Goal: Information Seeking & Learning: Compare options

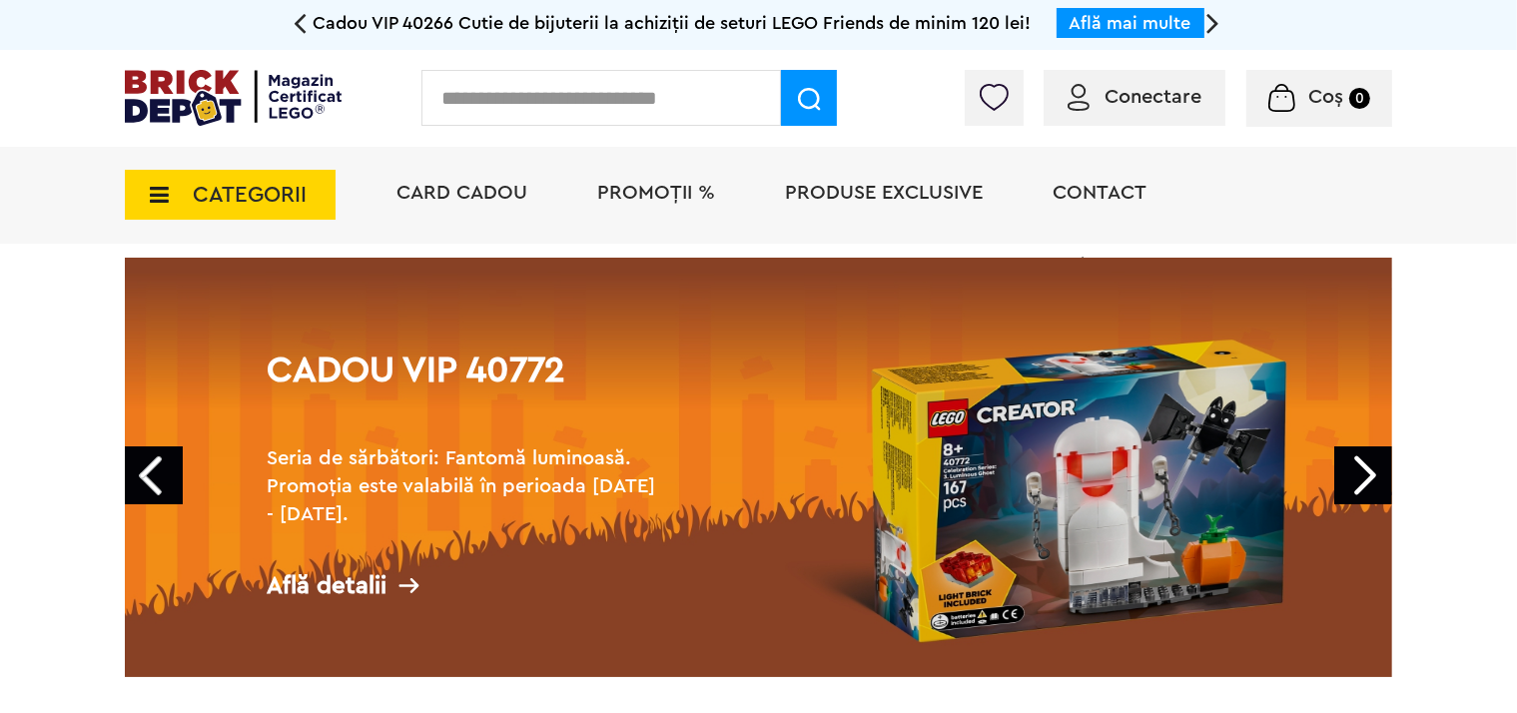
click at [150, 190] on icon at bounding box center [153, 195] width 31 height 22
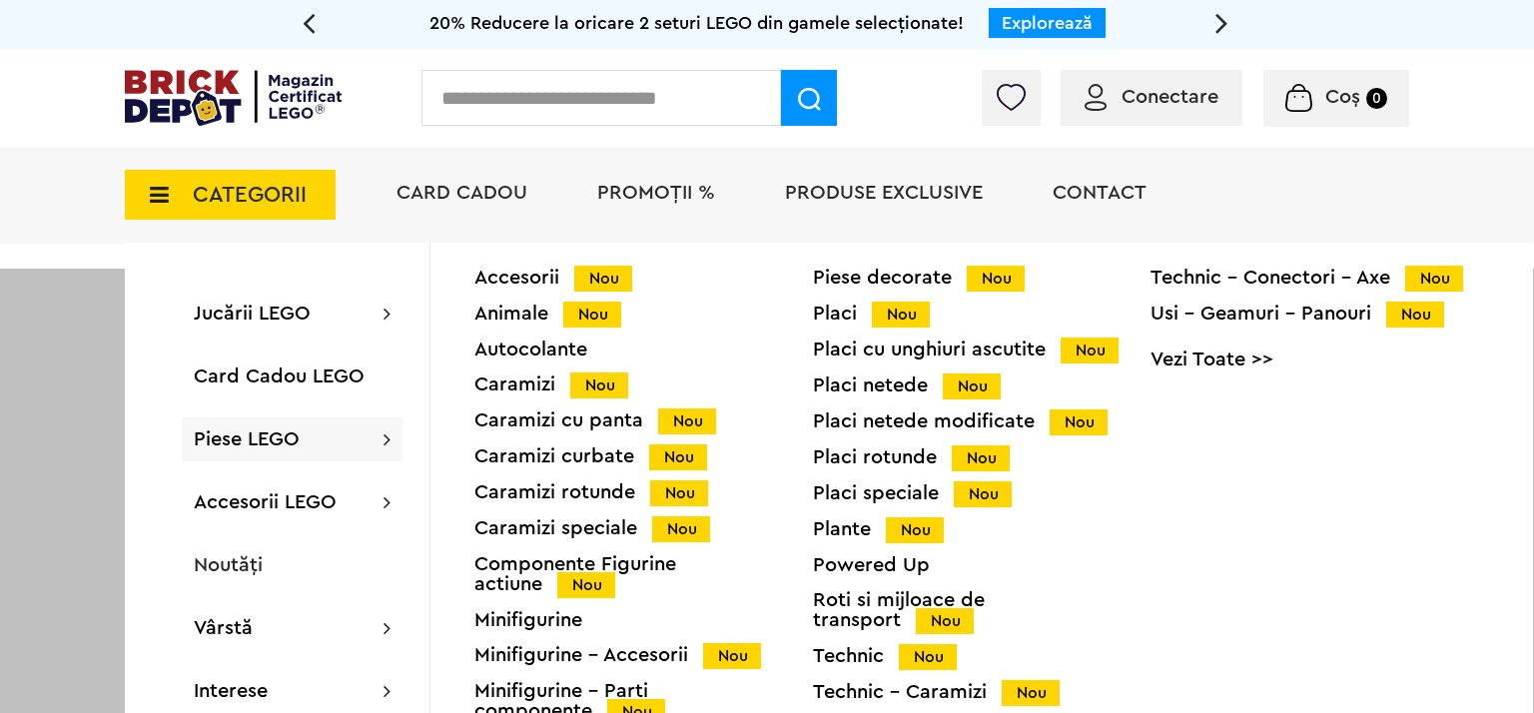
click at [524, 627] on div "Minifigurine" at bounding box center [643, 620] width 338 height 20
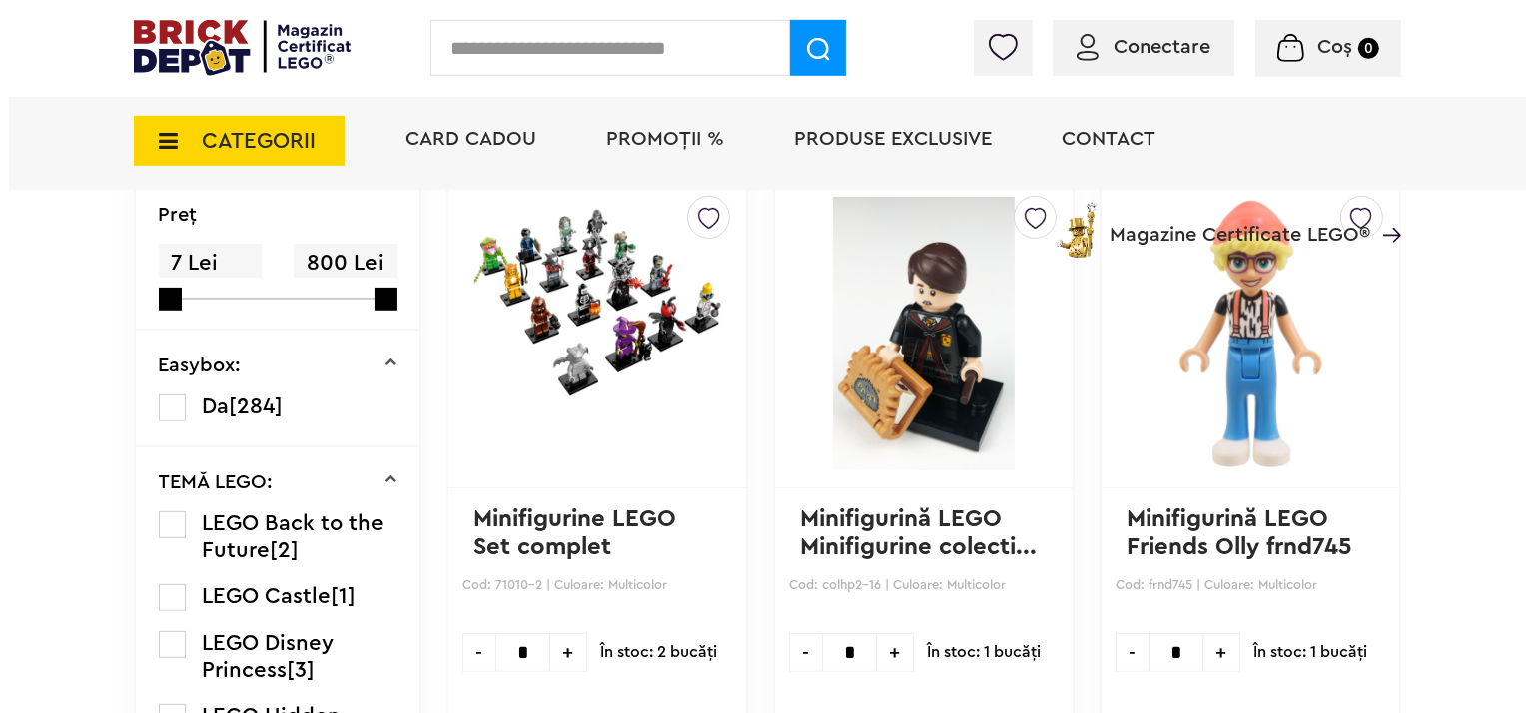
scroll to position [577, 0]
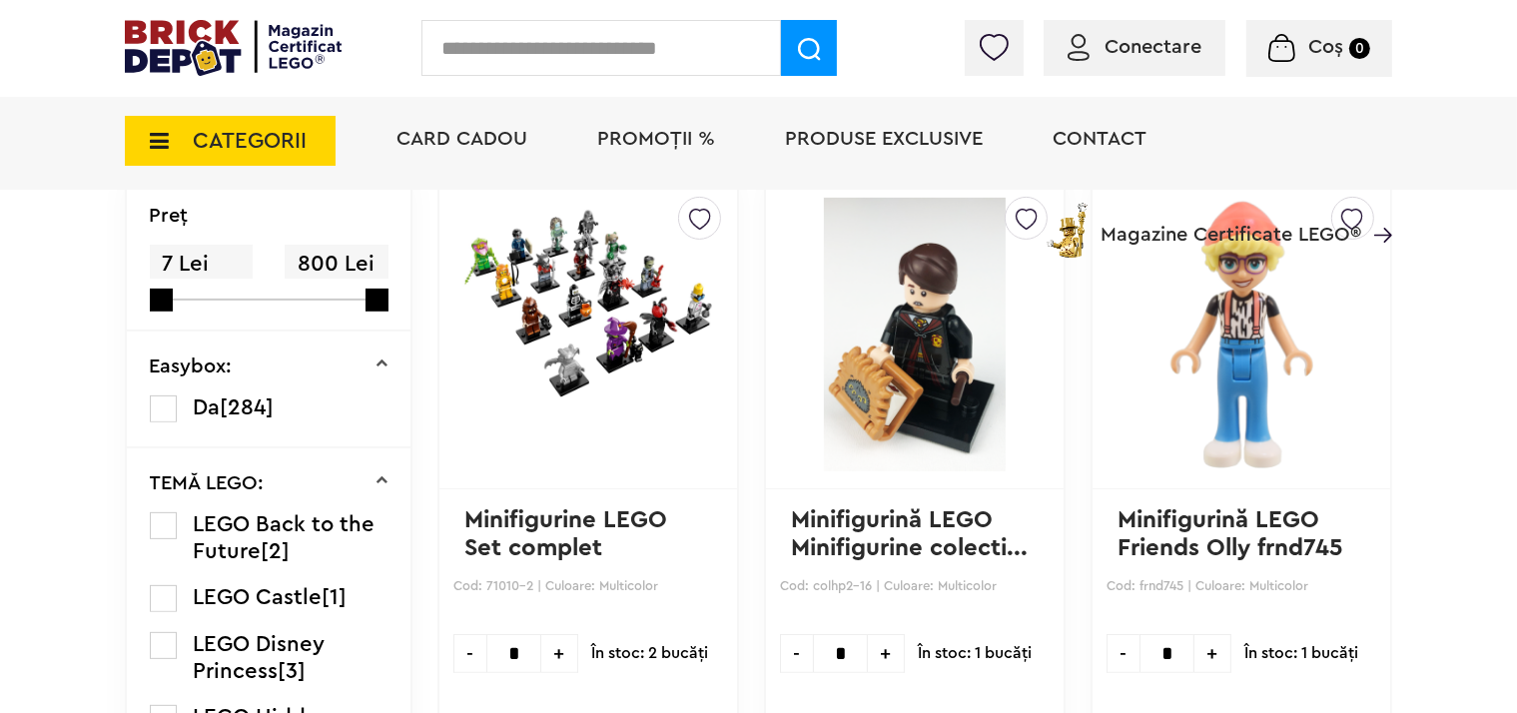
click at [501, 38] on input "text" at bounding box center [600, 48] width 359 height 56
type input "*"
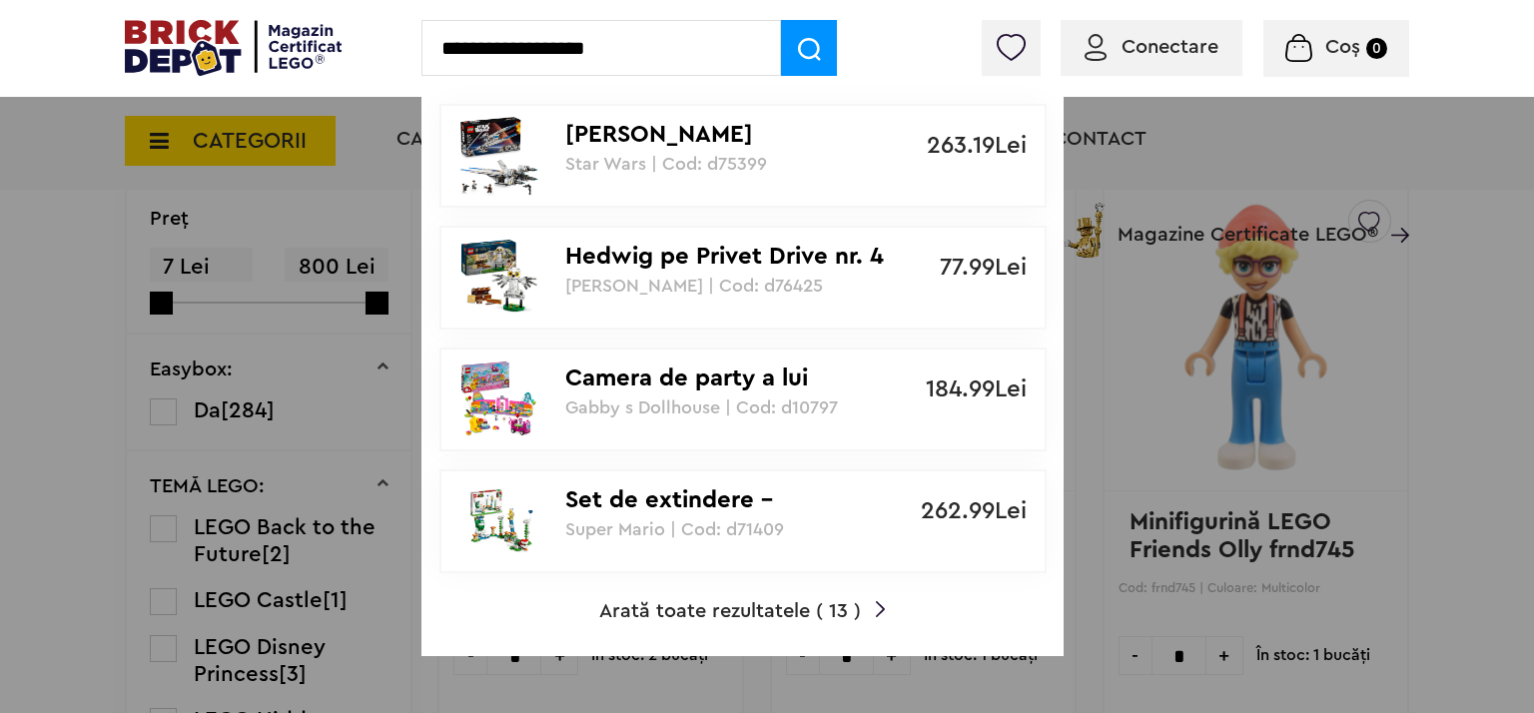
type input "**********"
click at [824, 50] on span at bounding box center [809, 48] width 56 height 56
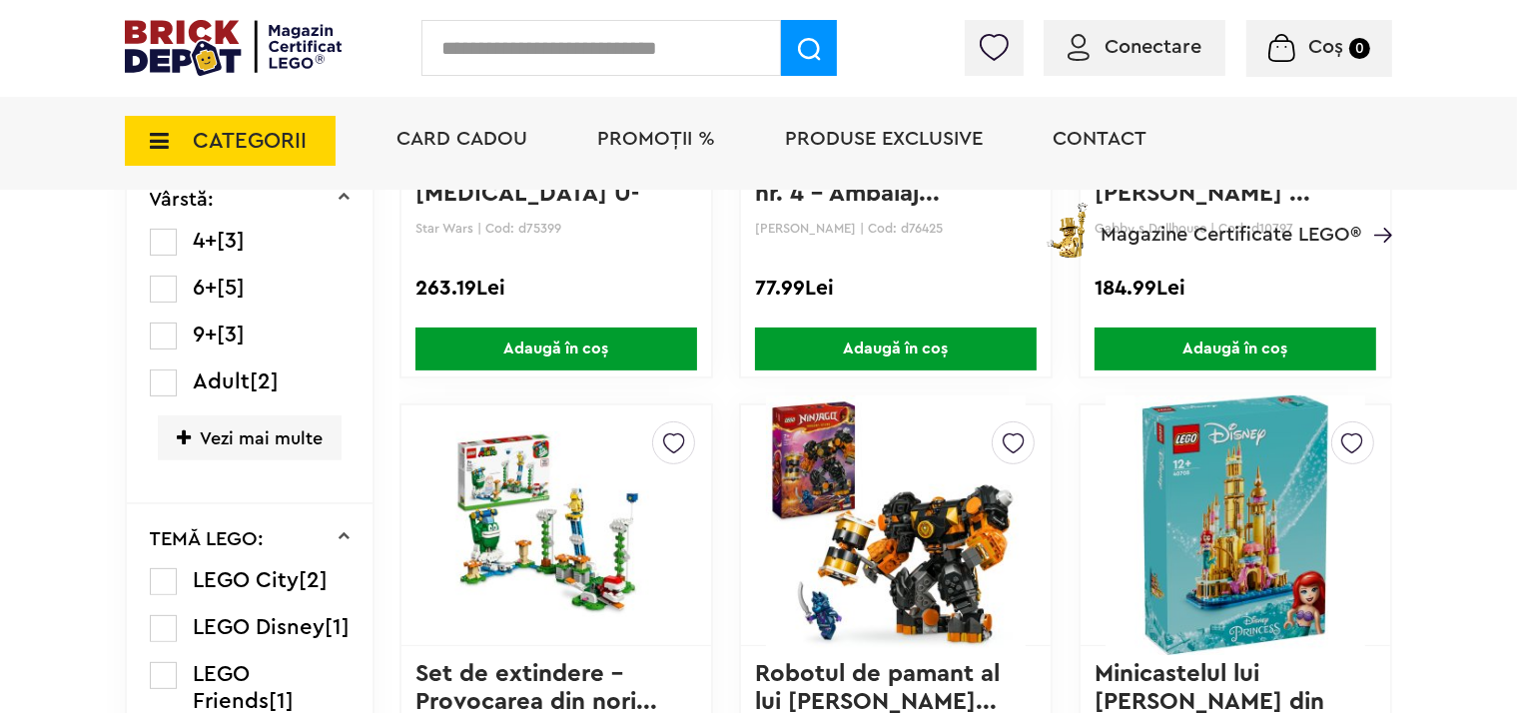
scroll to position [105, 0]
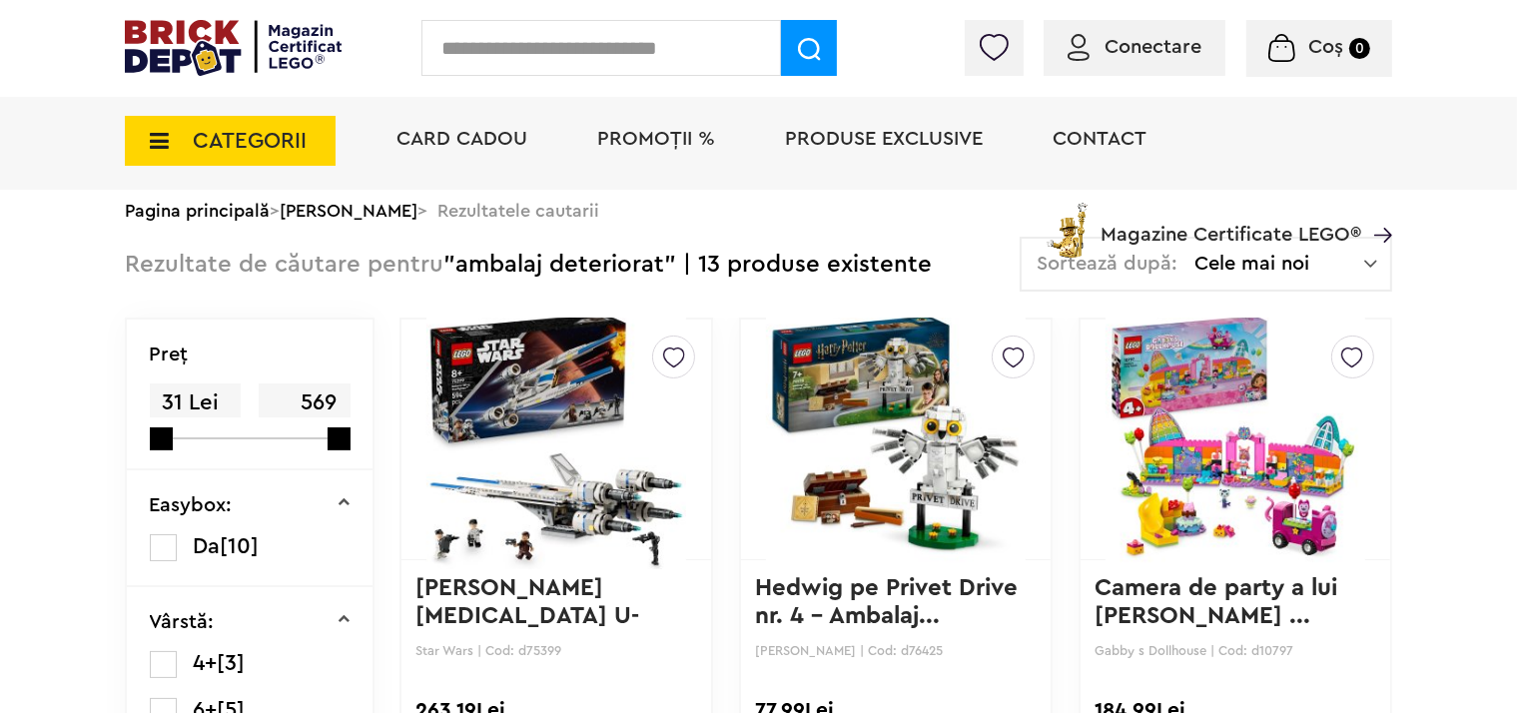
click at [161, 131] on icon at bounding box center [153, 141] width 31 height 22
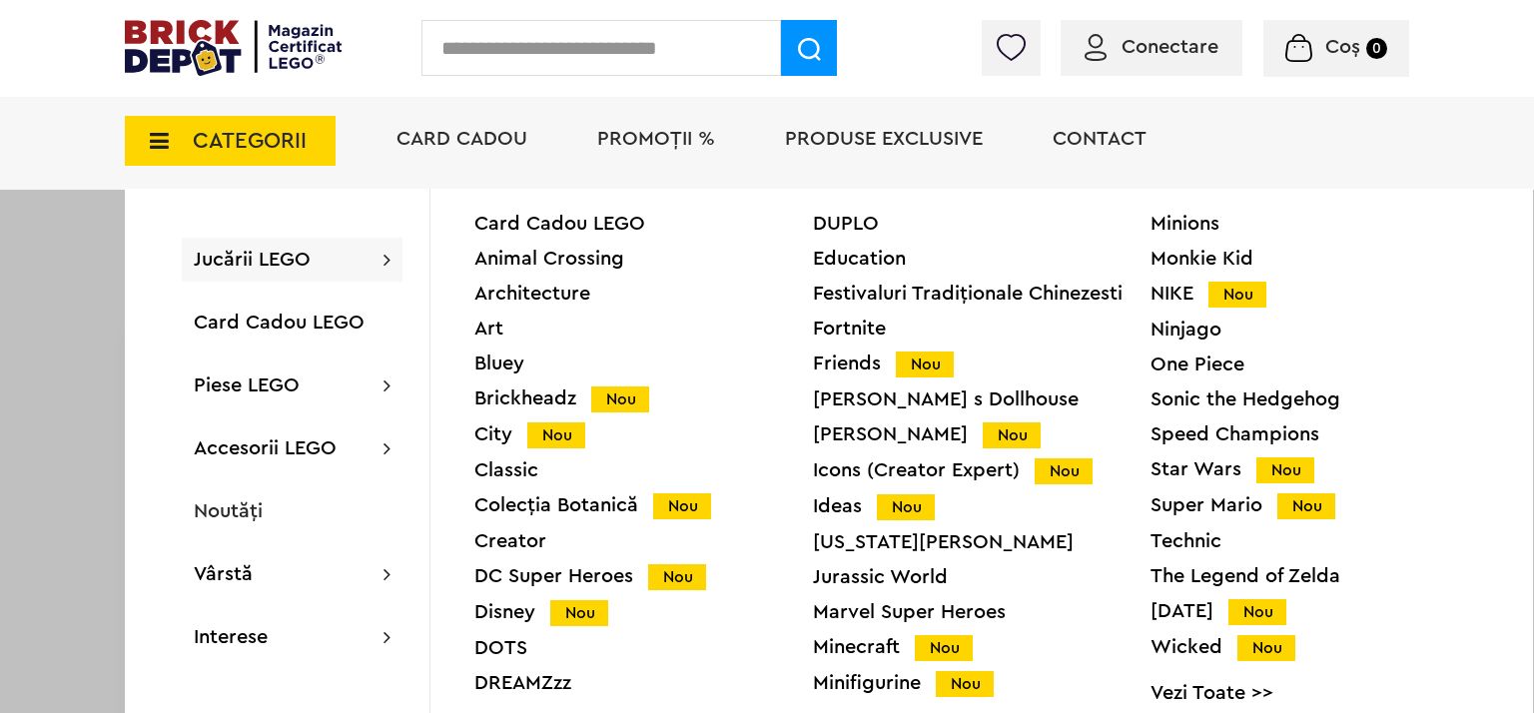
click at [1180, 329] on div "Ninjago" at bounding box center [1319, 330] width 338 height 20
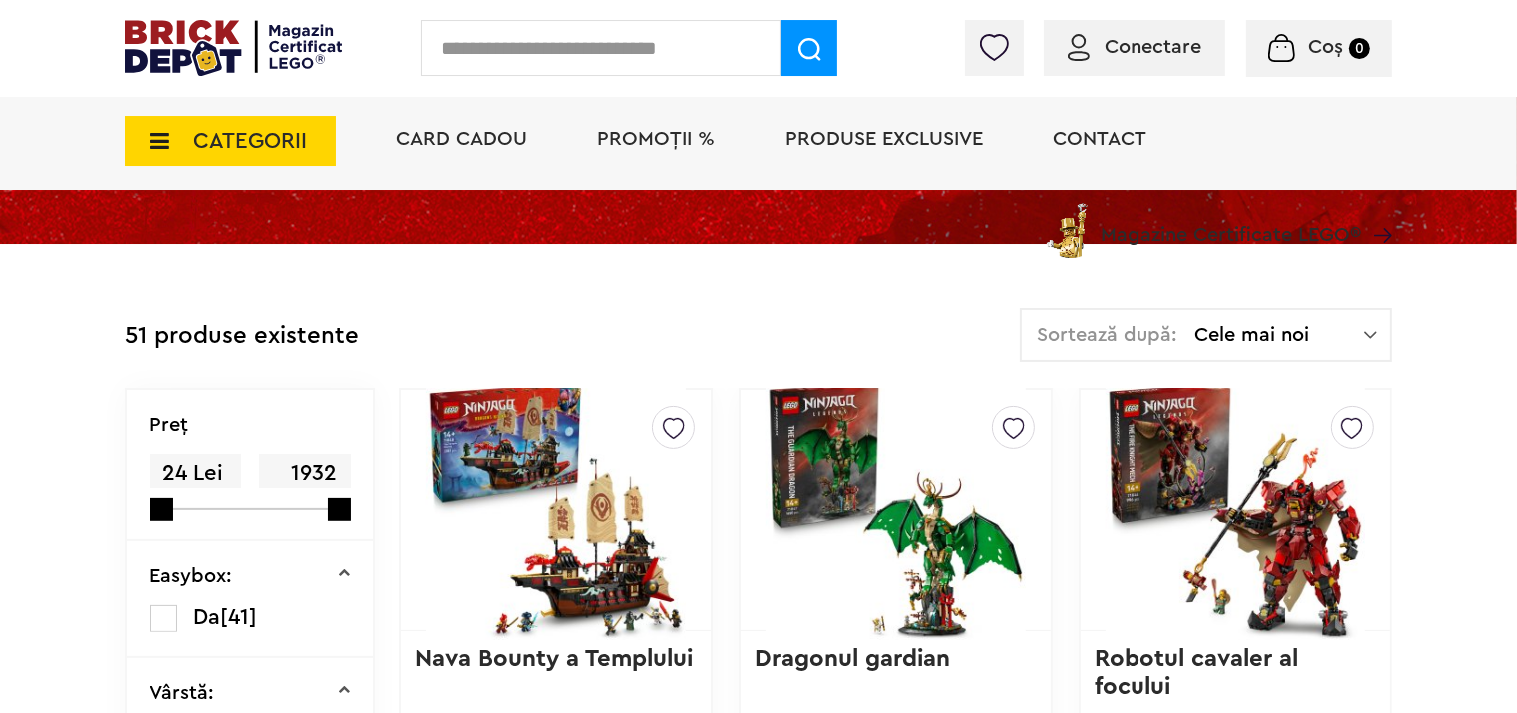
scroll to position [211, 0]
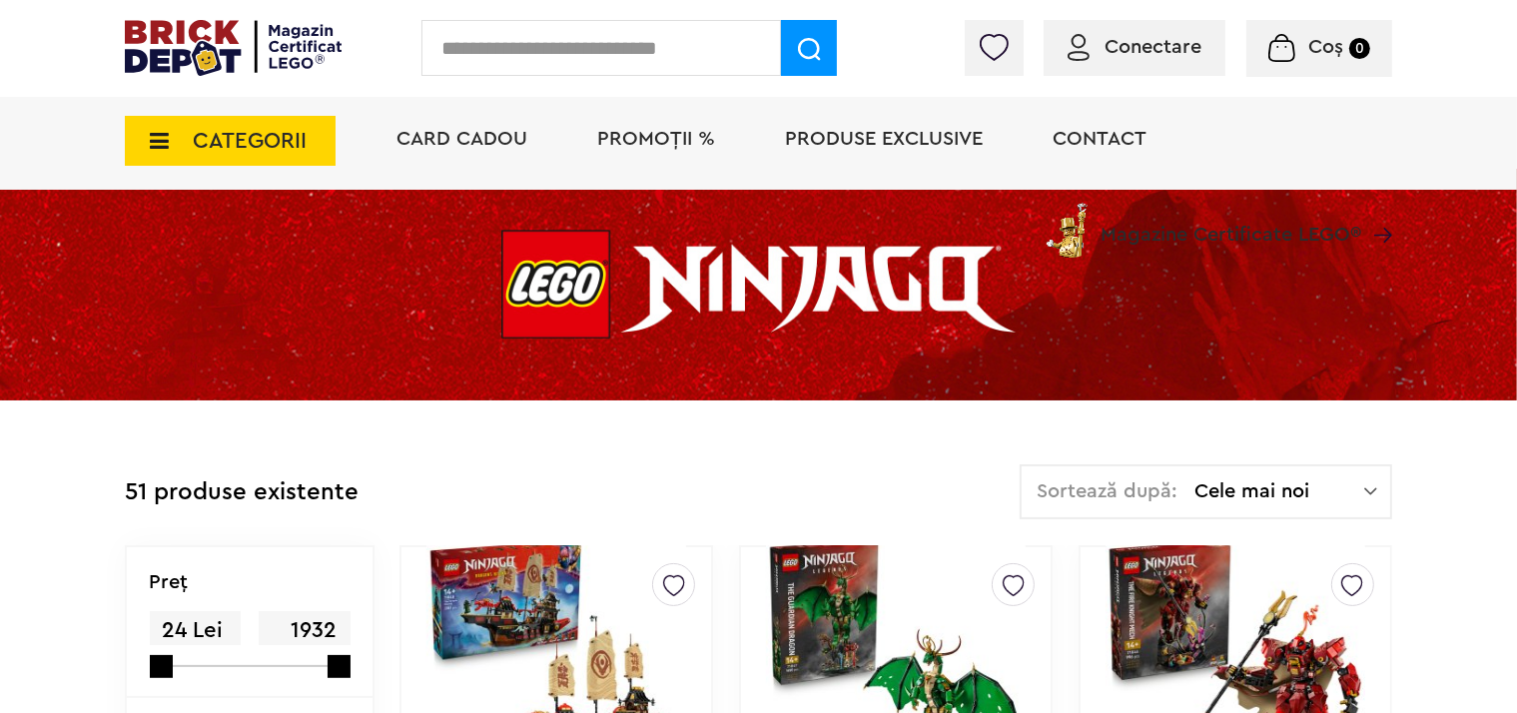
click at [1369, 489] on img at bounding box center [1370, 491] width 13 height 20
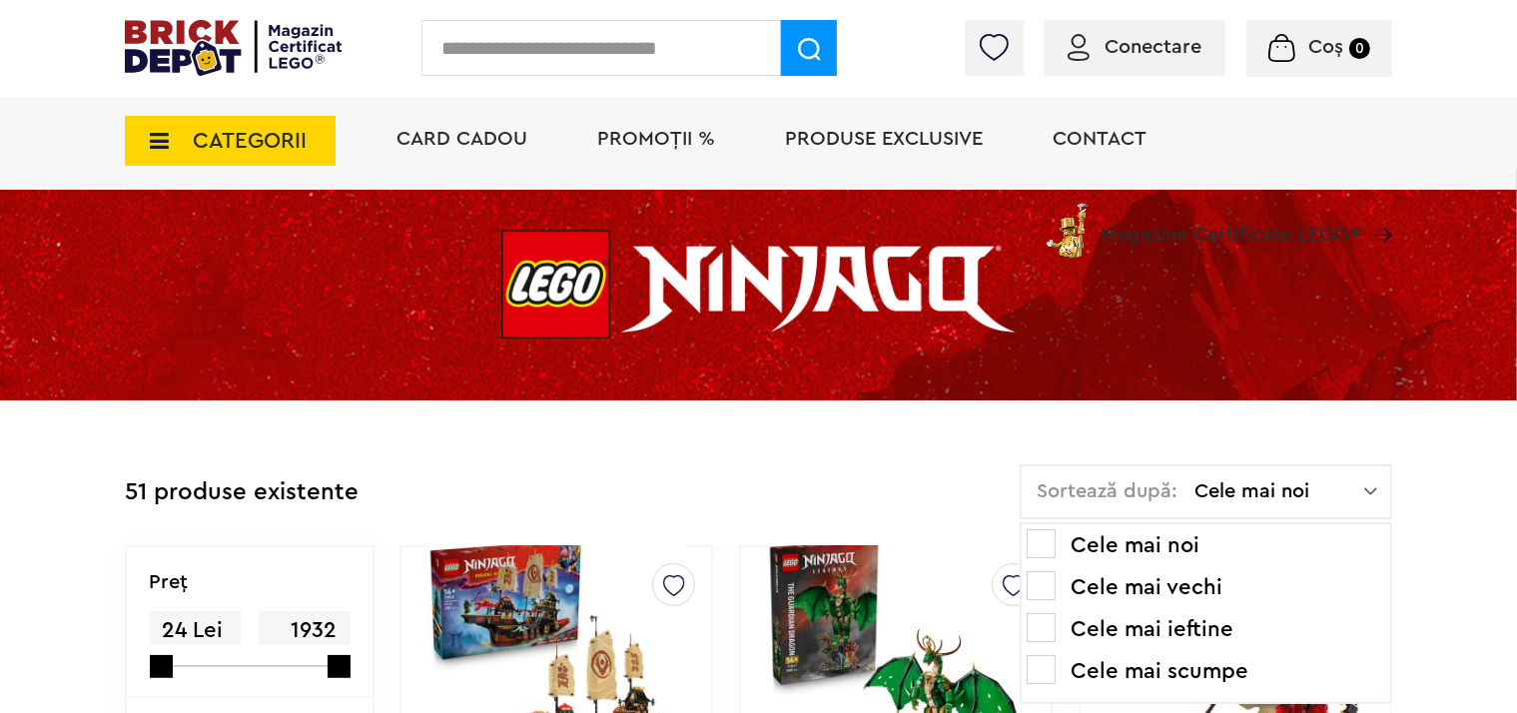
click at [1165, 629] on li "Cele mai ieftine" at bounding box center [1205, 629] width 358 height 32
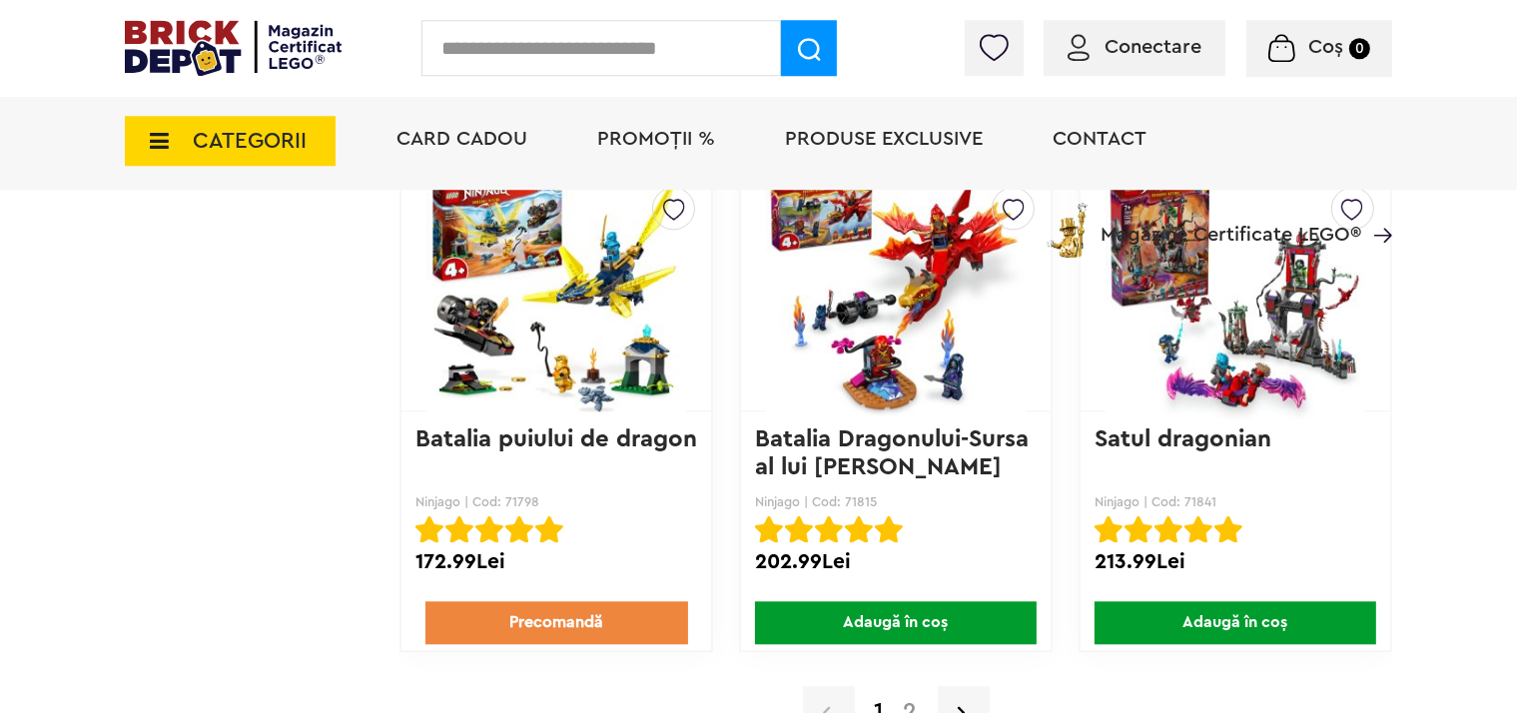
scroll to position [4956, 0]
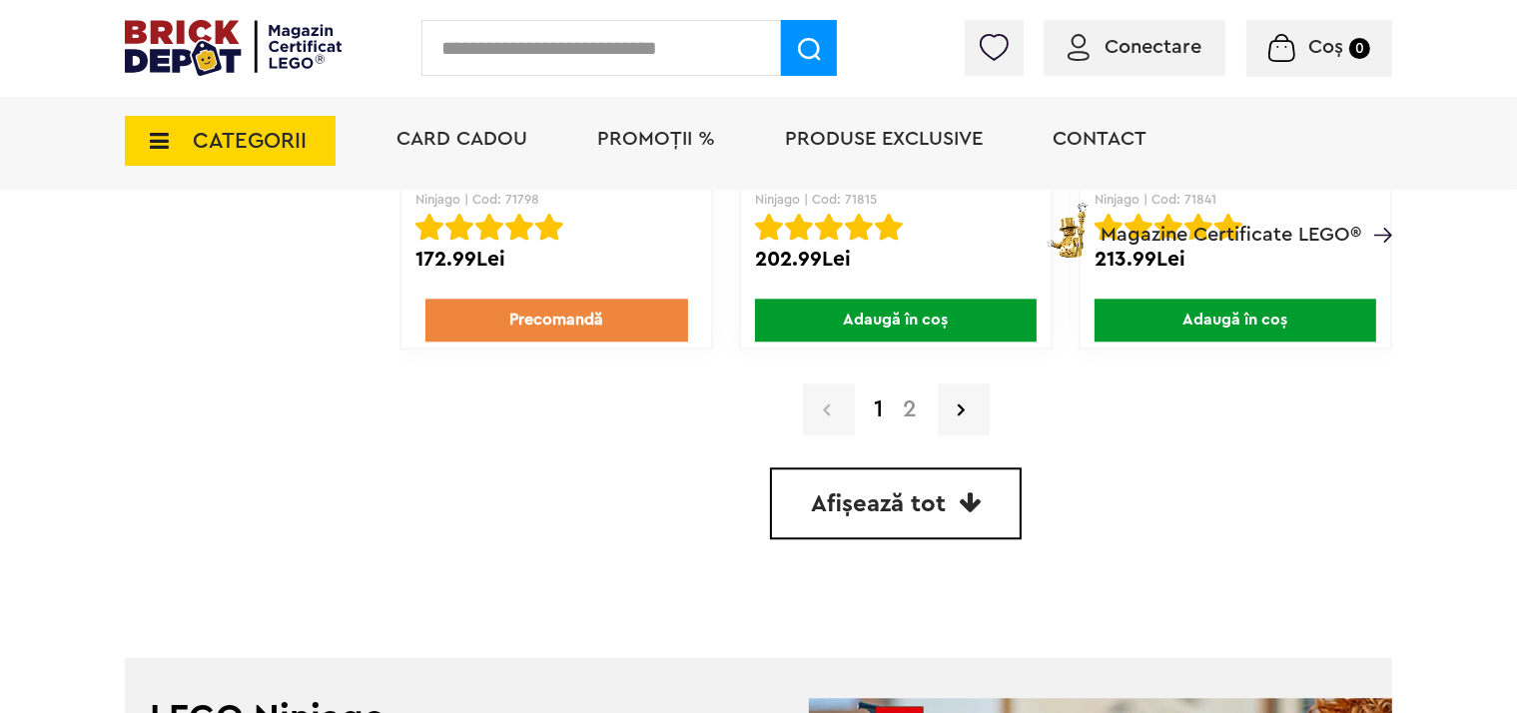
click at [919, 397] on link "2" at bounding box center [911, 409] width 34 height 24
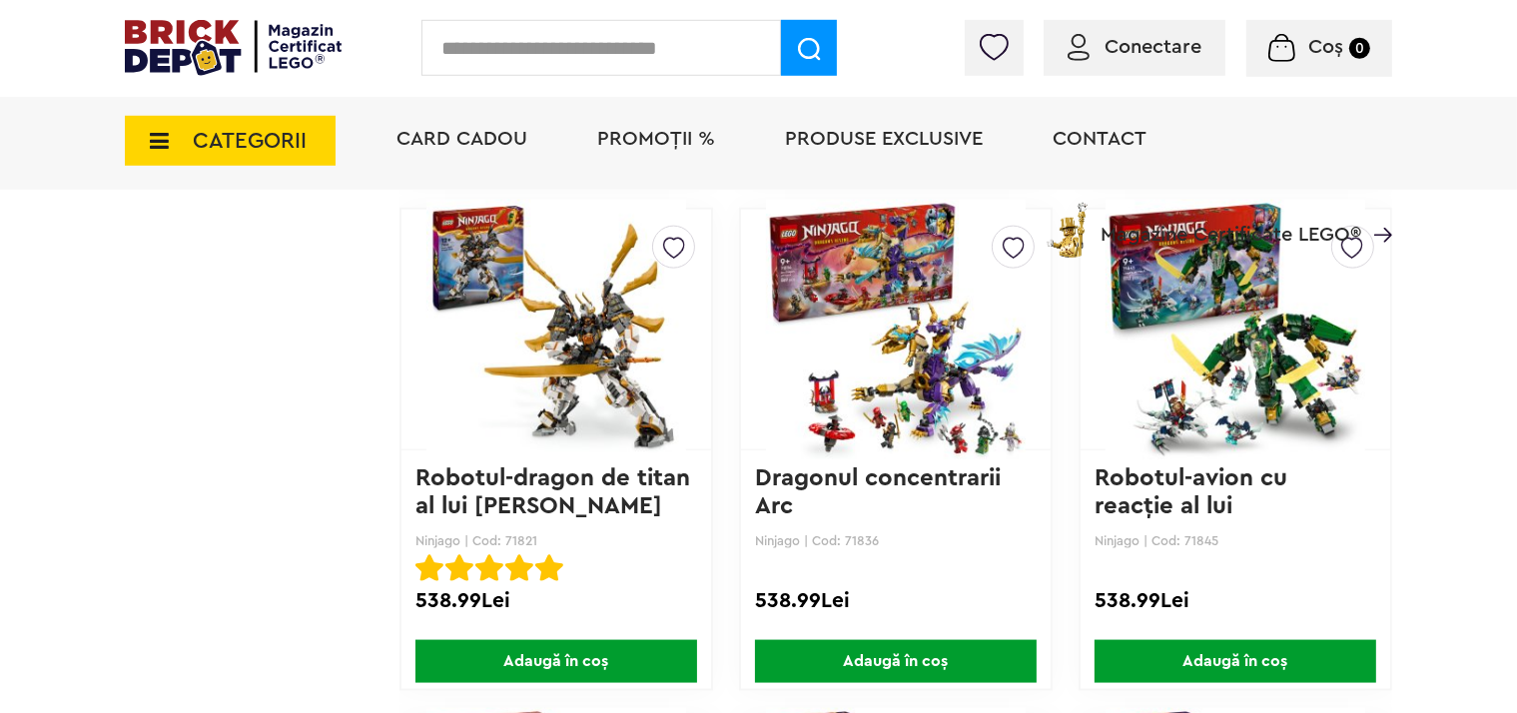
scroll to position [2530, 0]
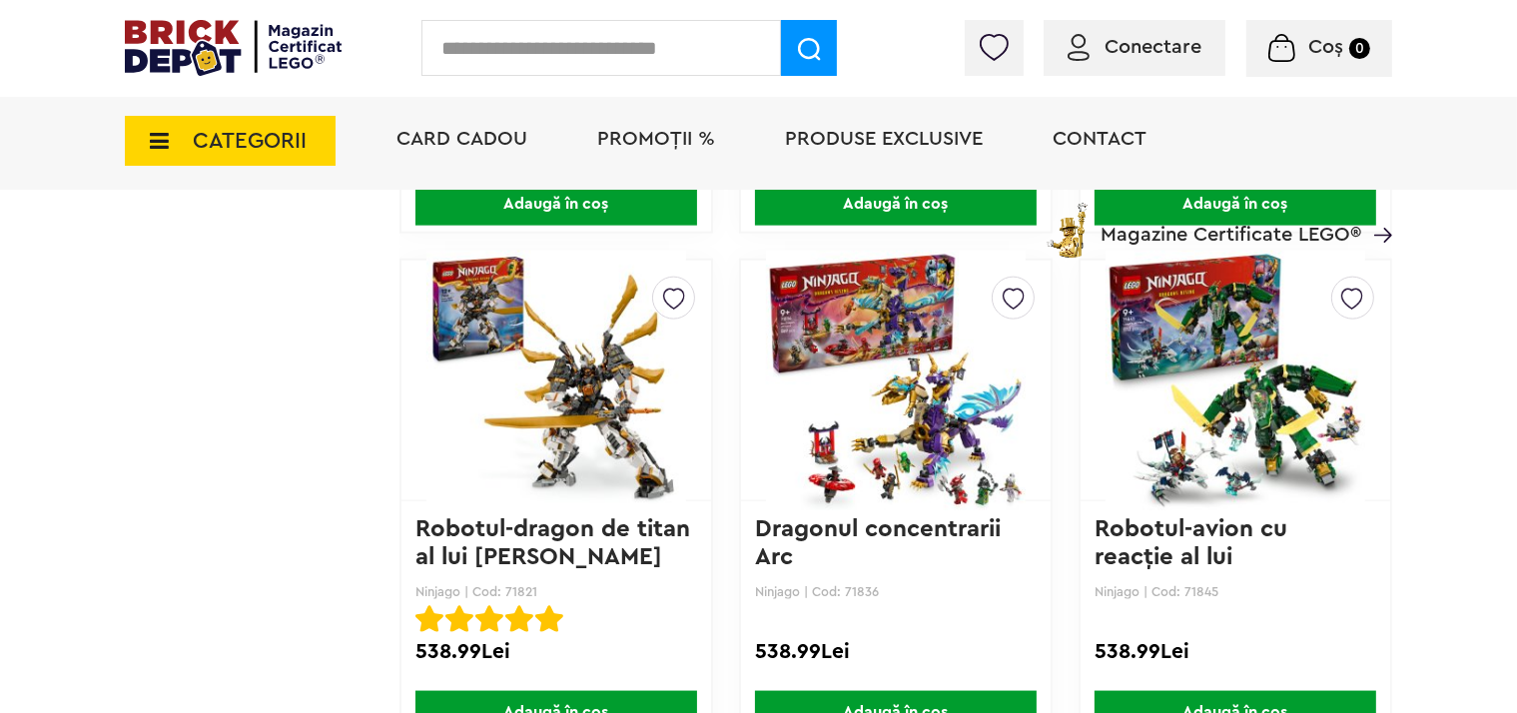
click at [170, 140] on span "CATEGORII" at bounding box center [230, 141] width 211 height 50
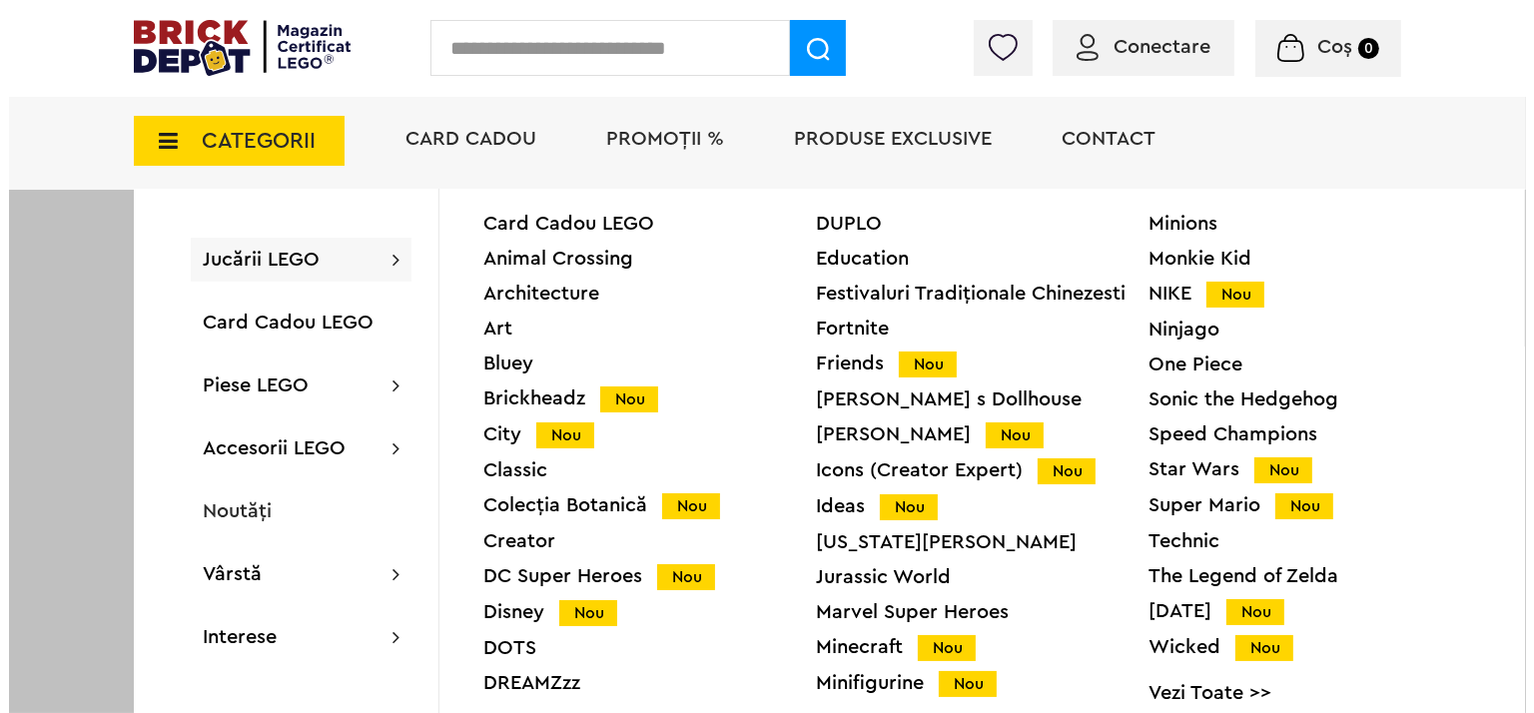
scroll to position [2532, 0]
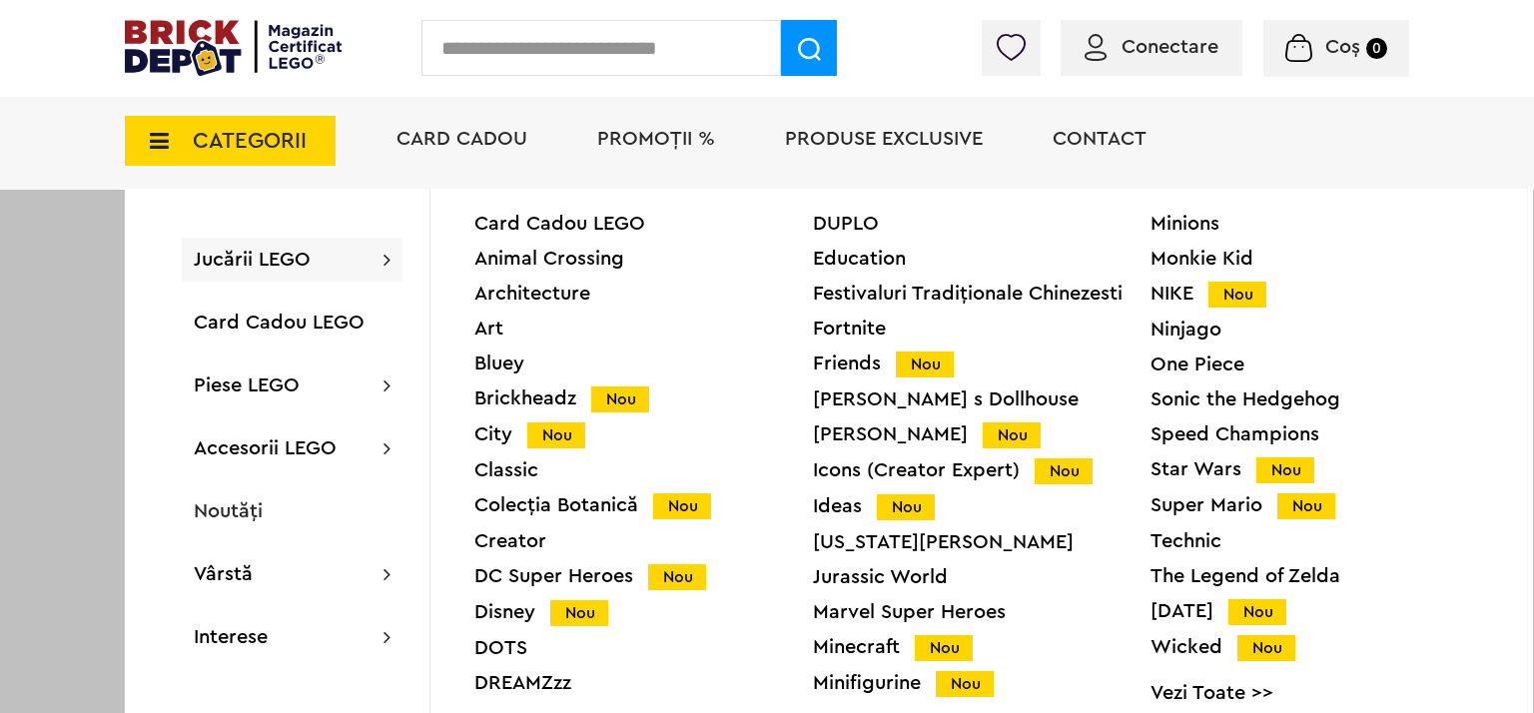
click at [1199, 503] on div "Super Mario Nou" at bounding box center [1319, 505] width 338 height 21
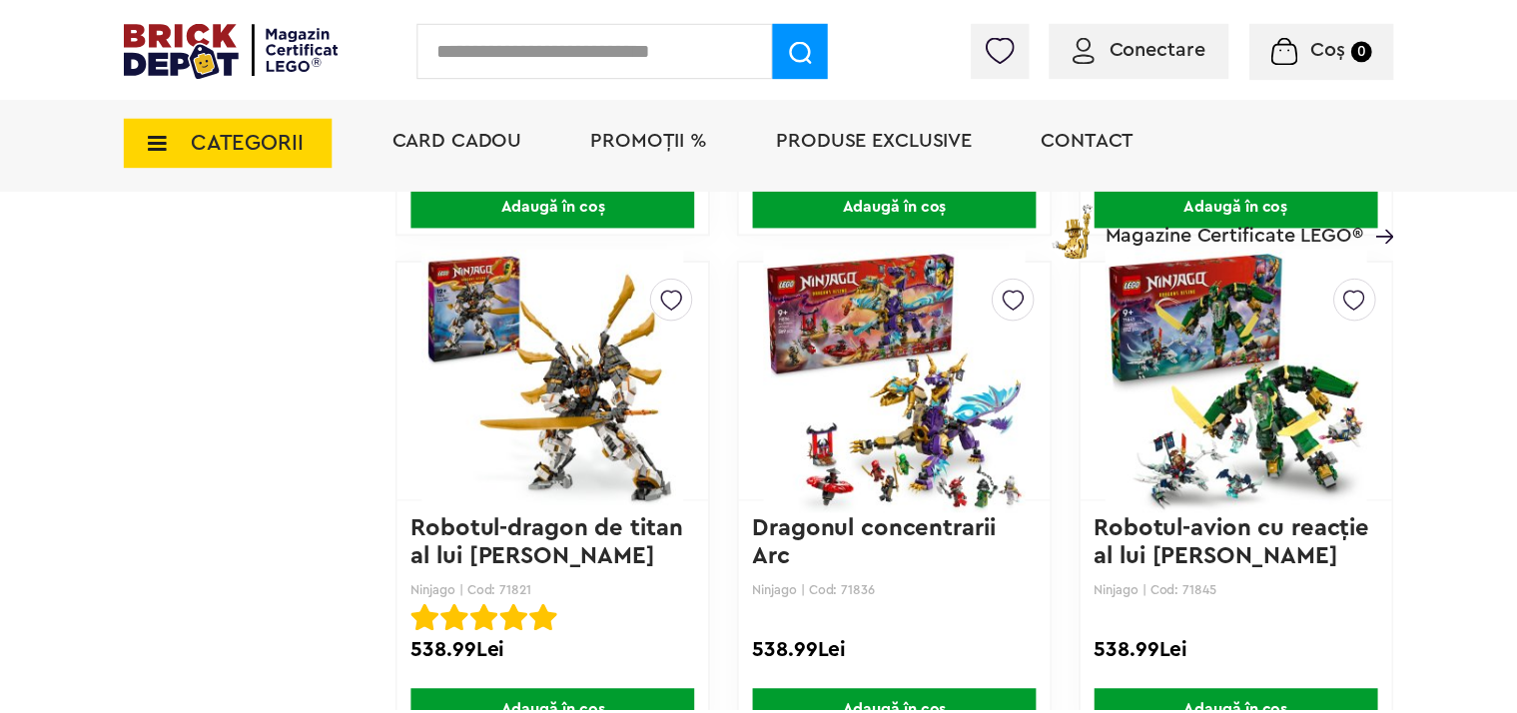
scroll to position [2530, 0]
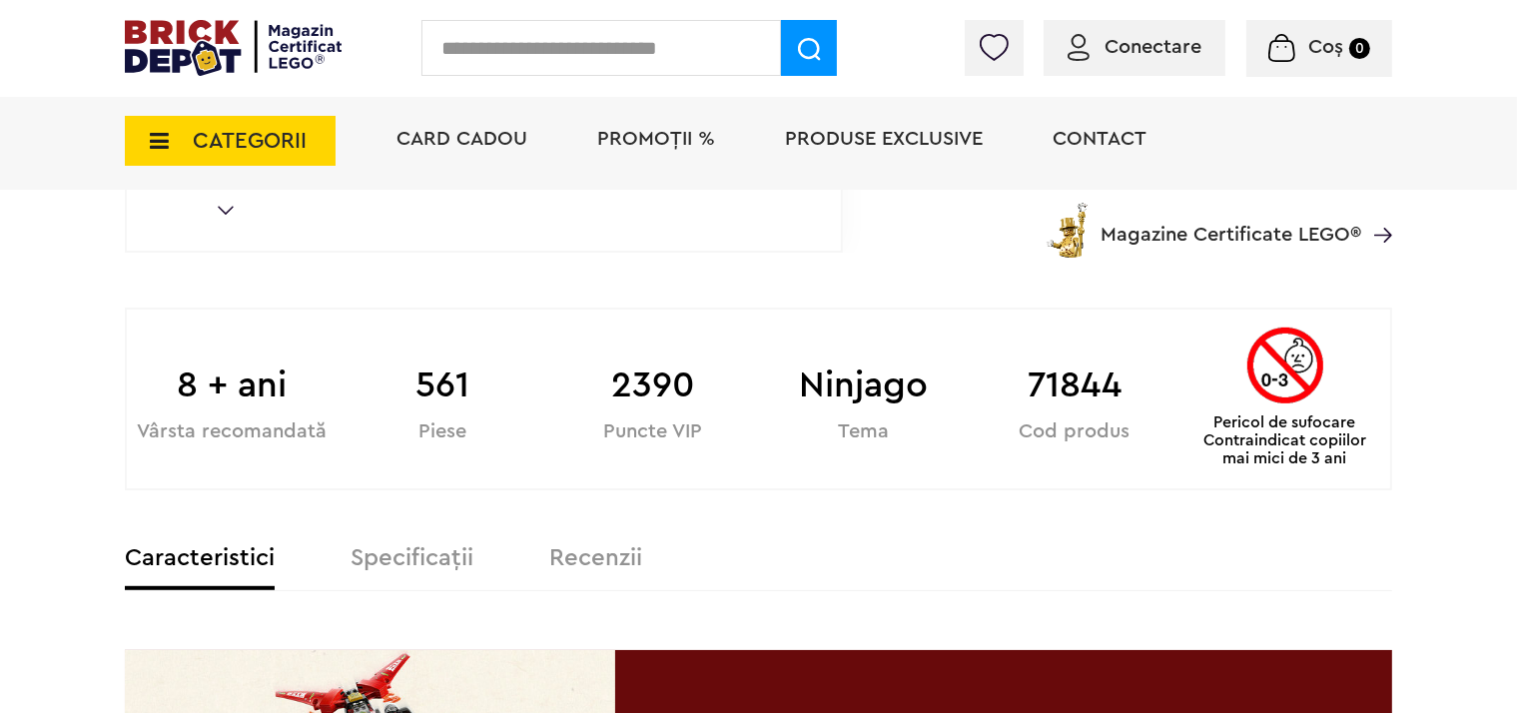
scroll to position [1054, 0]
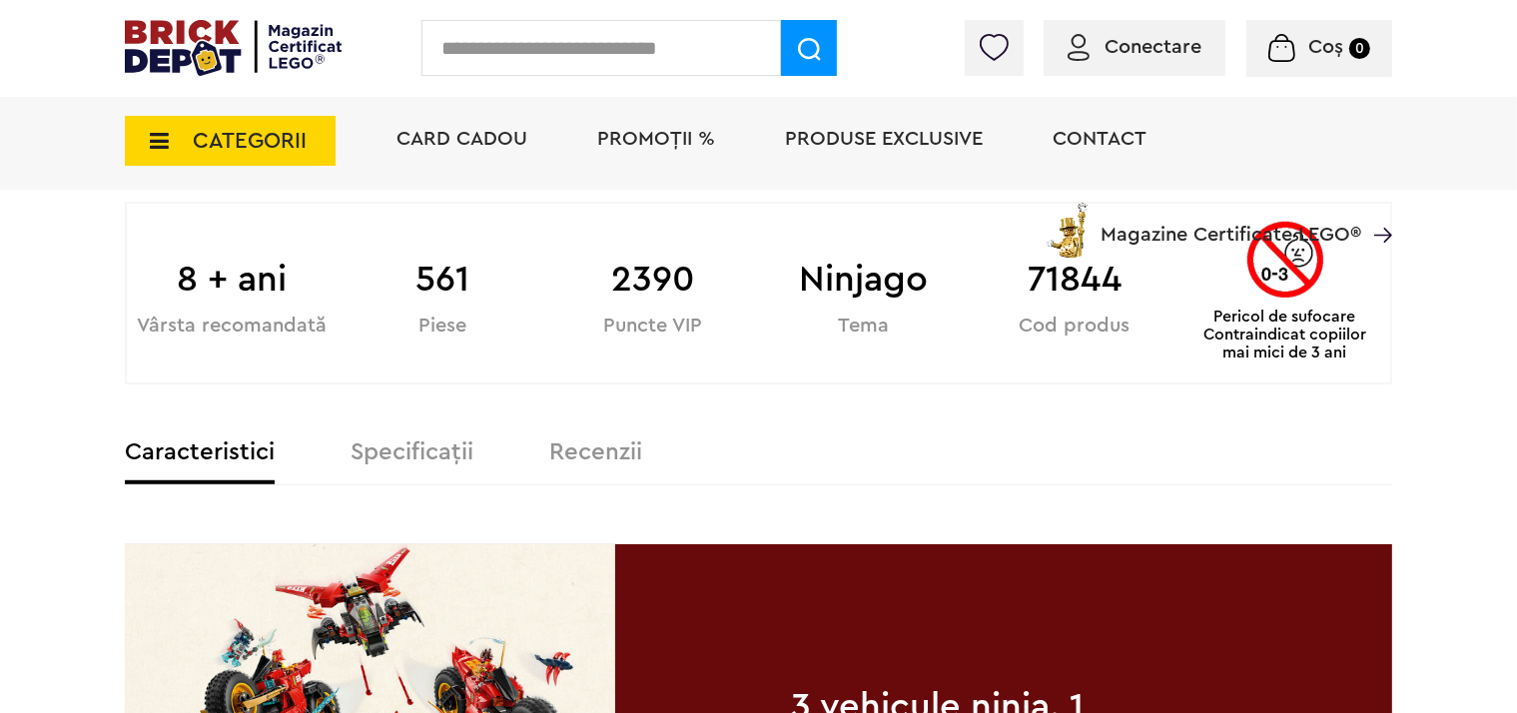
click at [413, 457] on label "Specificații" at bounding box center [411, 452] width 123 height 24
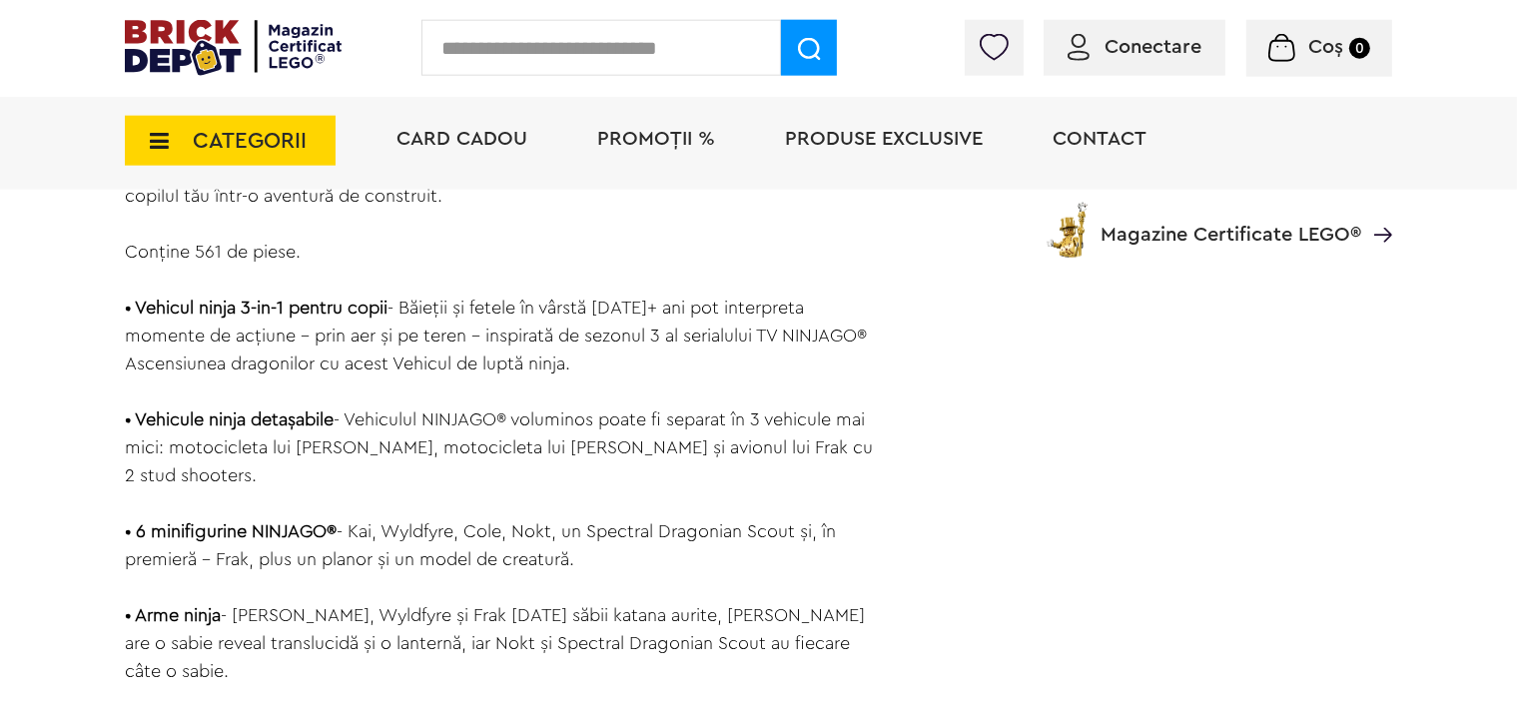
scroll to position [2003, 0]
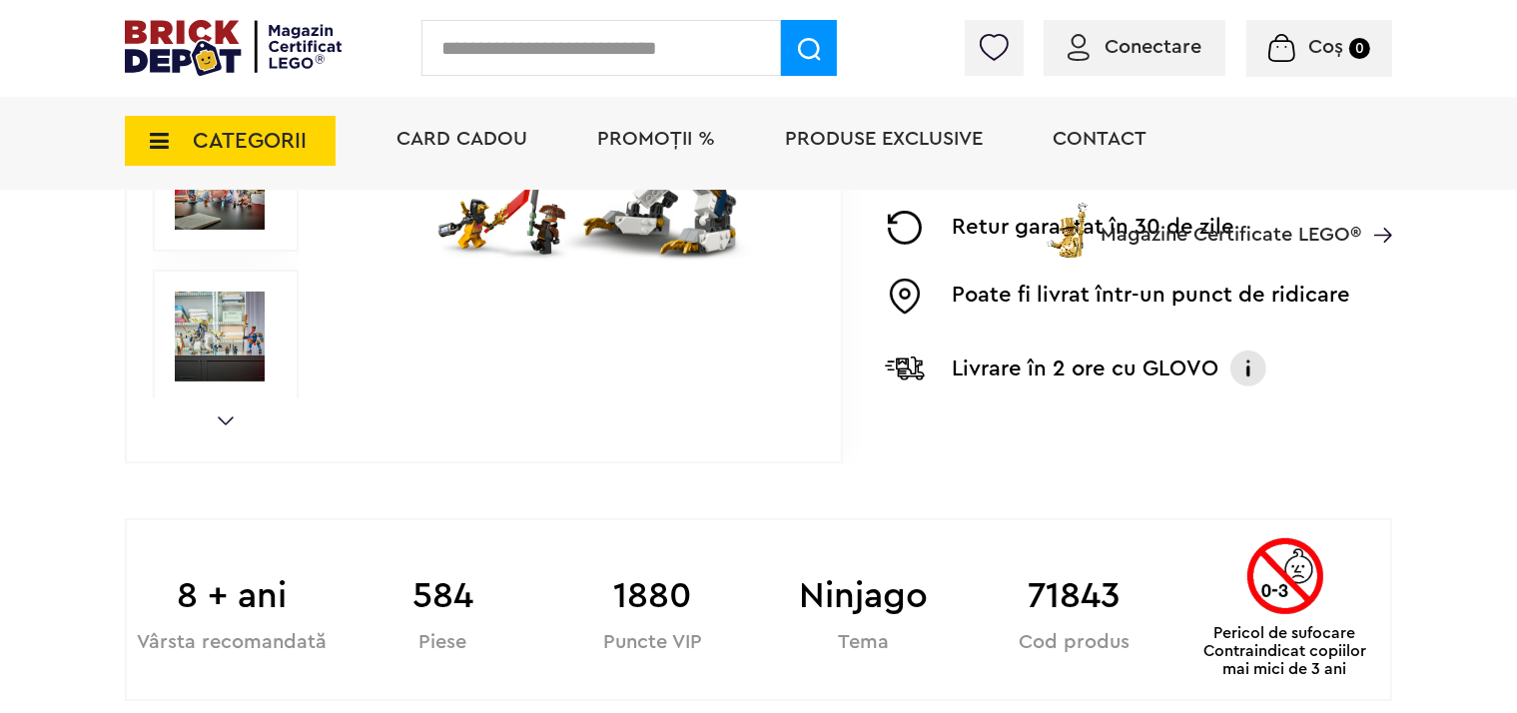
scroll to position [1054, 0]
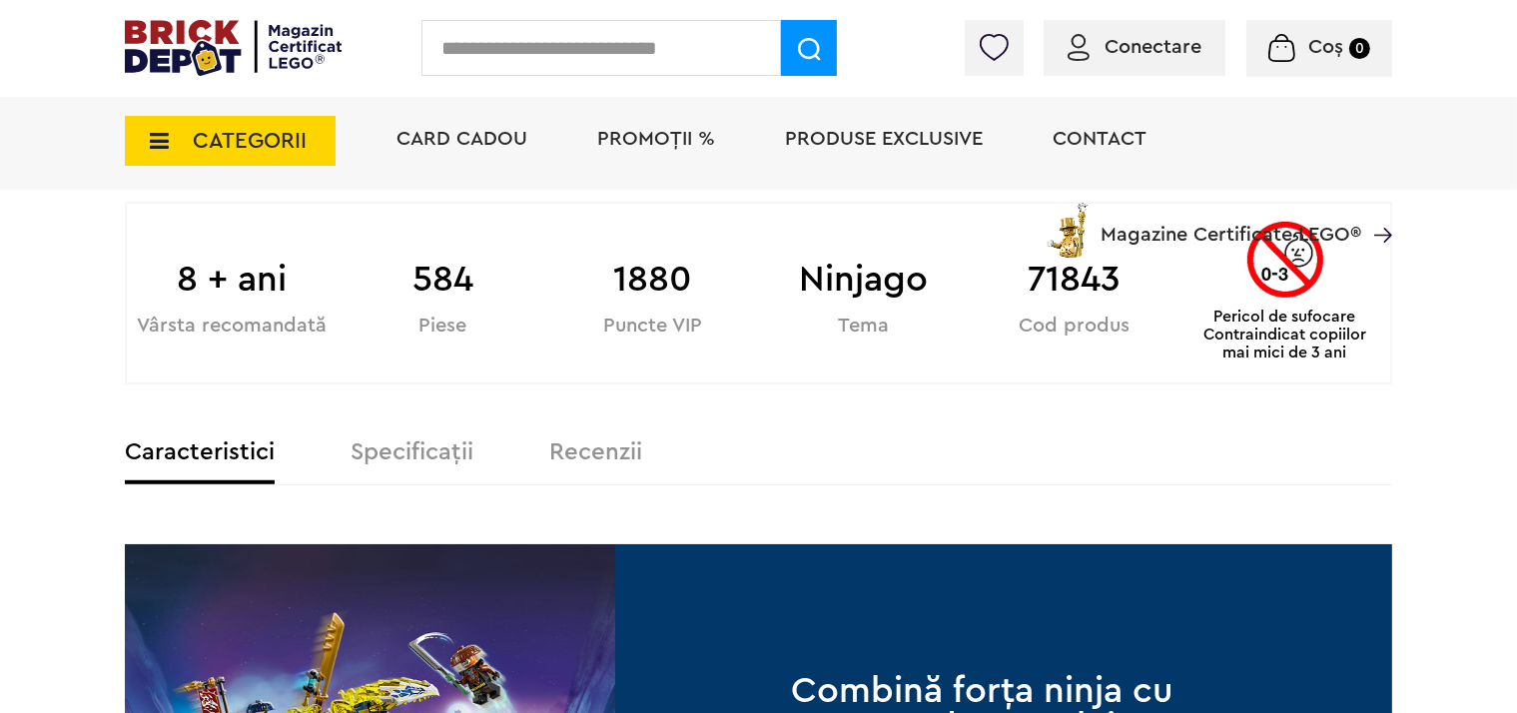
click at [412, 455] on label "Specificații" at bounding box center [411, 452] width 123 height 24
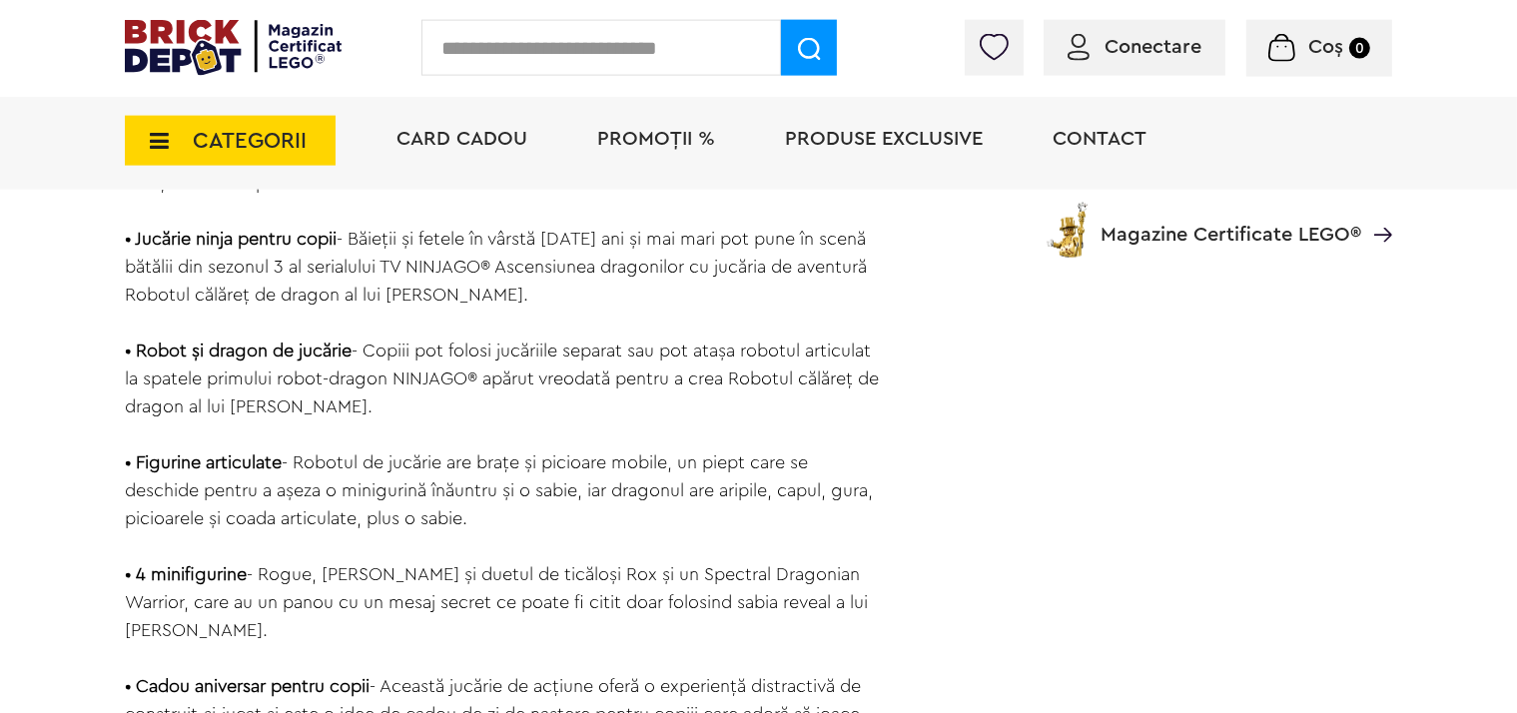
scroll to position [2109, 0]
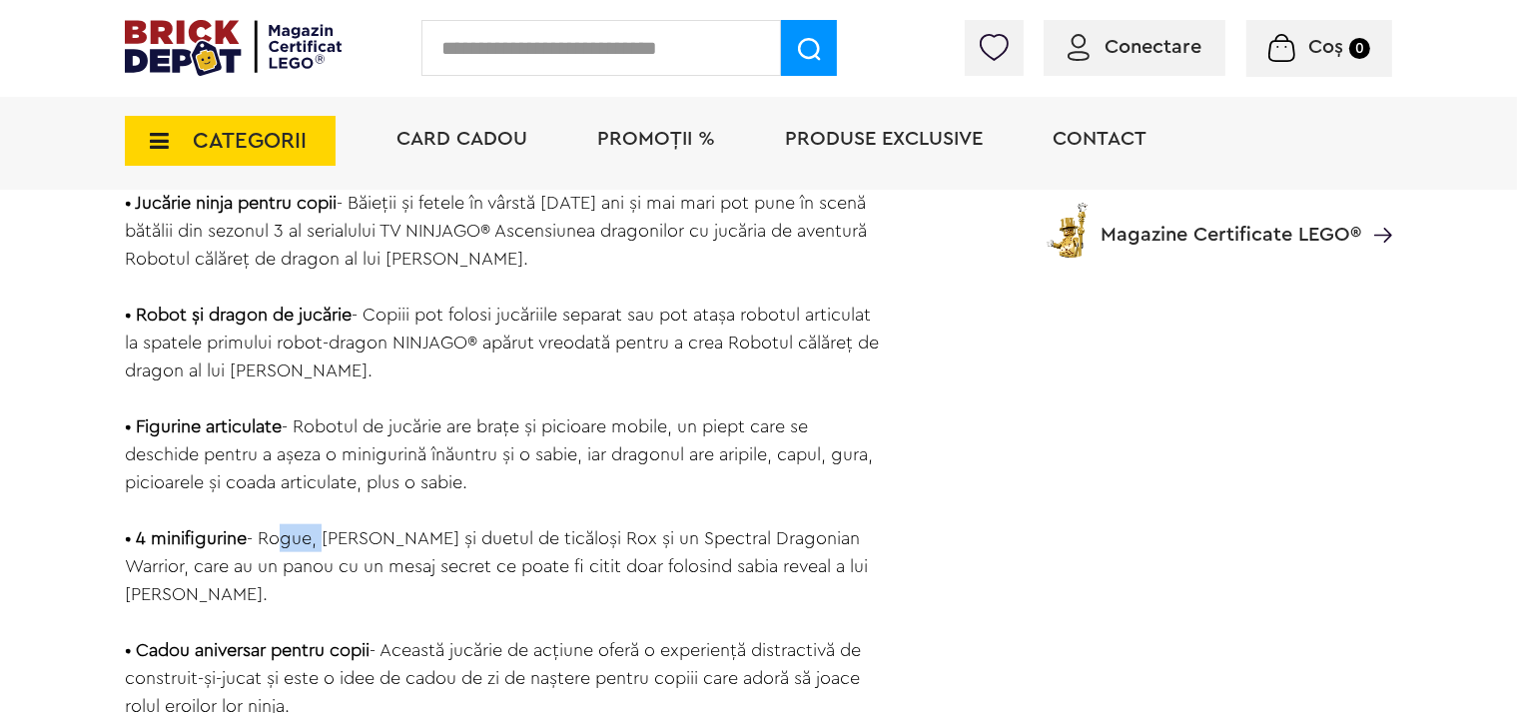
drag, startPoint x: 280, startPoint y: 509, endPoint x: 333, endPoint y: 509, distance: 52.9
click at [333, 509] on div "Data lansării: [DATE] Jucăria combinată Robotul călăreț de dragon al lui [PERSO…" at bounding box center [505, 245] width 760 height 1510
drag, startPoint x: 339, startPoint y: 509, endPoint x: 363, endPoint y: 510, distance: 24.0
click at [363, 510] on div "Data lansării: [DATE] Jucăria combinată Robotul călăreț de dragon al lui [PERSO…" at bounding box center [505, 245] width 760 height 1510
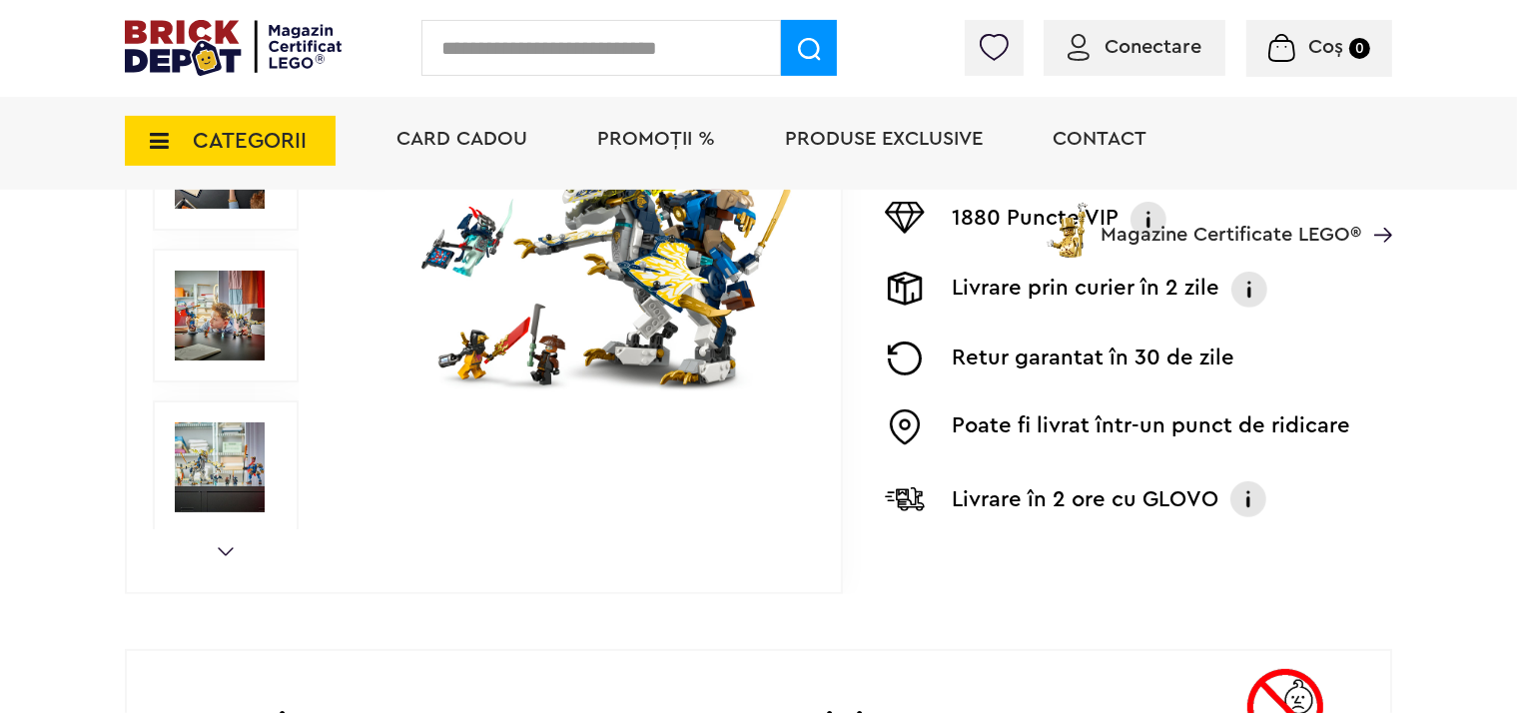
scroll to position [421, 0]
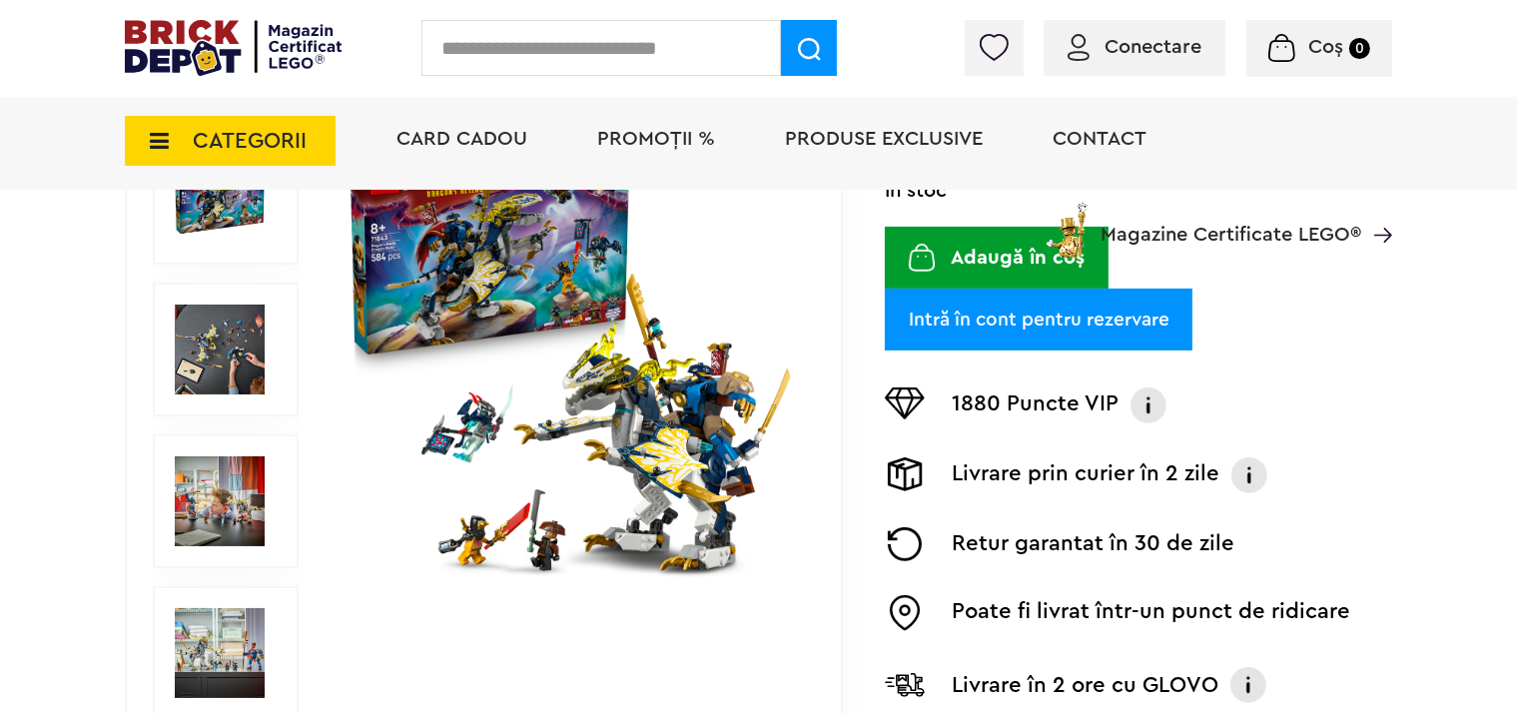
click at [465, 517] on img at bounding box center [569, 349] width 455 height 455
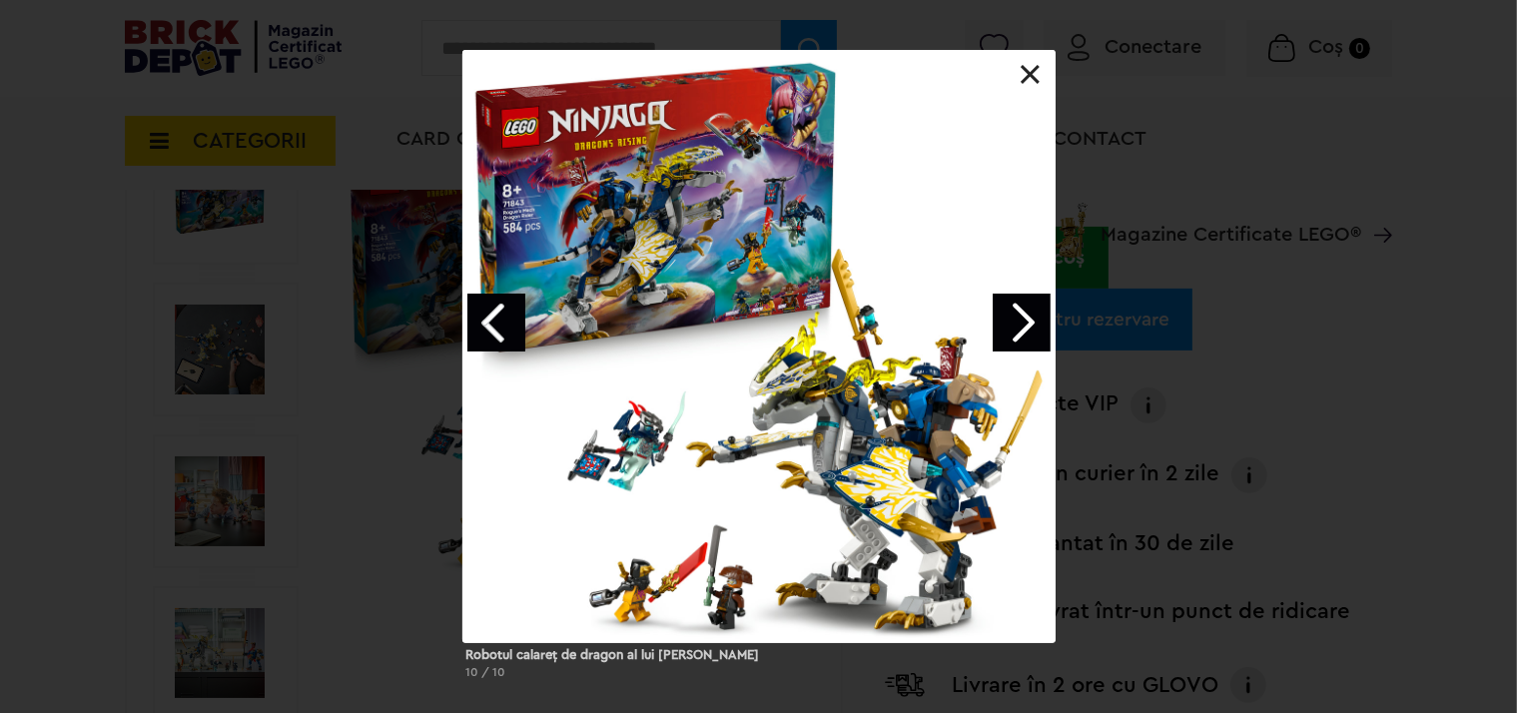
click at [1017, 329] on link "Next image" at bounding box center [1022, 323] width 58 height 58
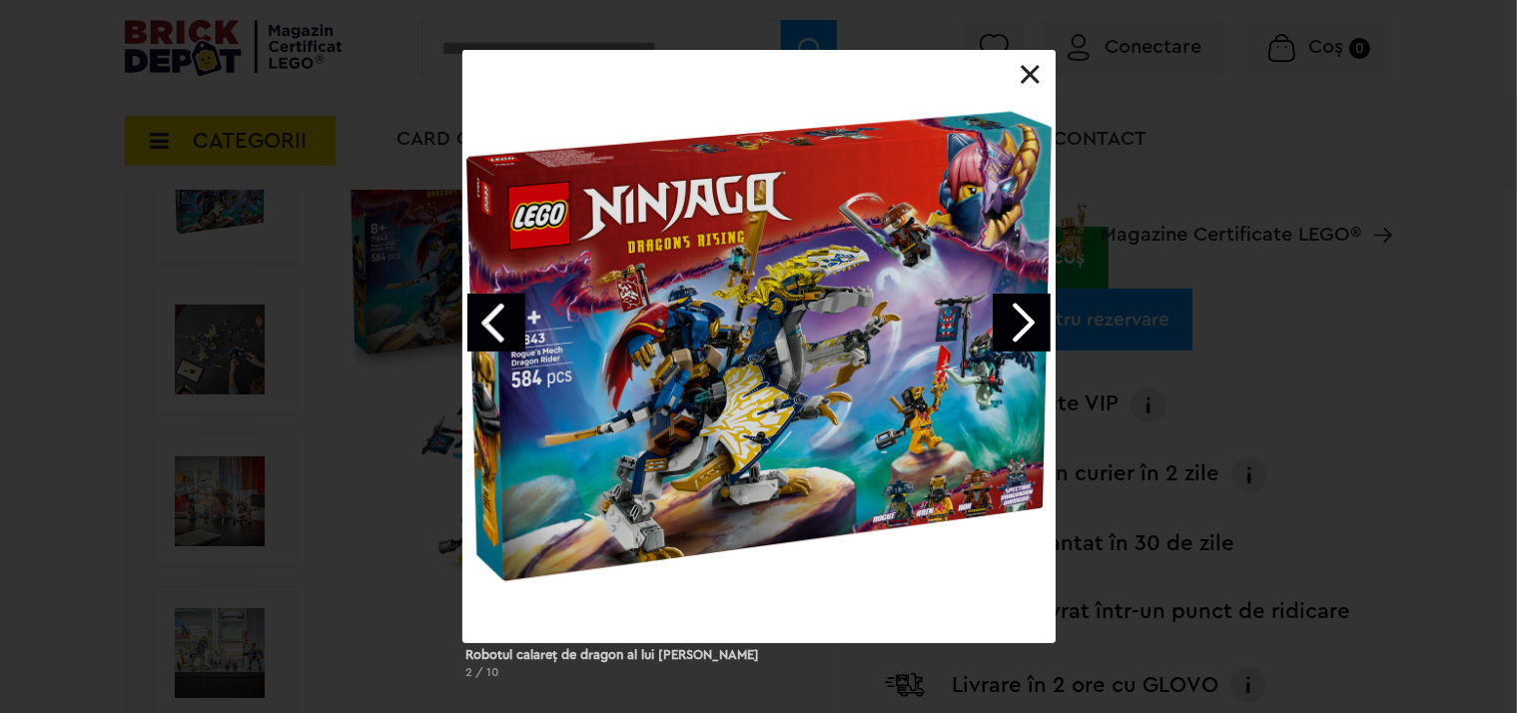
click at [1017, 329] on link "Next image" at bounding box center [1022, 323] width 58 height 58
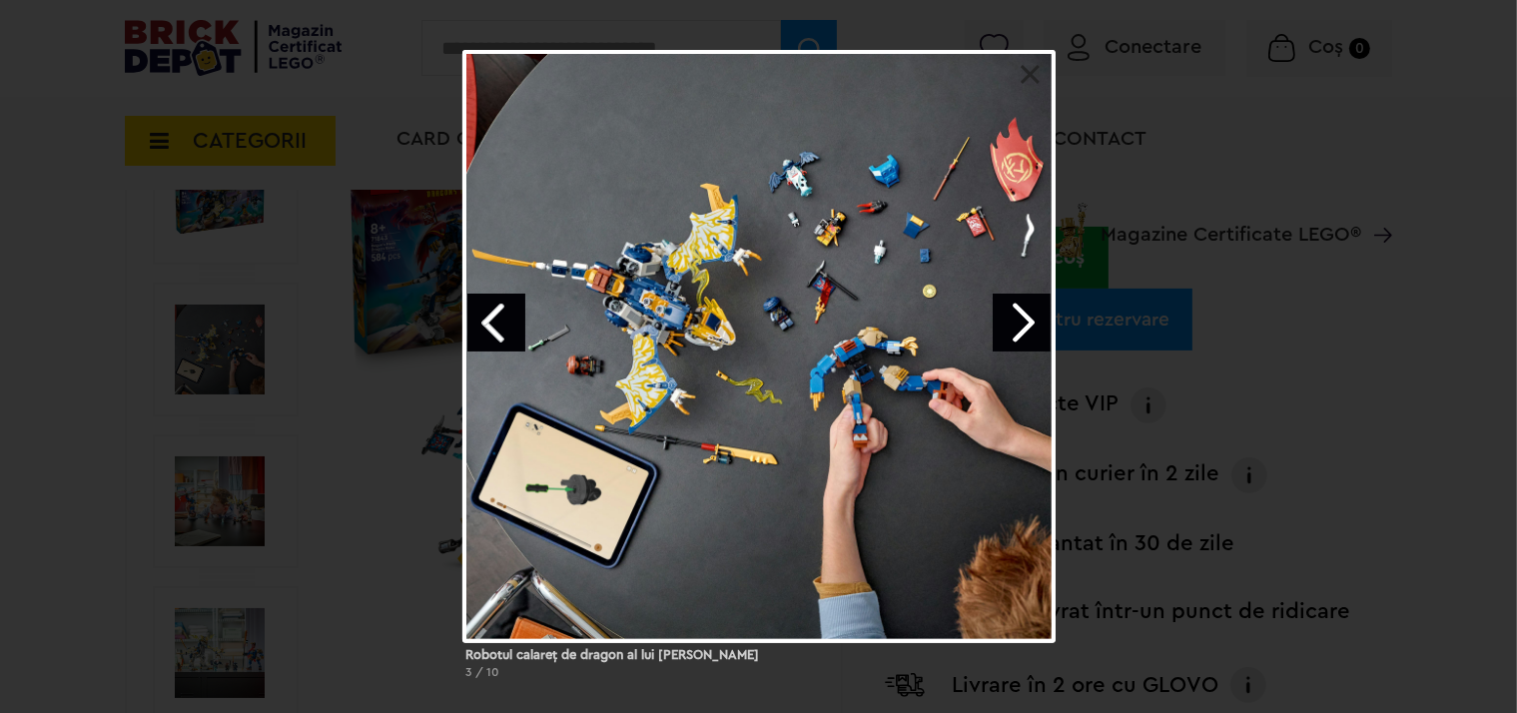
click at [1017, 329] on link "Next image" at bounding box center [1022, 323] width 58 height 58
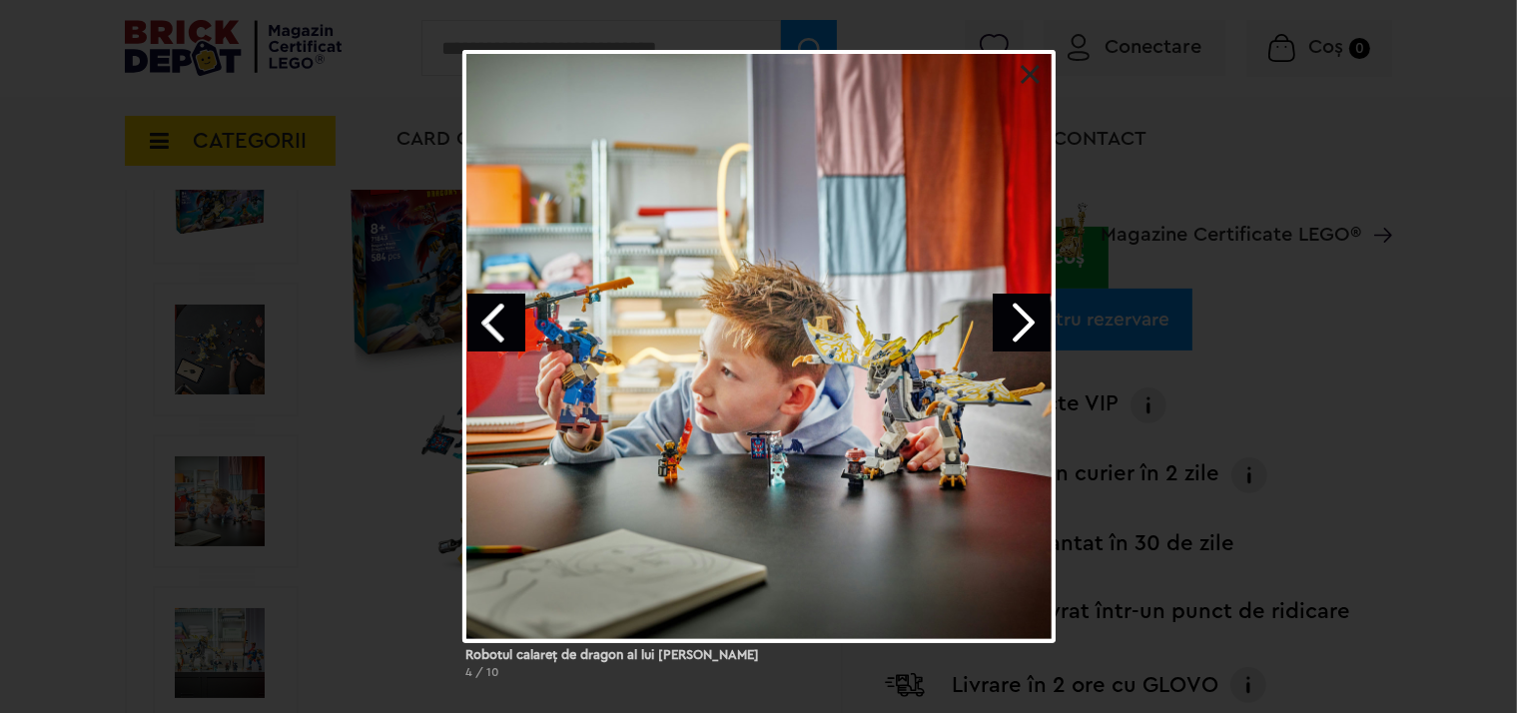
click at [1017, 329] on link "Next image" at bounding box center [1022, 323] width 58 height 58
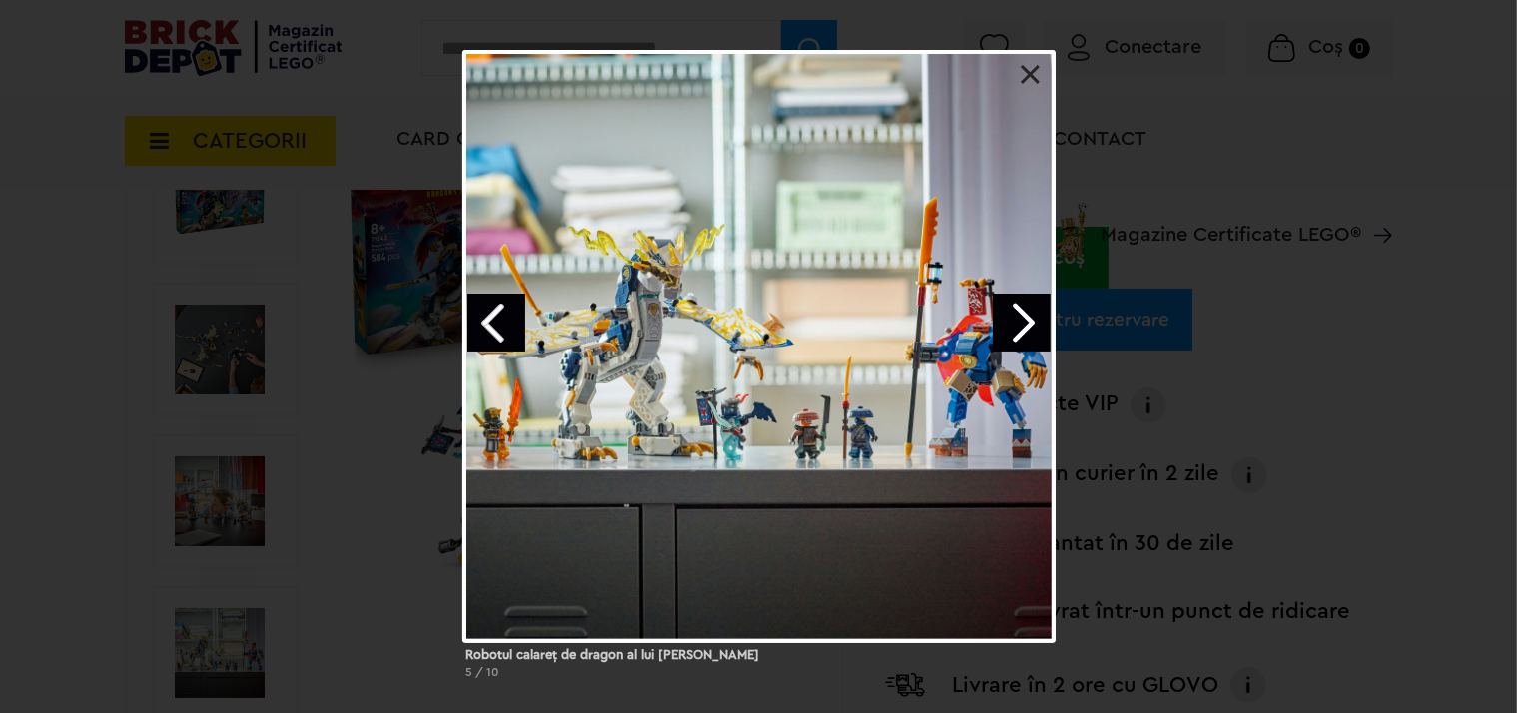
click at [1017, 329] on link "Next image" at bounding box center [1022, 323] width 58 height 58
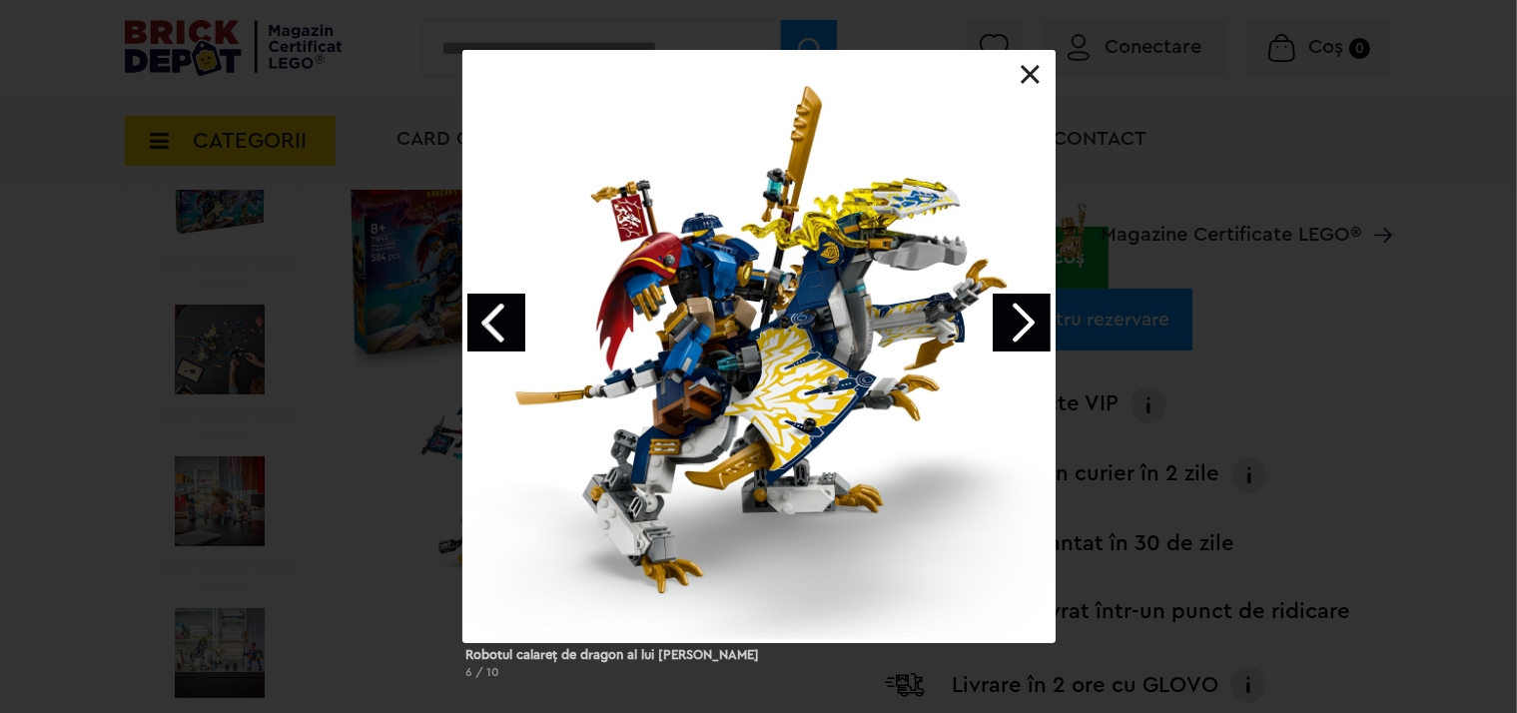
click at [1017, 329] on link "Next image" at bounding box center [1022, 323] width 58 height 58
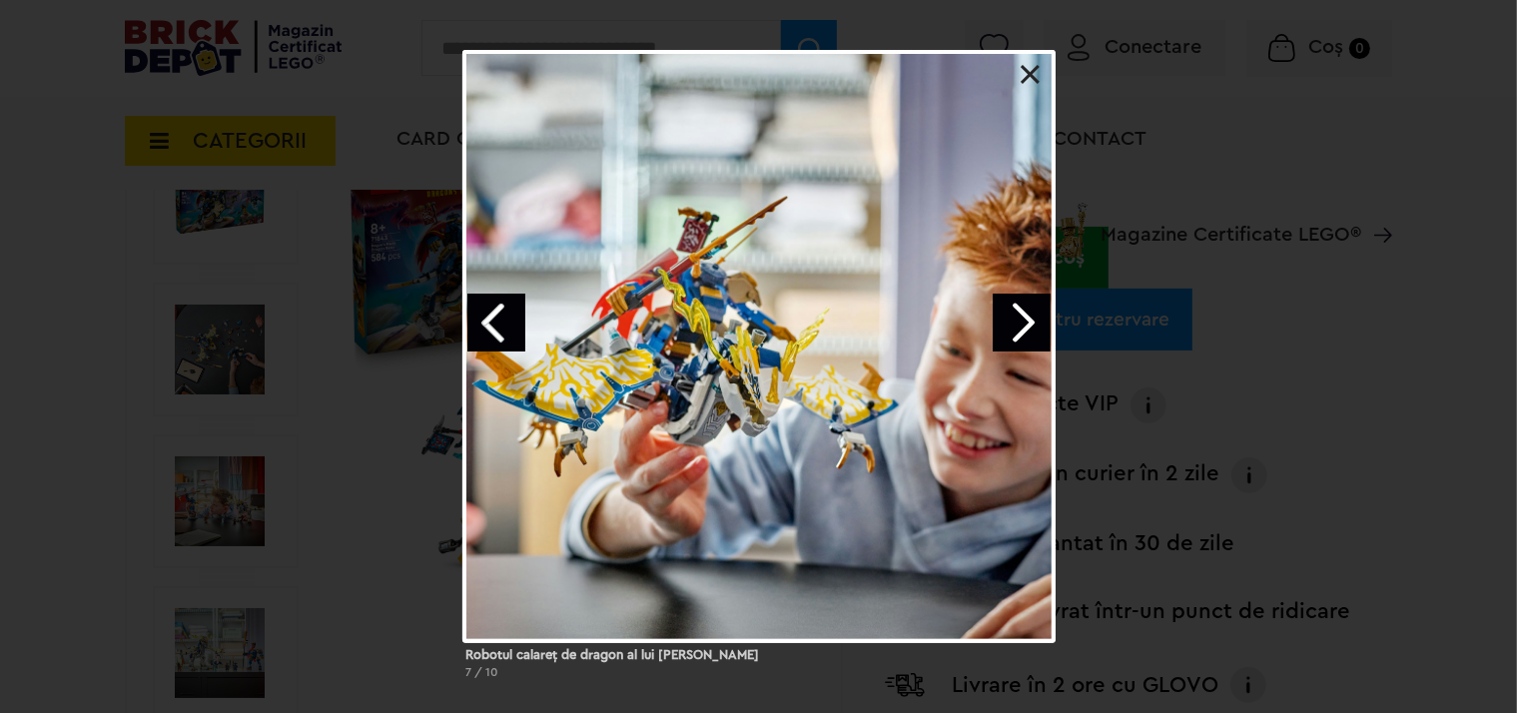
click at [1017, 329] on link "Next image" at bounding box center [1022, 323] width 58 height 58
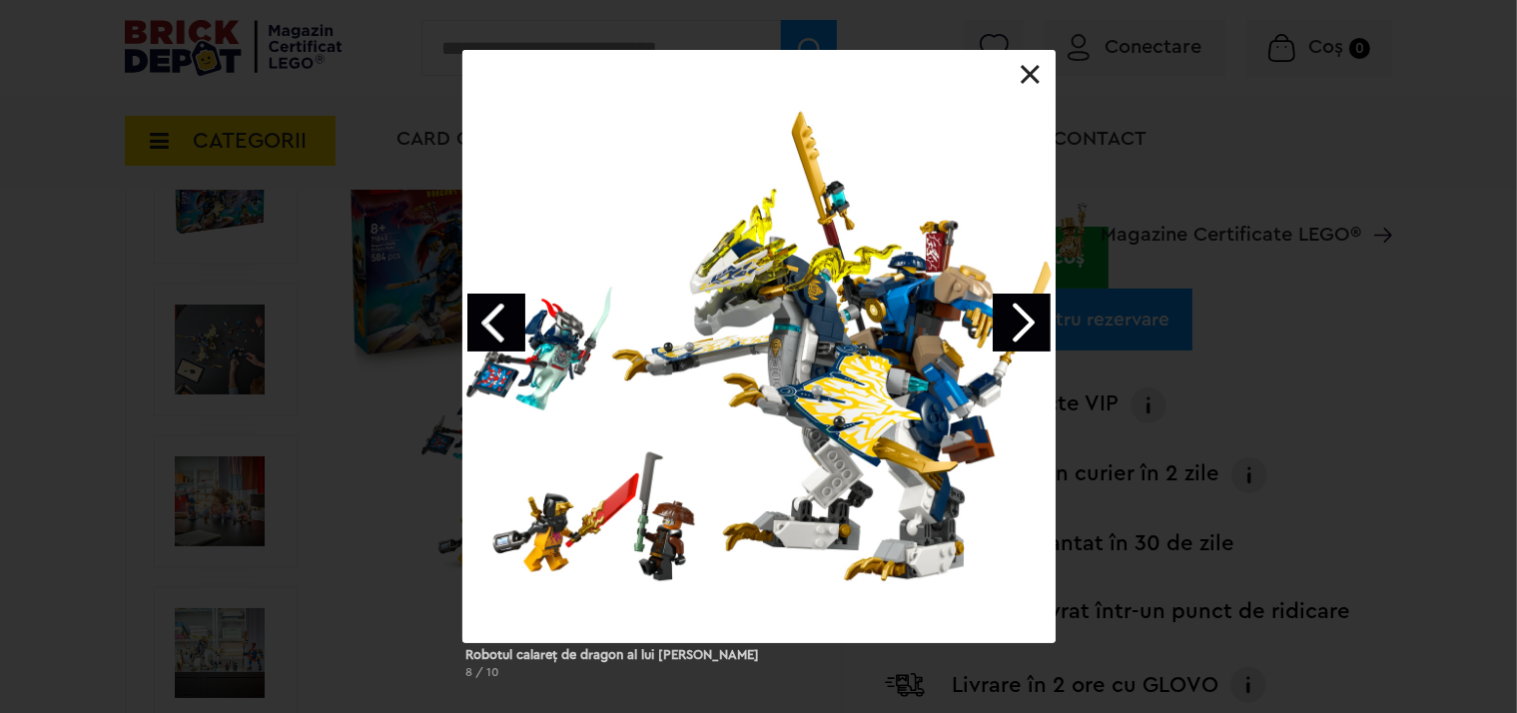
click at [1017, 329] on link "Next image" at bounding box center [1022, 323] width 58 height 58
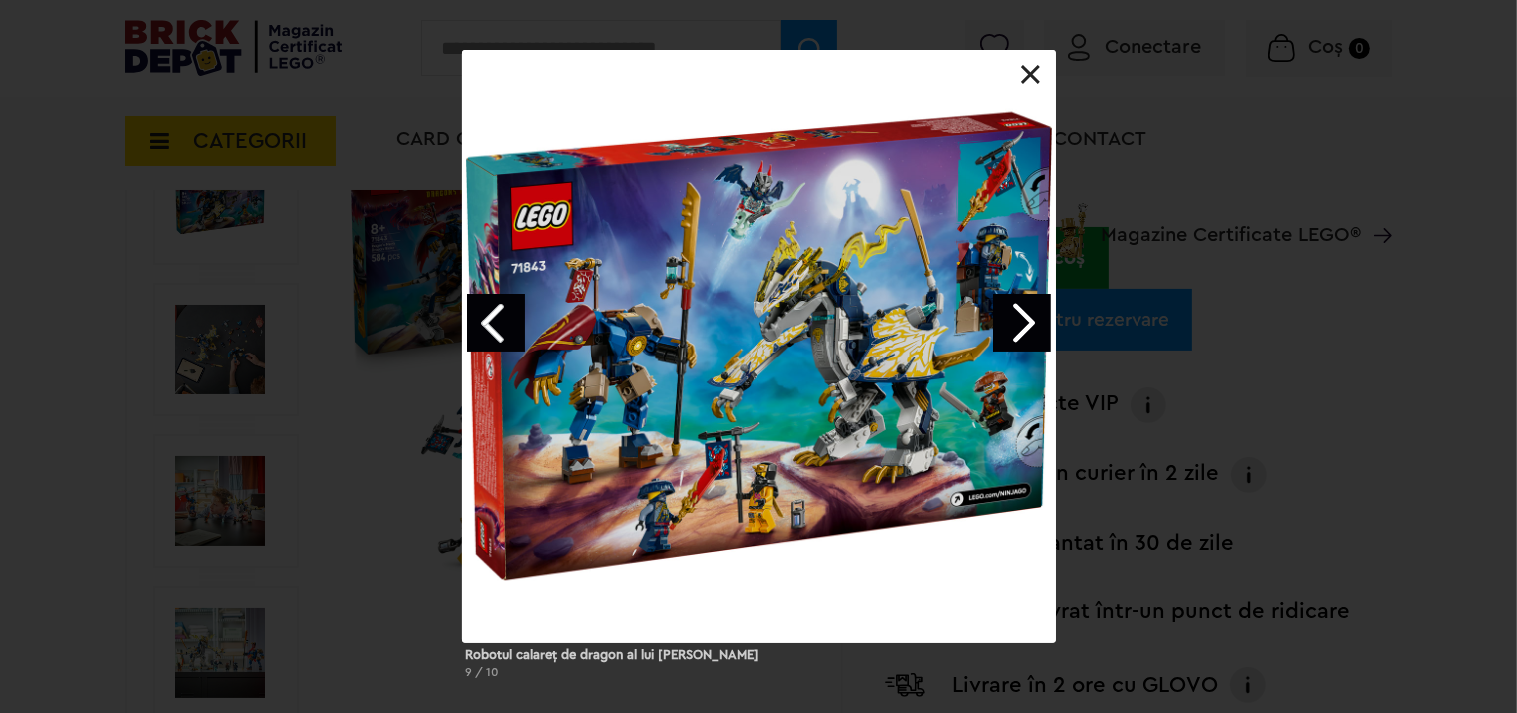
click at [1017, 329] on link "Next image" at bounding box center [1022, 323] width 58 height 58
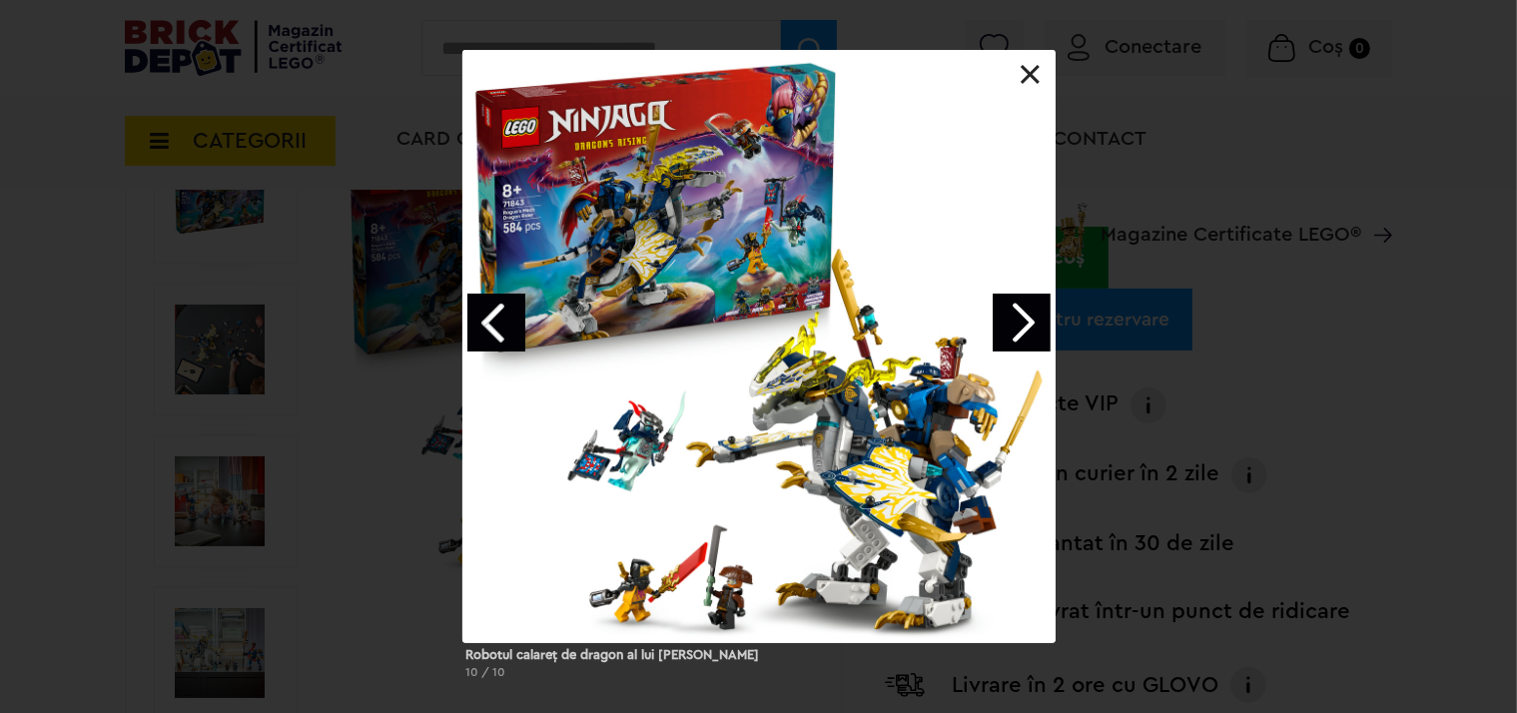
click at [1025, 74] on link at bounding box center [1030, 75] width 20 height 20
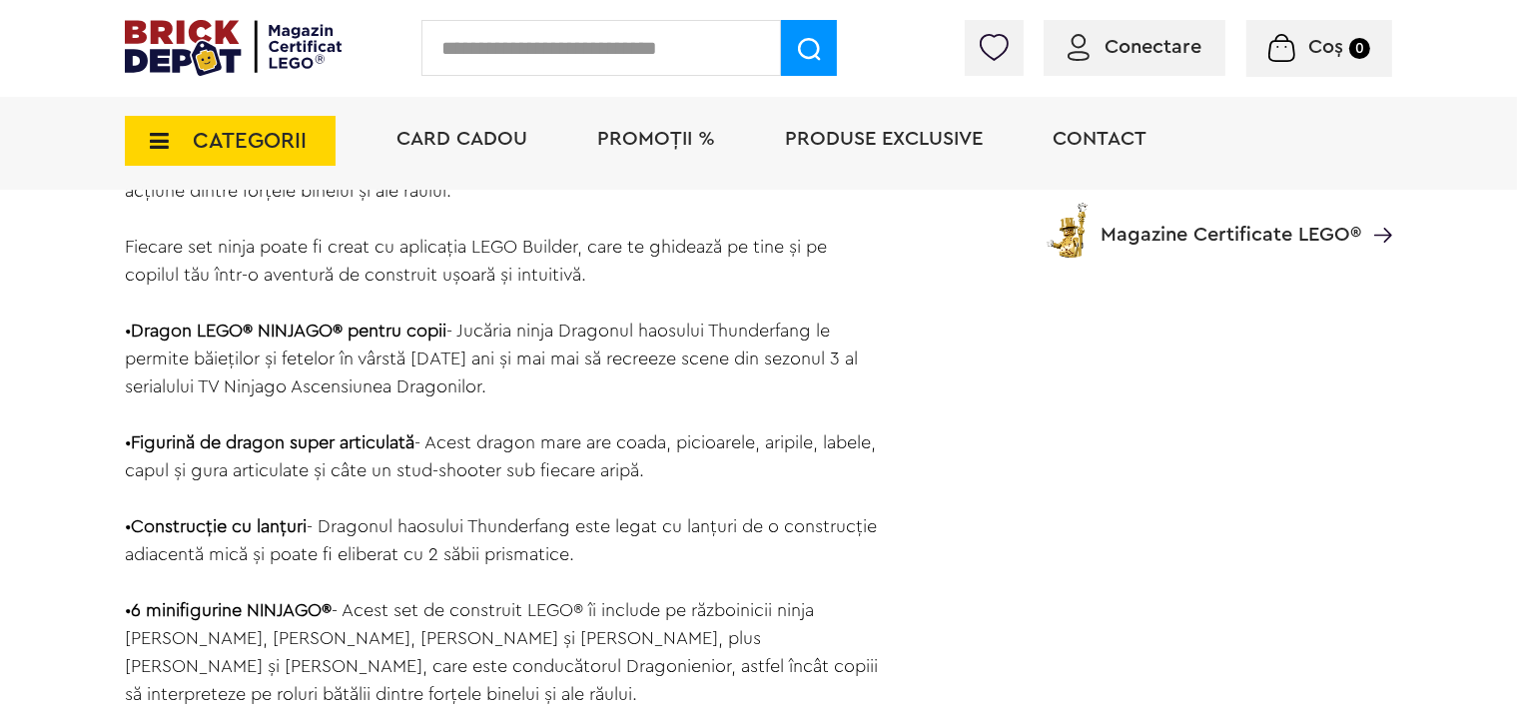
scroll to position [2003, 0]
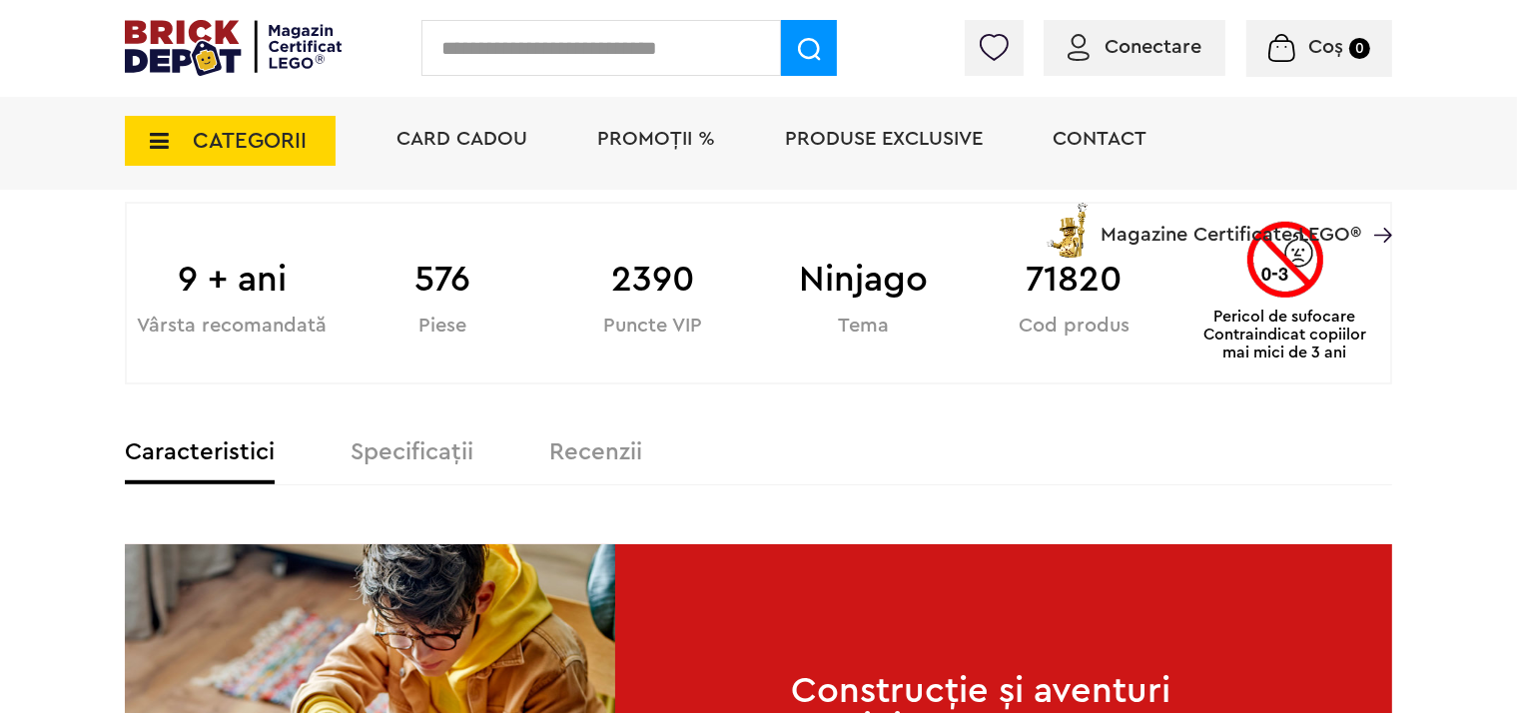
click at [399, 457] on label "Specificații" at bounding box center [411, 452] width 123 height 24
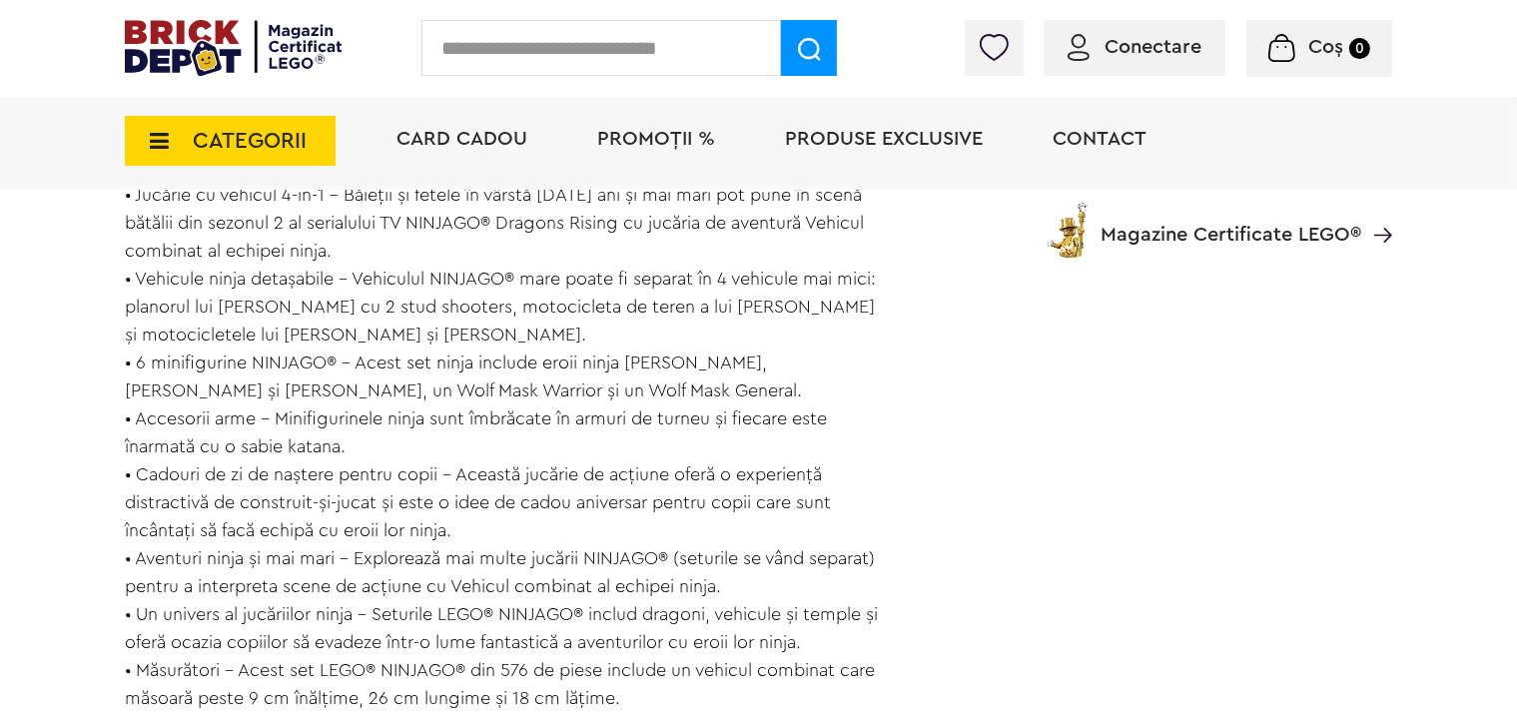
scroll to position [1897, 0]
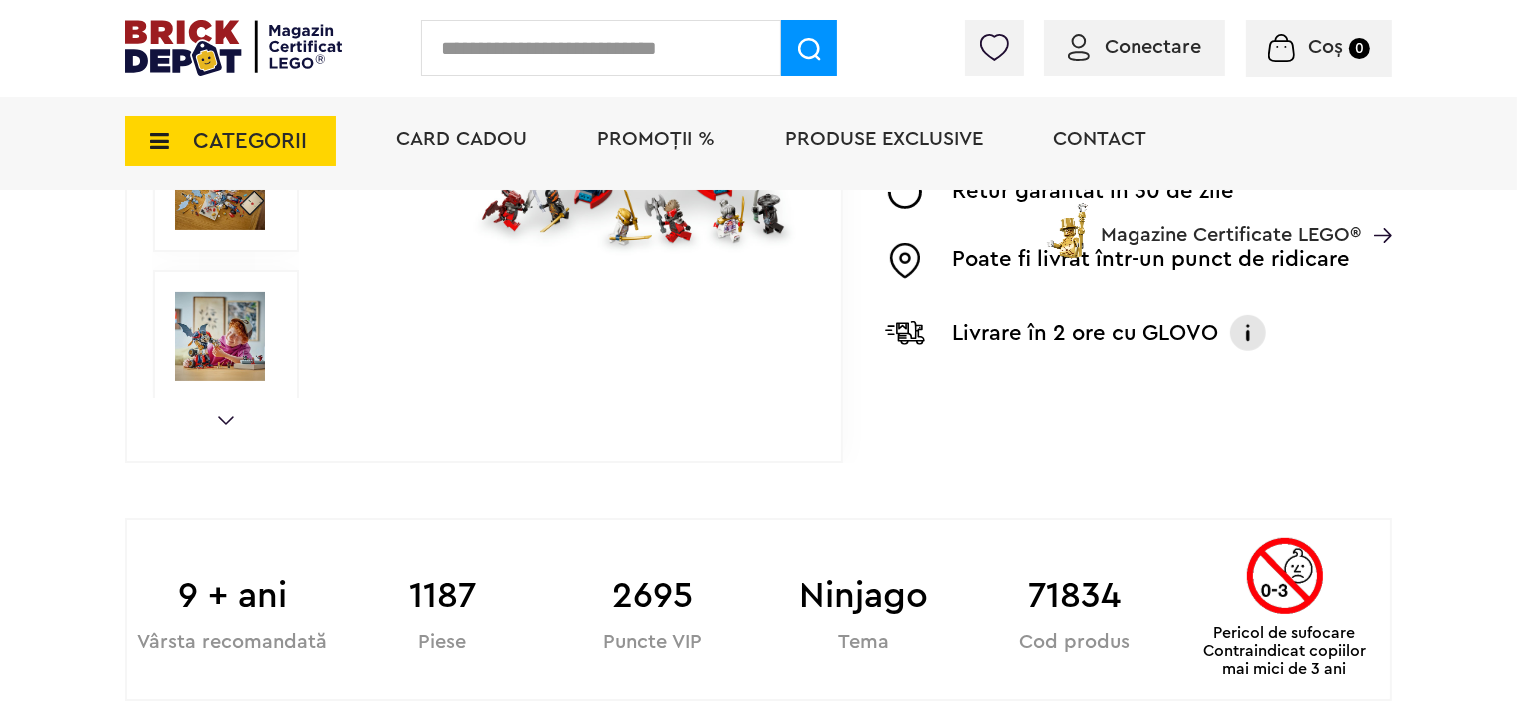
scroll to position [1054, 0]
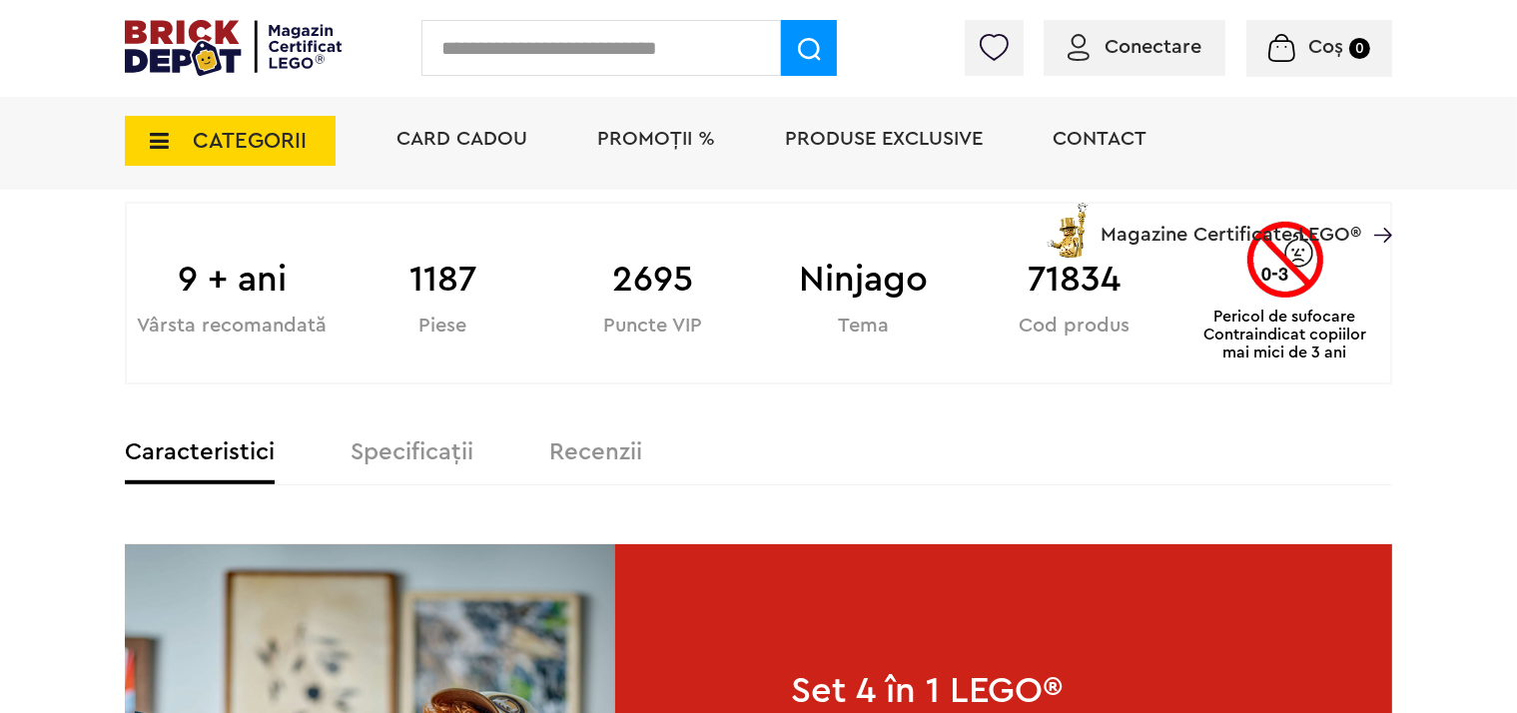
click at [427, 453] on label "Specificații" at bounding box center [411, 452] width 123 height 24
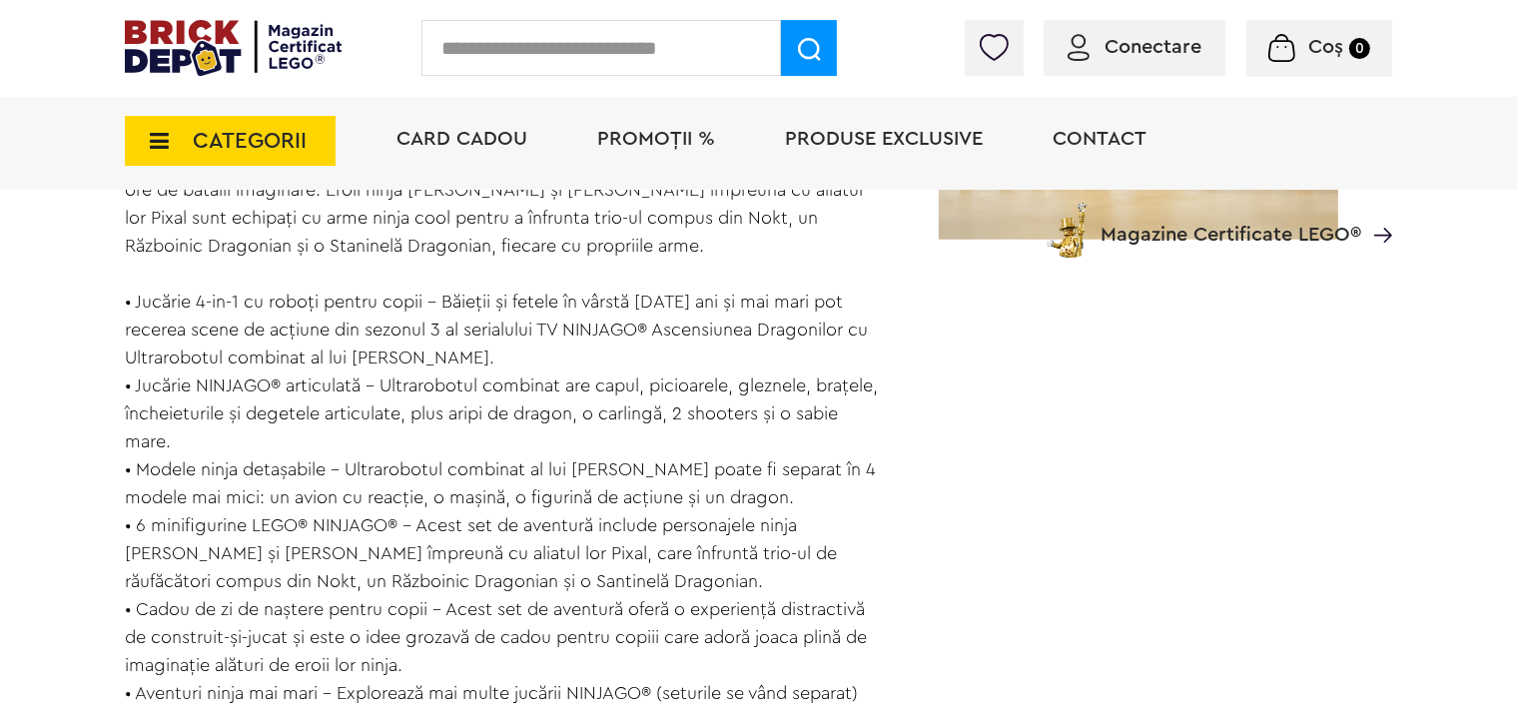
scroll to position [1792, 0]
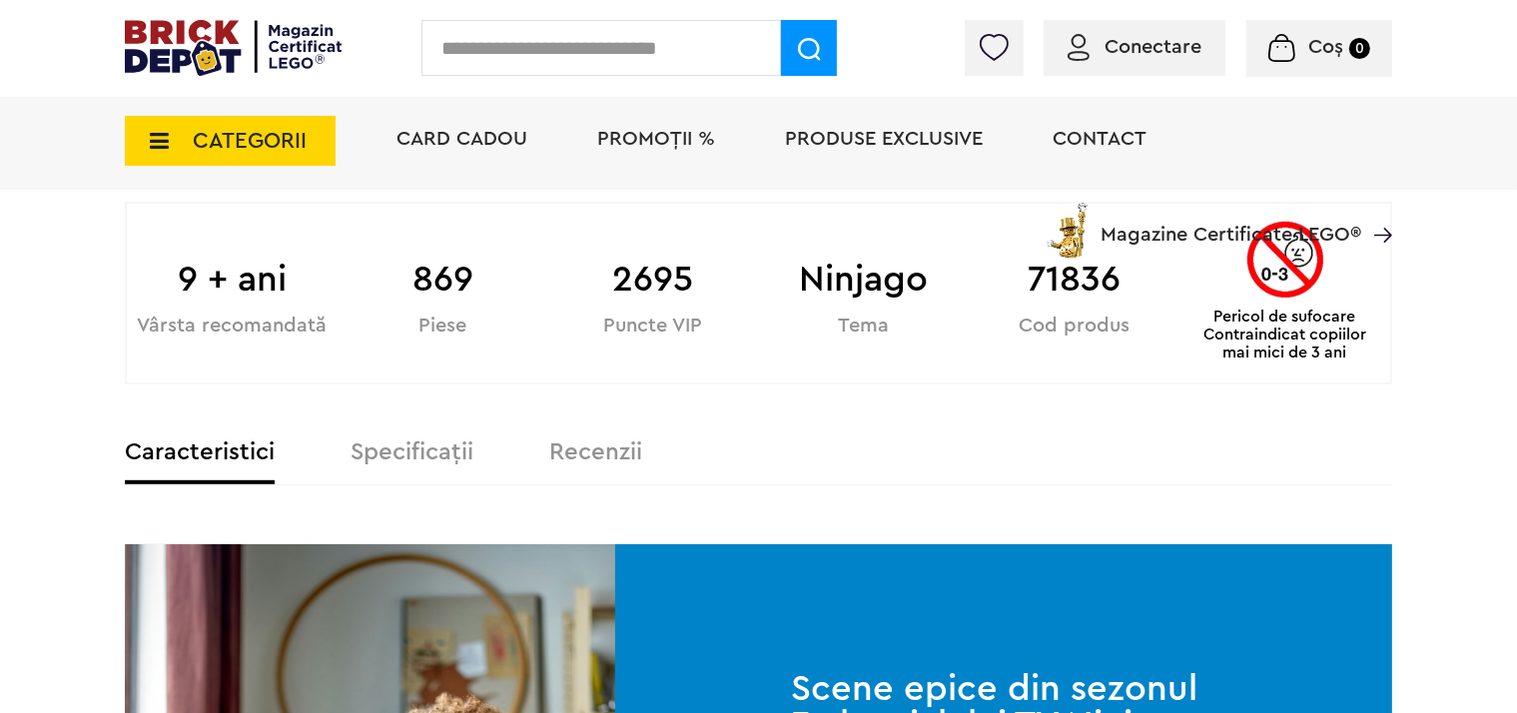
click at [391, 443] on label "Specificații" at bounding box center [411, 452] width 123 height 24
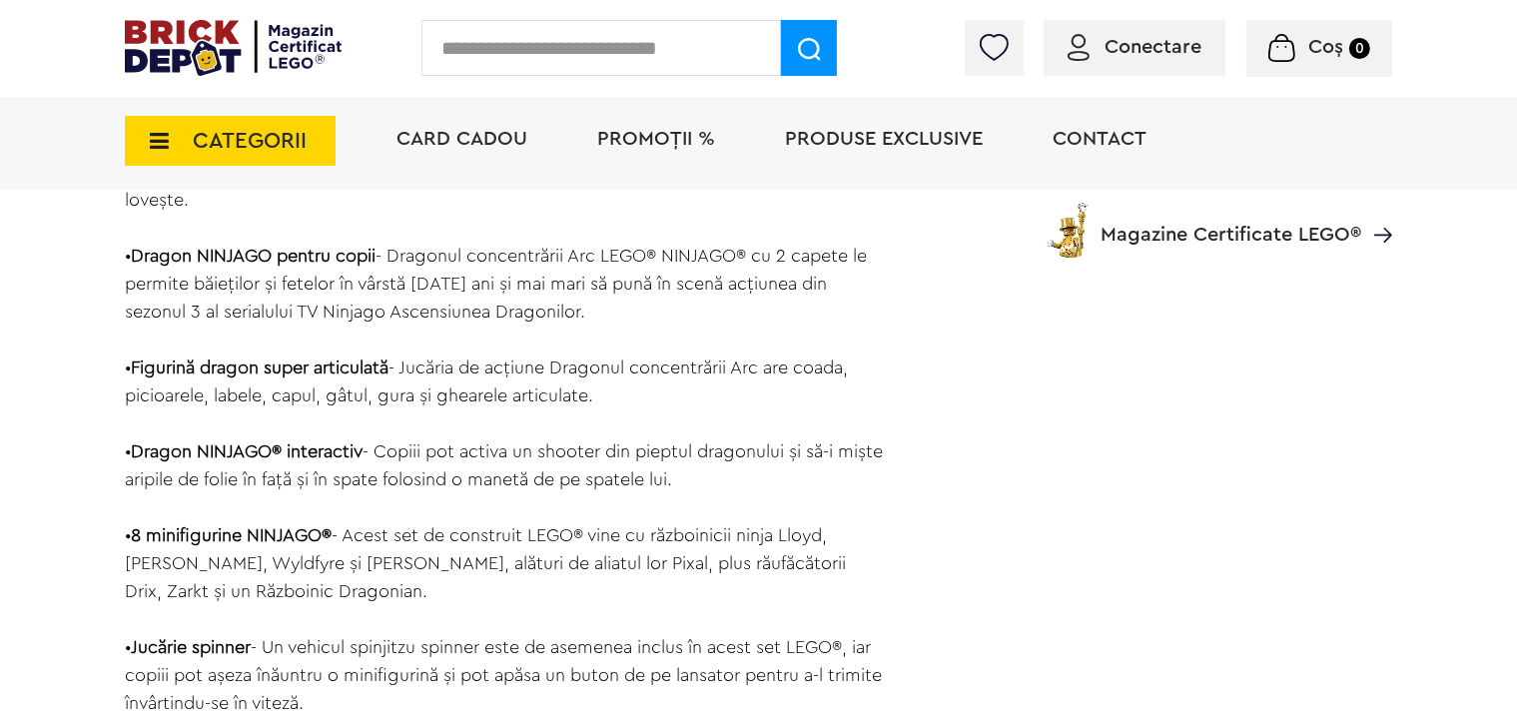
scroll to position [2003, 0]
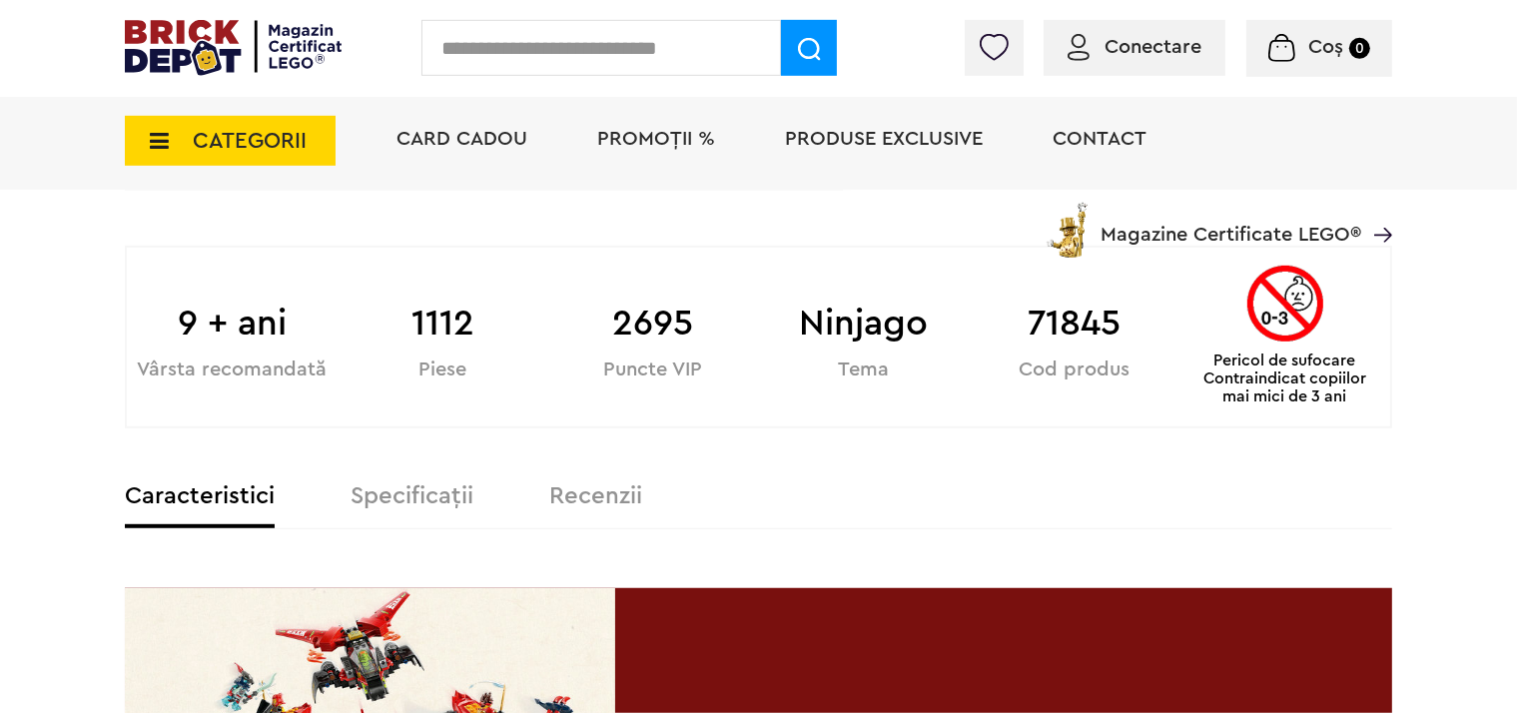
scroll to position [1265, 0]
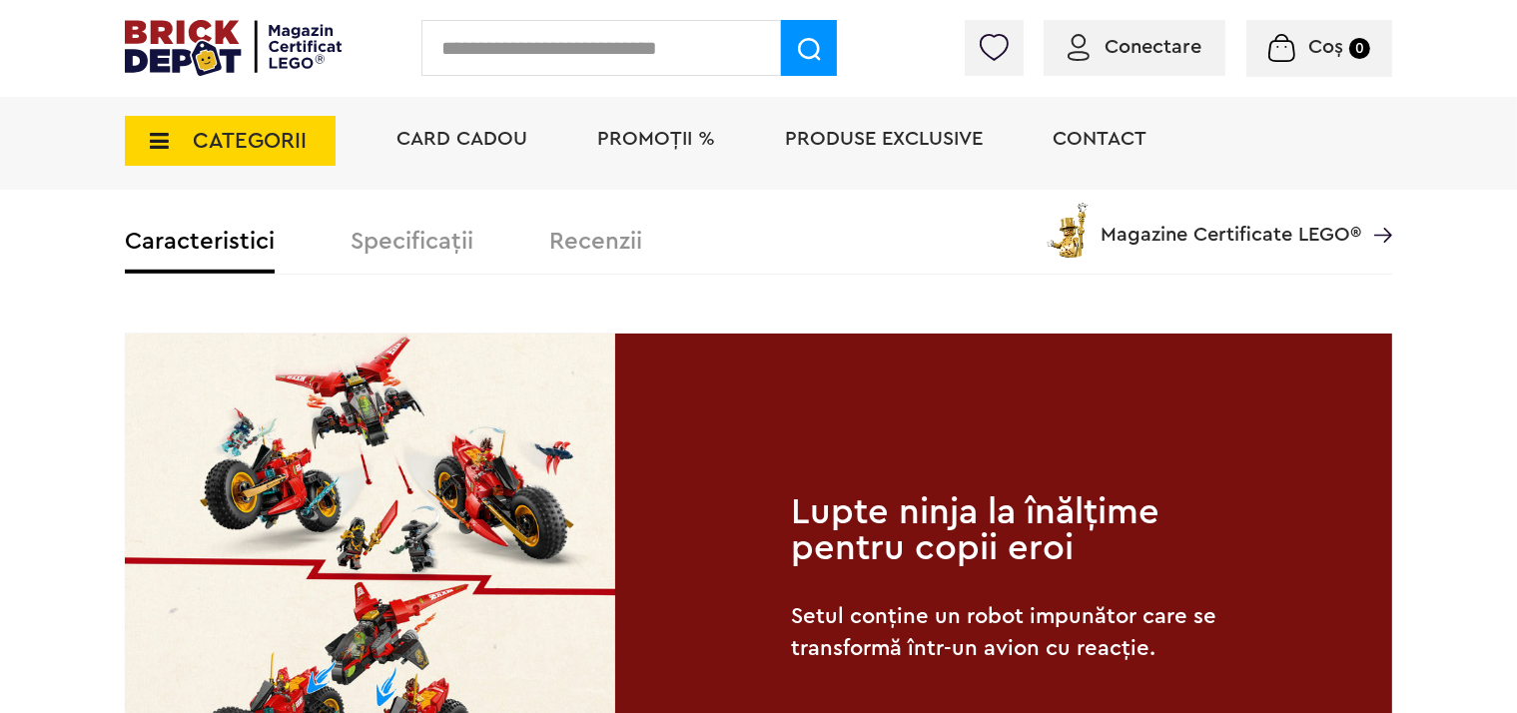
click at [423, 237] on div "Card Cadou PROMOȚII % Produse exclusive Contact Magazine Certificate LEGO®" at bounding box center [883, 175] width 1015 height 165
click at [417, 241] on div "Card Cadou PROMOȚII % Produse exclusive Contact Magazine Certificate LEGO®" at bounding box center [883, 175] width 1015 height 165
click at [373, 242] on div "CATEGORII Jucării LEGO Card Cadou LEGO Animal Crossing Architecture Art Bluey B…" at bounding box center [758, 175] width 1267 height 165
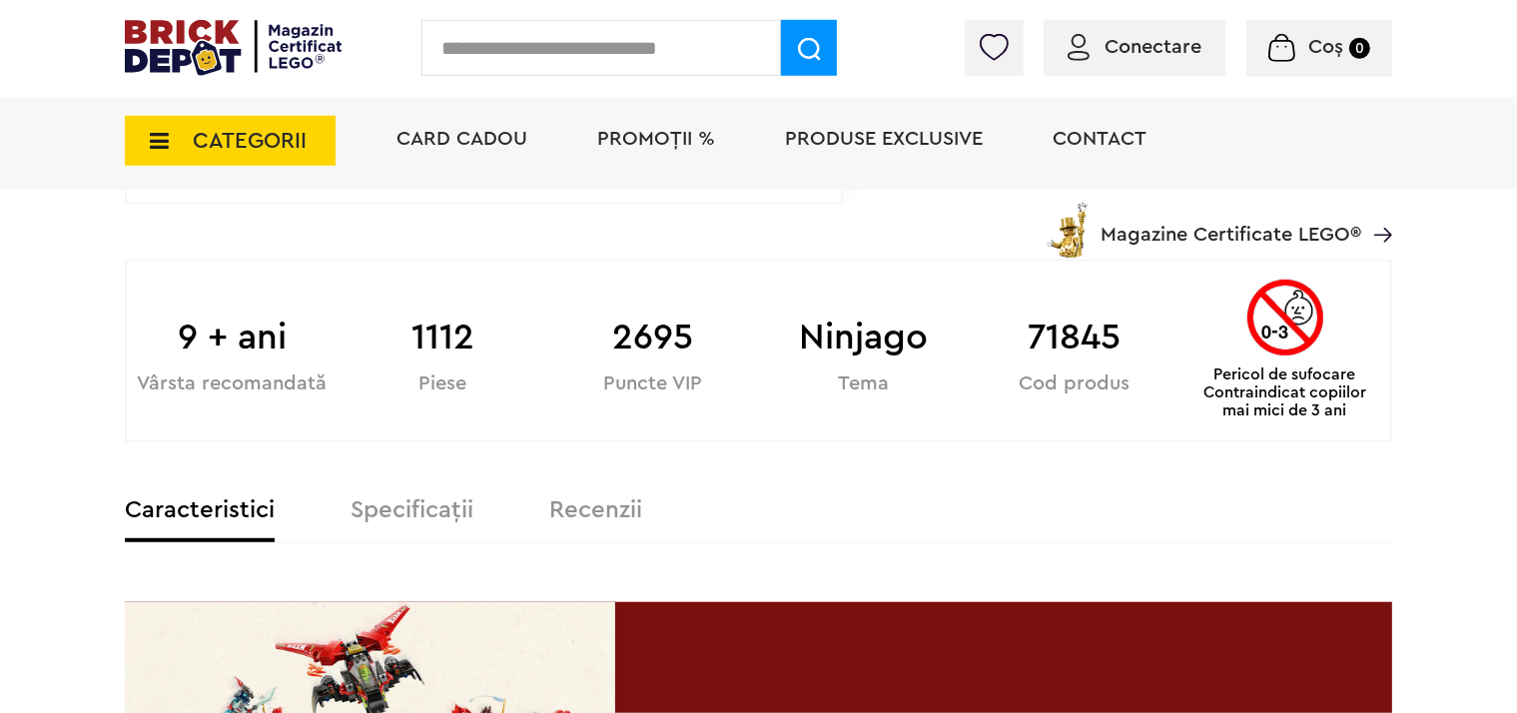
scroll to position [1159, 0]
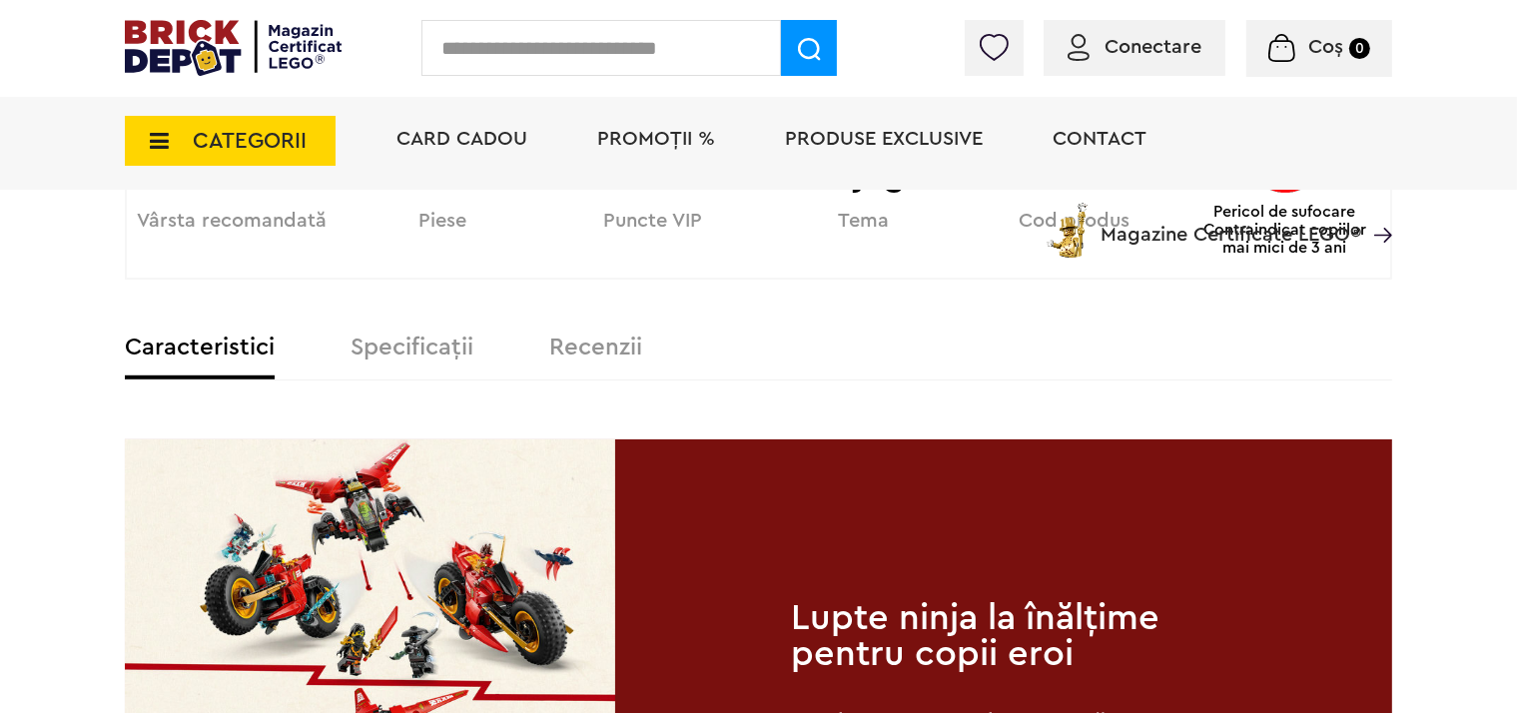
click at [440, 336] on label "Specificații" at bounding box center [411, 348] width 123 height 24
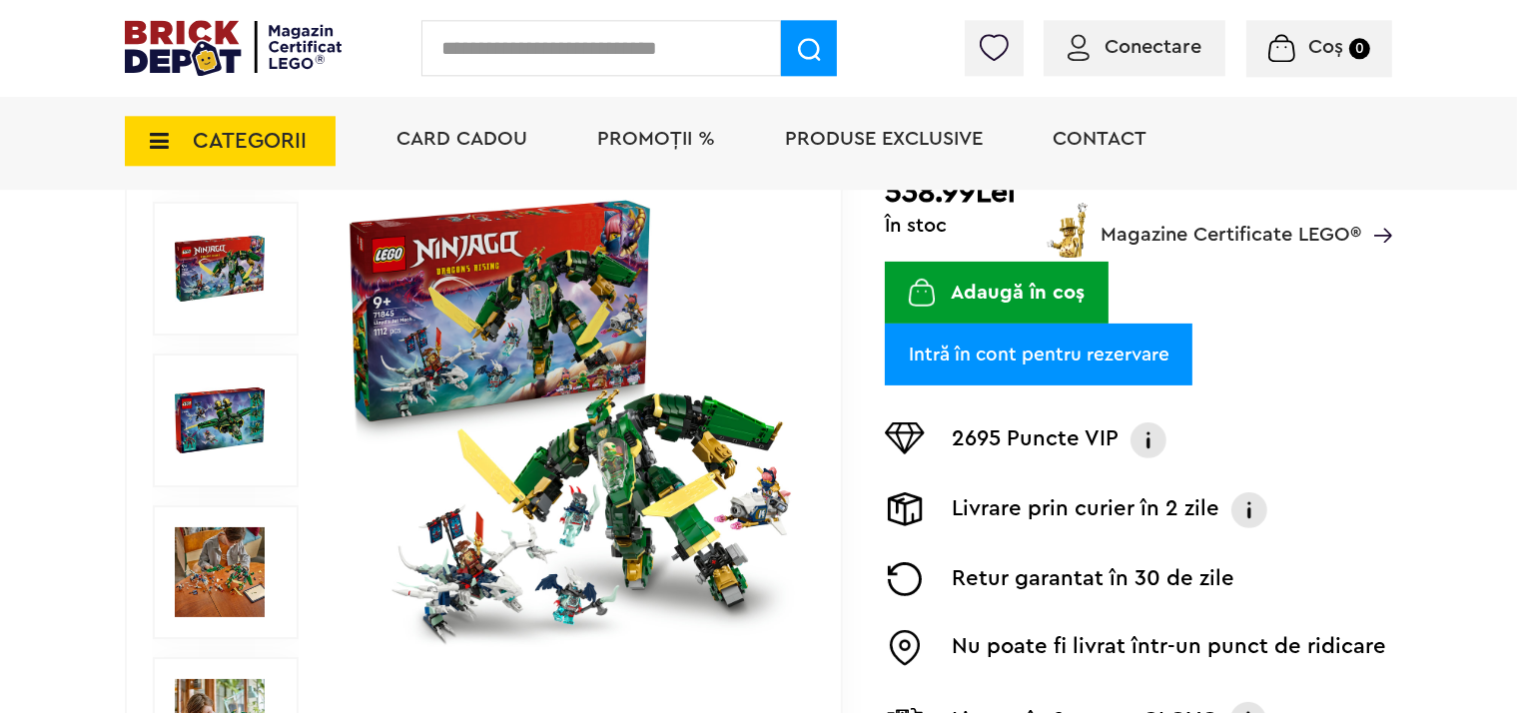
scroll to position [421, 0]
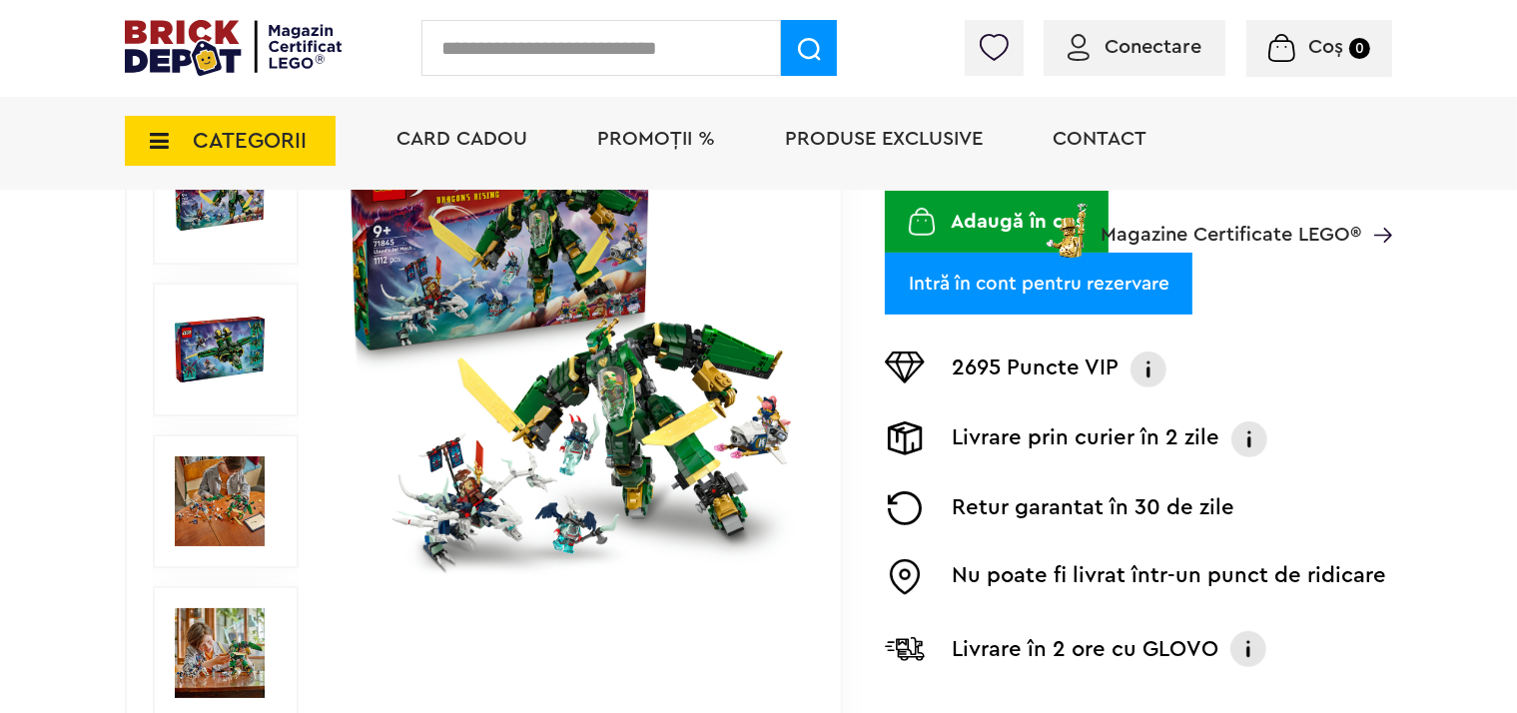
click at [602, 409] on img at bounding box center [569, 349] width 455 height 455
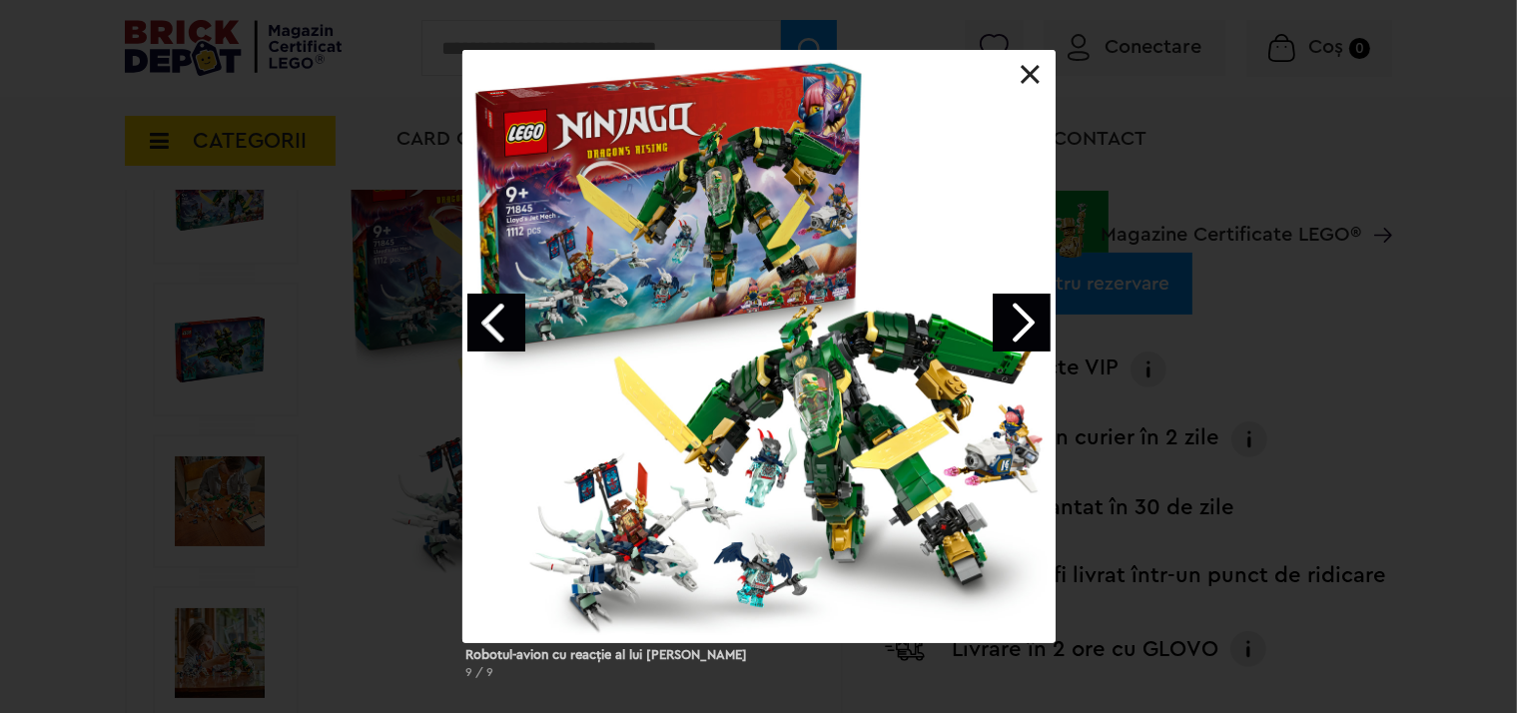
click at [1020, 320] on link "Next image" at bounding box center [1022, 323] width 58 height 58
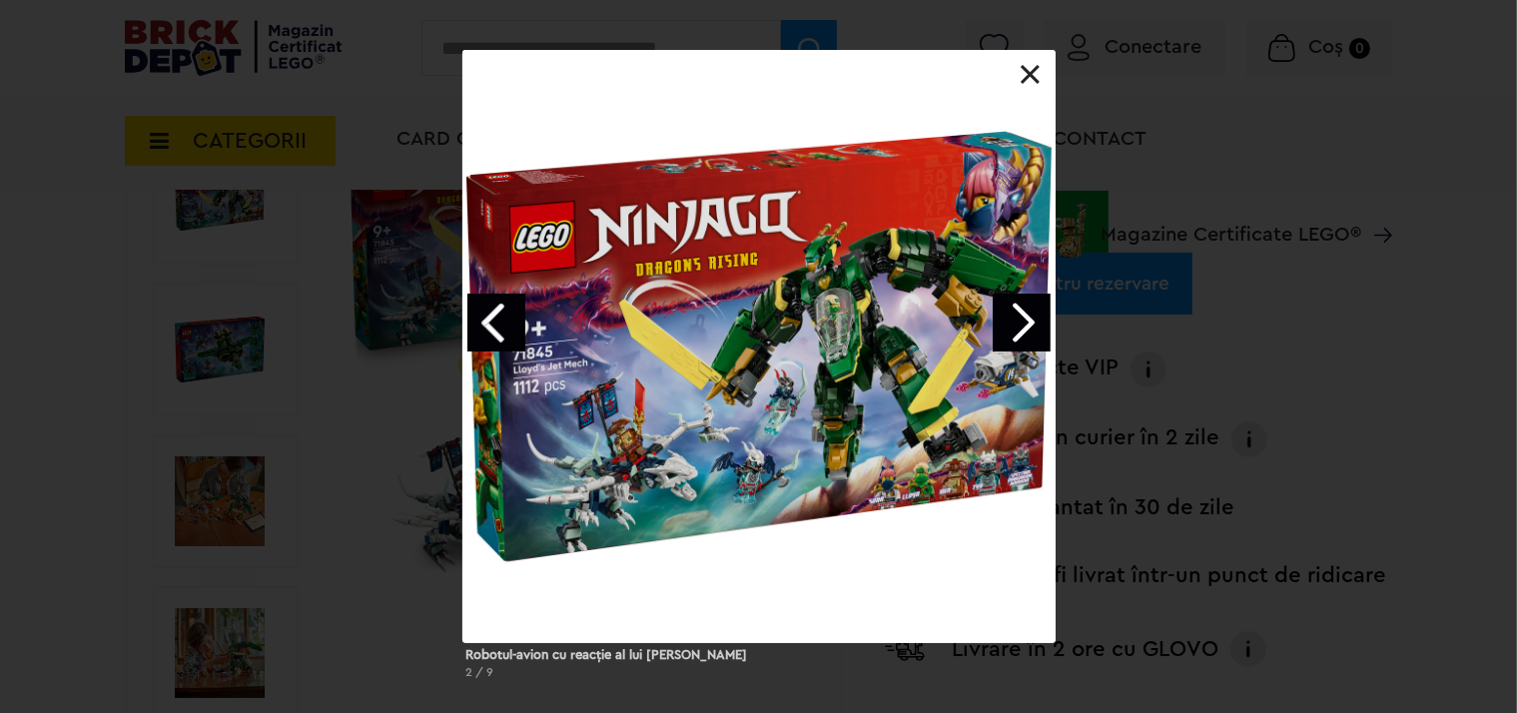
click at [1020, 326] on link "Next image" at bounding box center [1022, 323] width 58 height 58
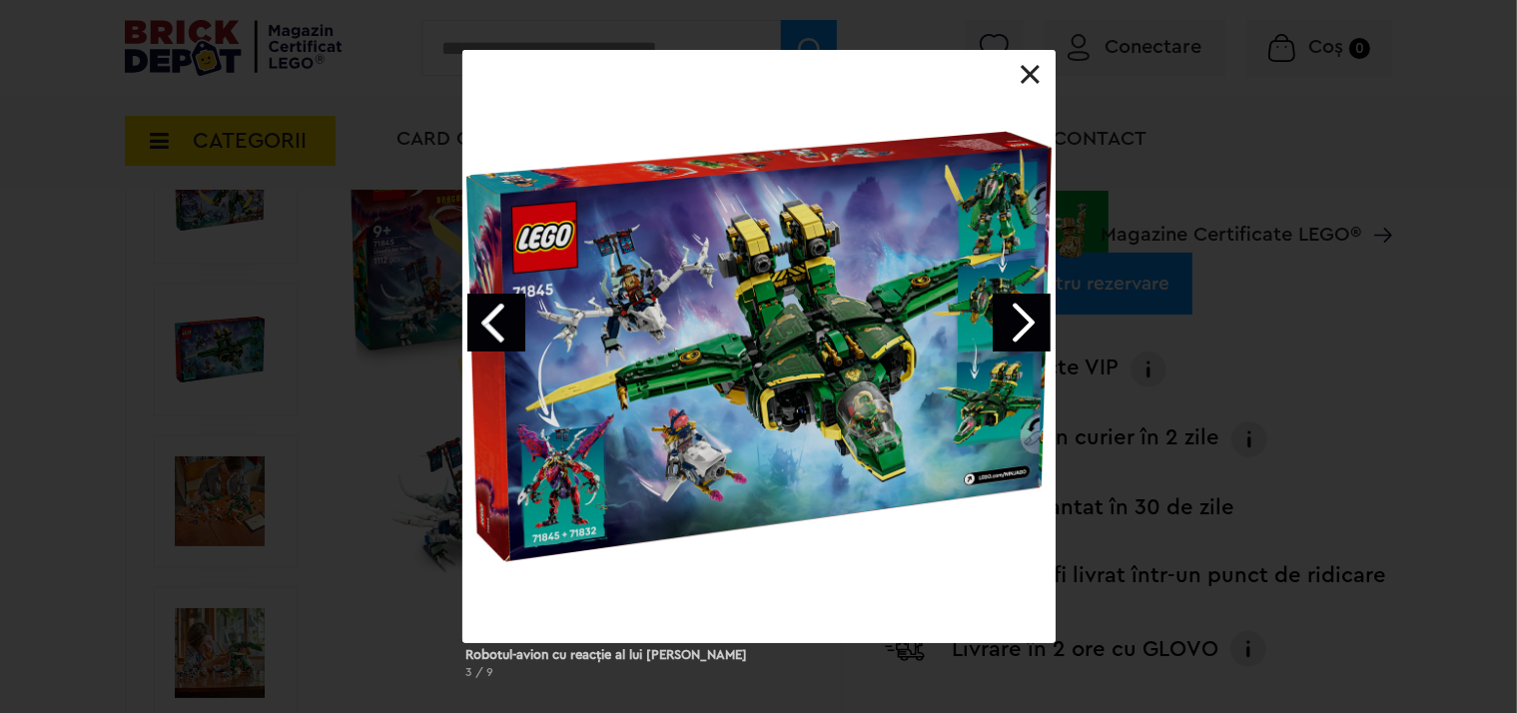
click at [1020, 326] on link "Next image" at bounding box center [1022, 323] width 58 height 58
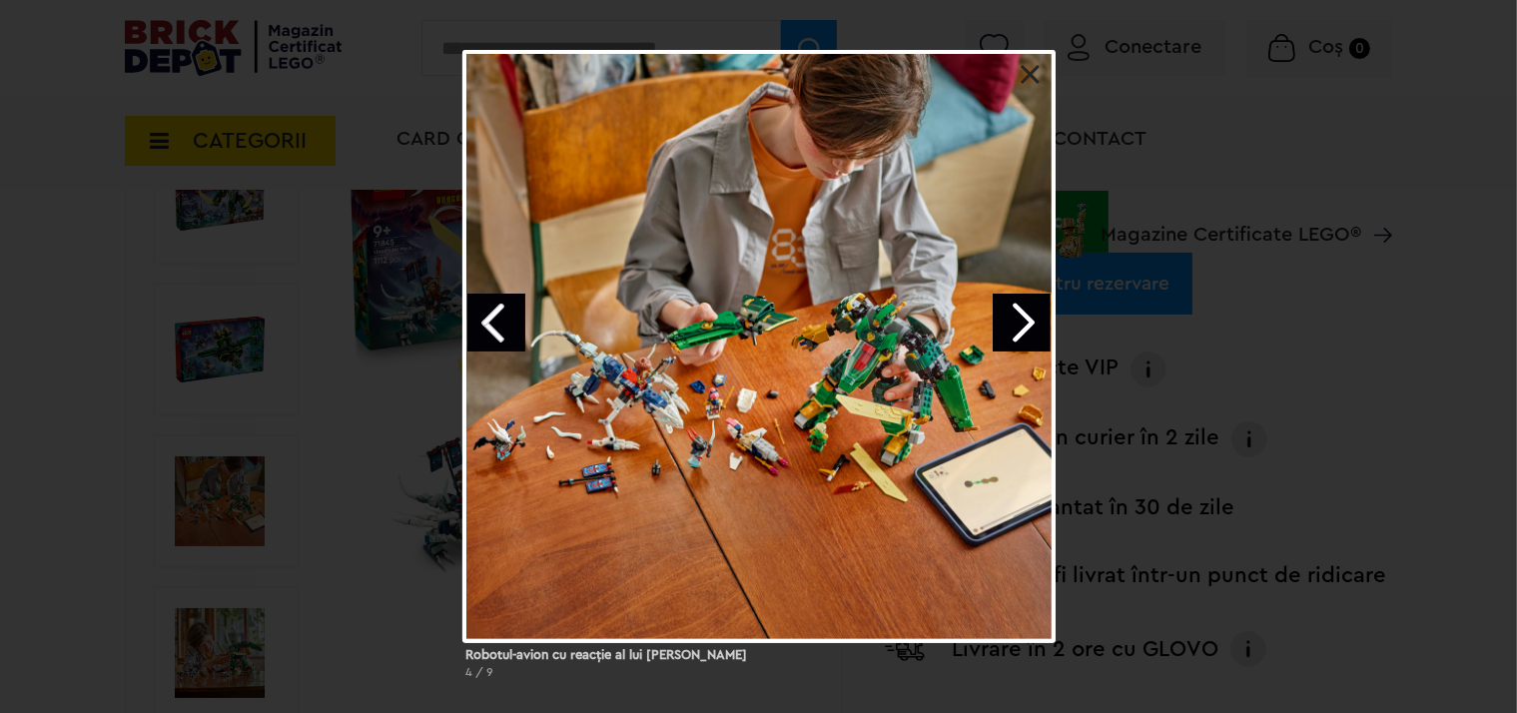
click at [1020, 326] on link "Next image" at bounding box center [1022, 323] width 58 height 58
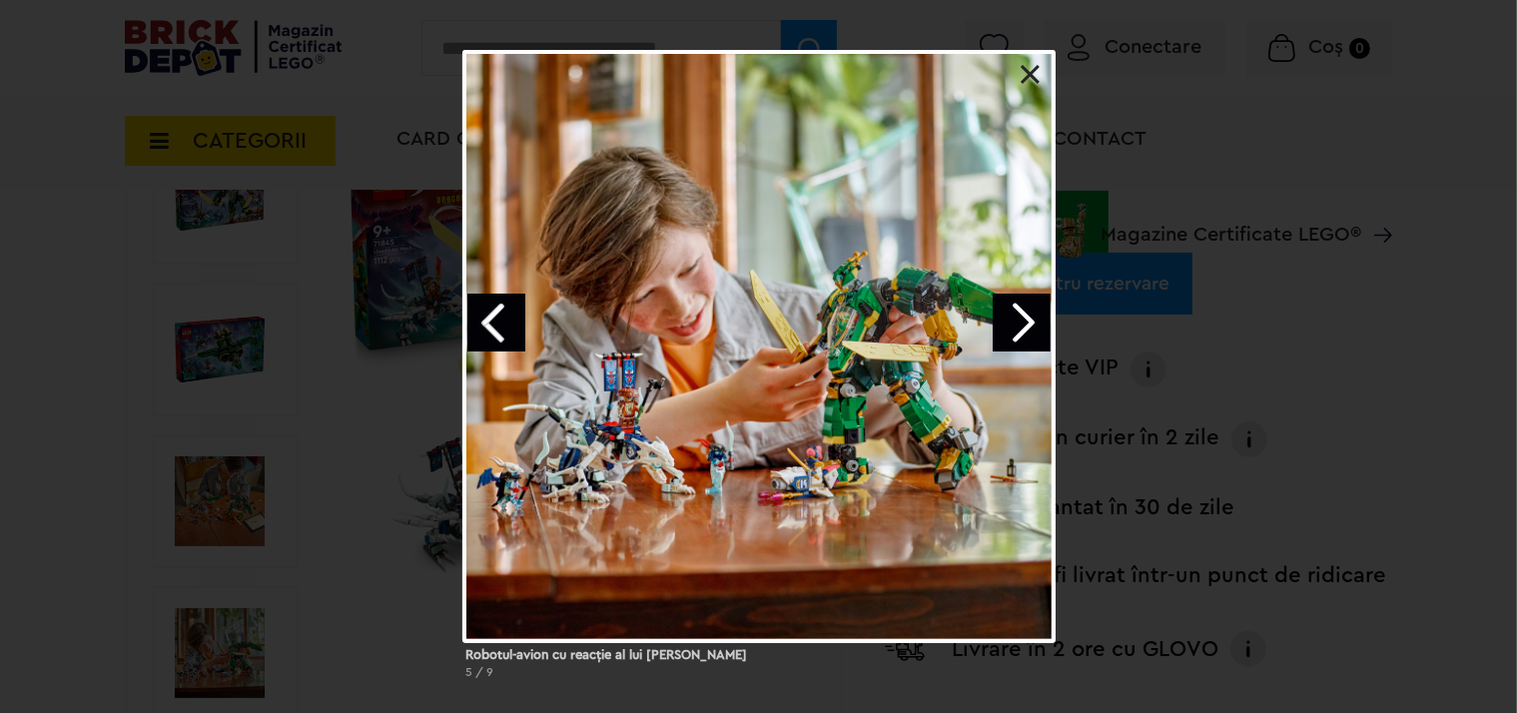
click at [1020, 326] on link "Next image" at bounding box center [1022, 323] width 58 height 58
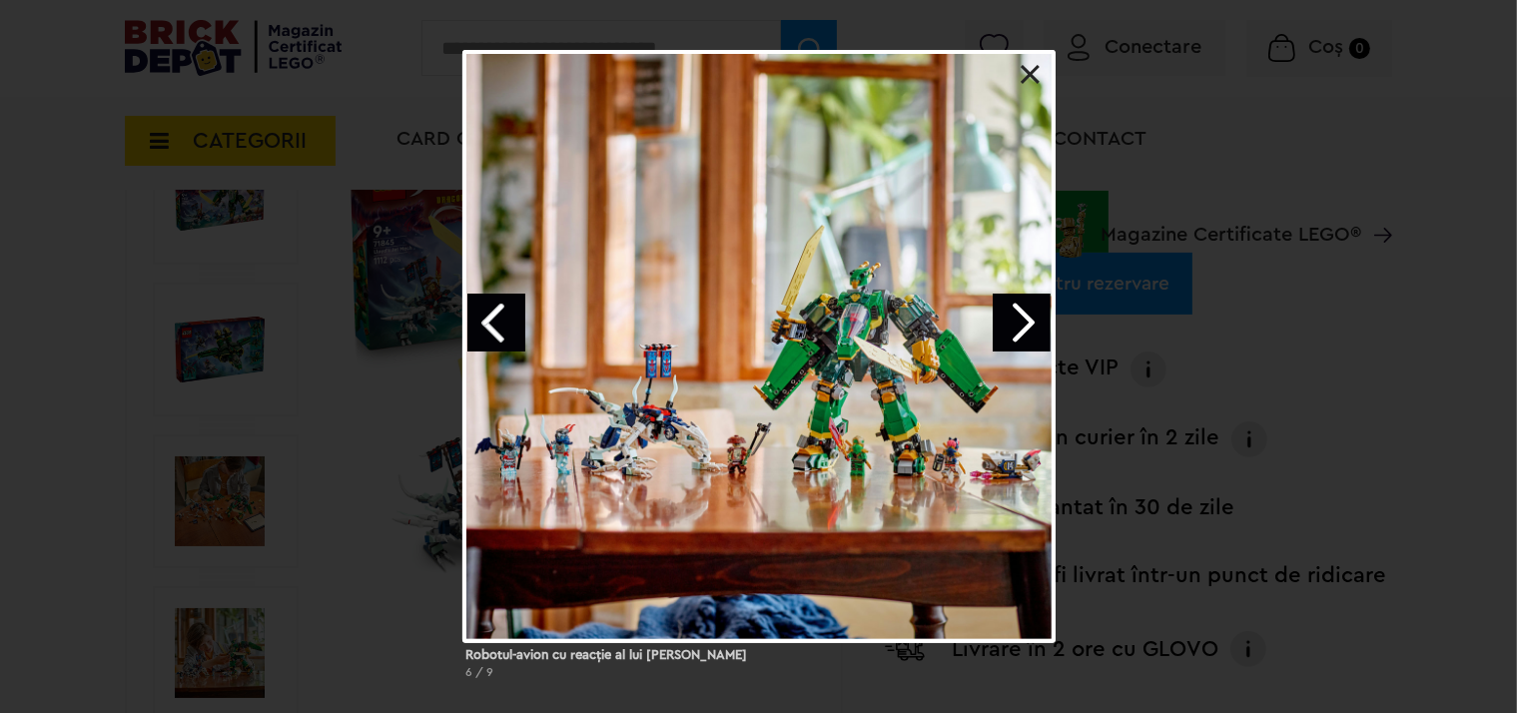
click at [1020, 326] on link "Next image" at bounding box center [1022, 323] width 58 height 58
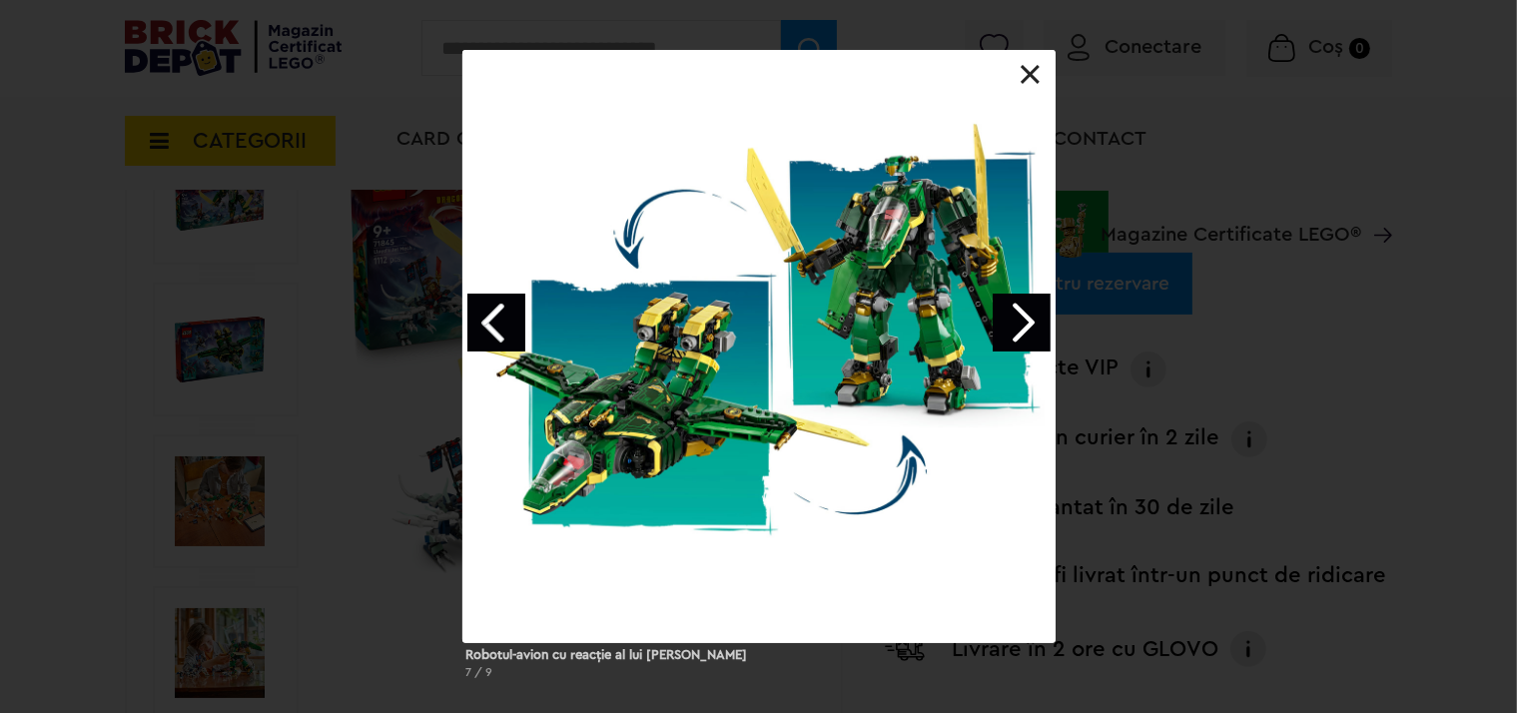
click at [1020, 326] on link "Next image" at bounding box center [1022, 323] width 58 height 58
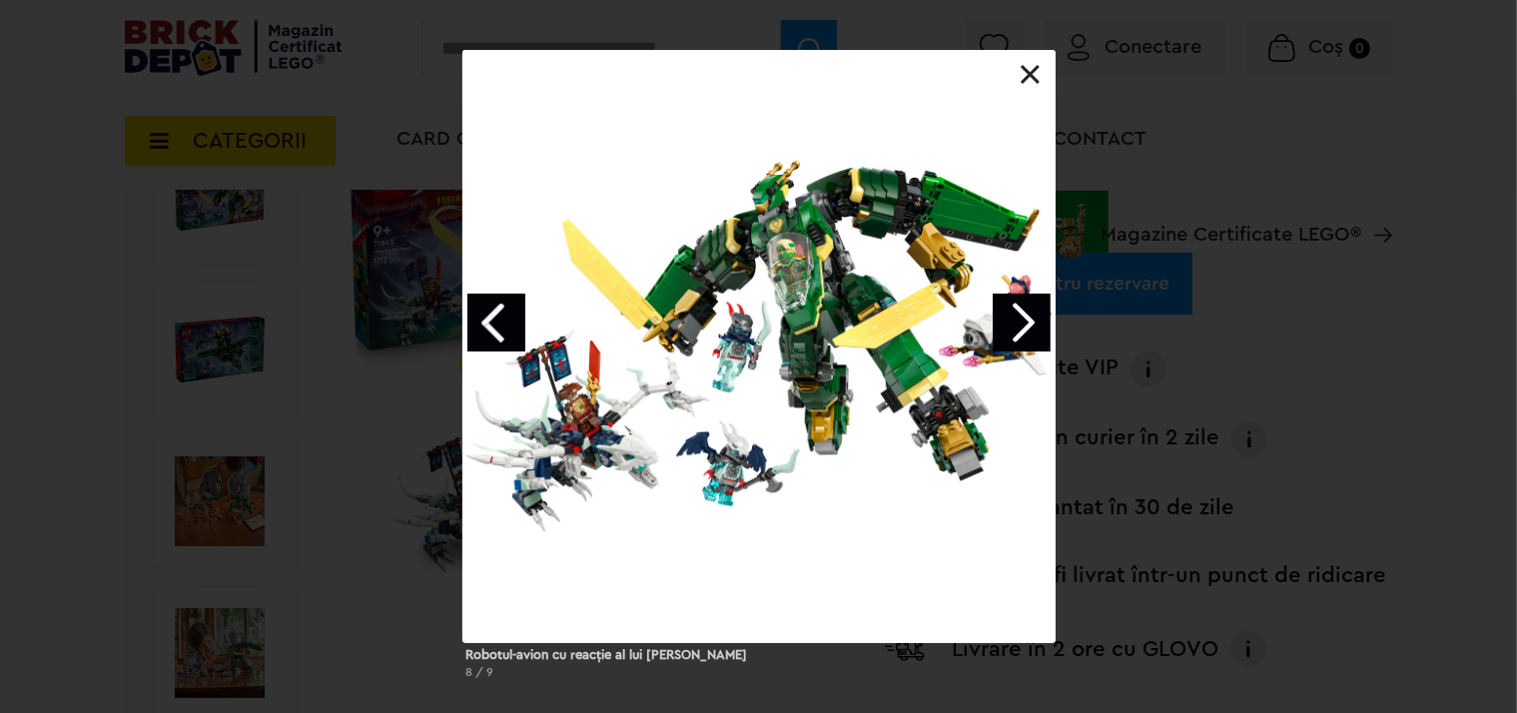
click at [1020, 326] on link "Next image" at bounding box center [1022, 323] width 58 height 58
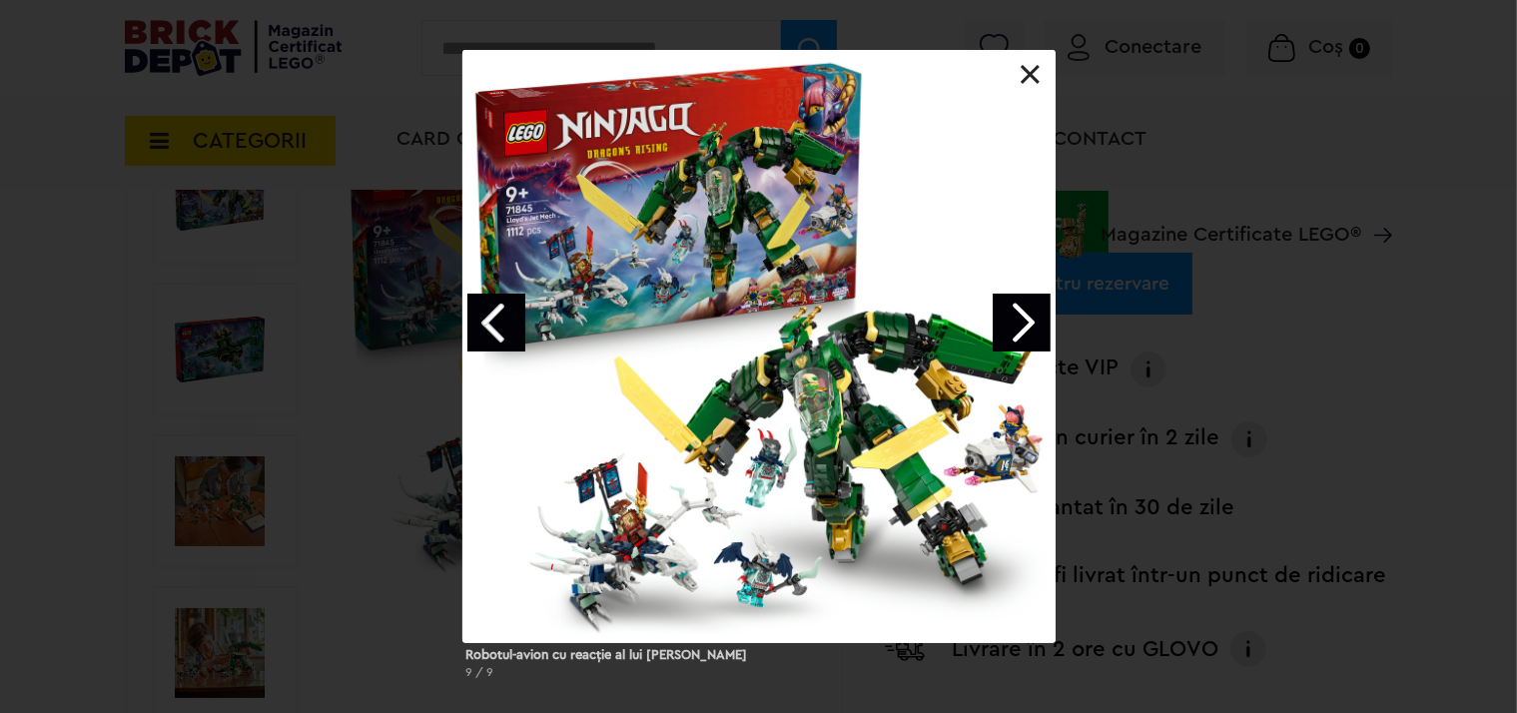
click at [1020, 326] on link "Next image" at bounding box center [1022, 323] width 58 height 58
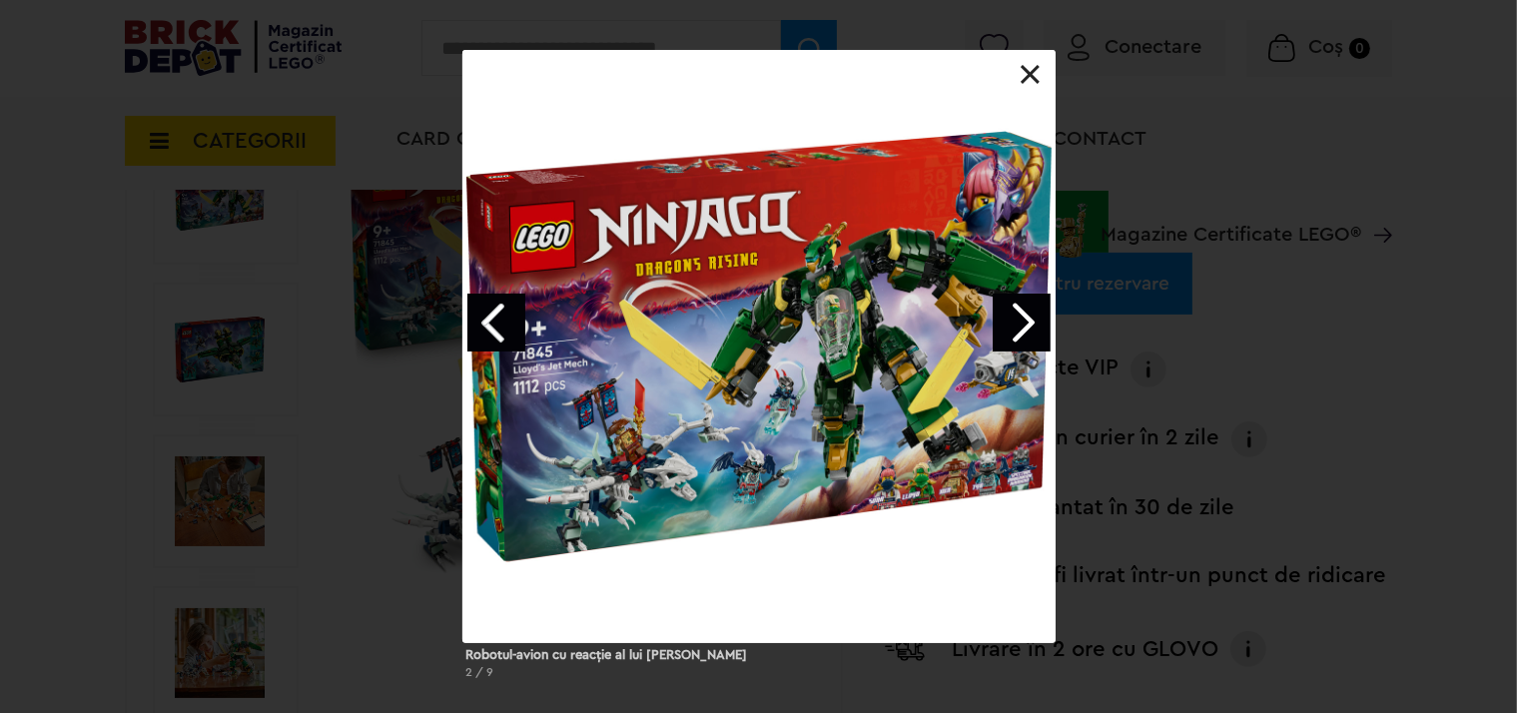
click at [1028, 73] on link at bounding box center [1030, 75] width 20 height 20
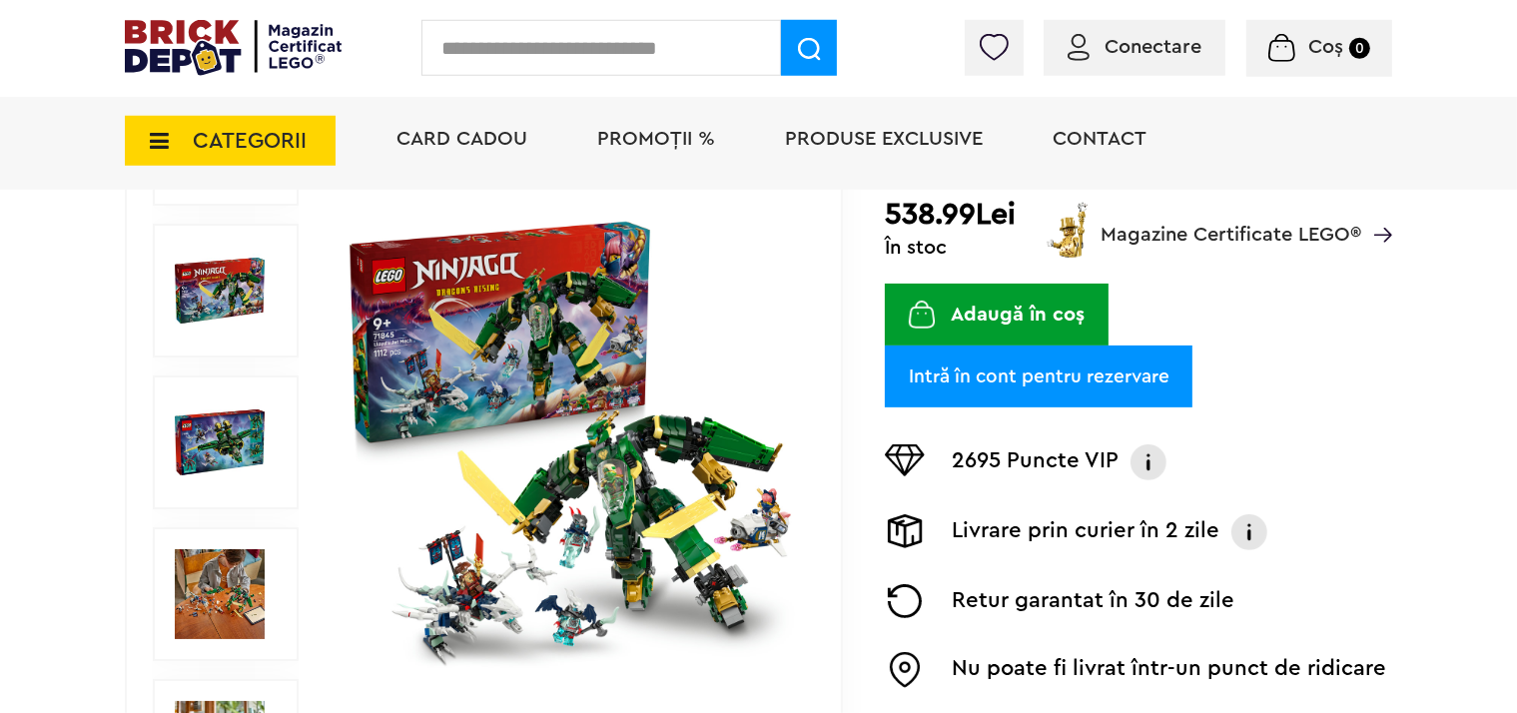
scroll to position [0, 0]
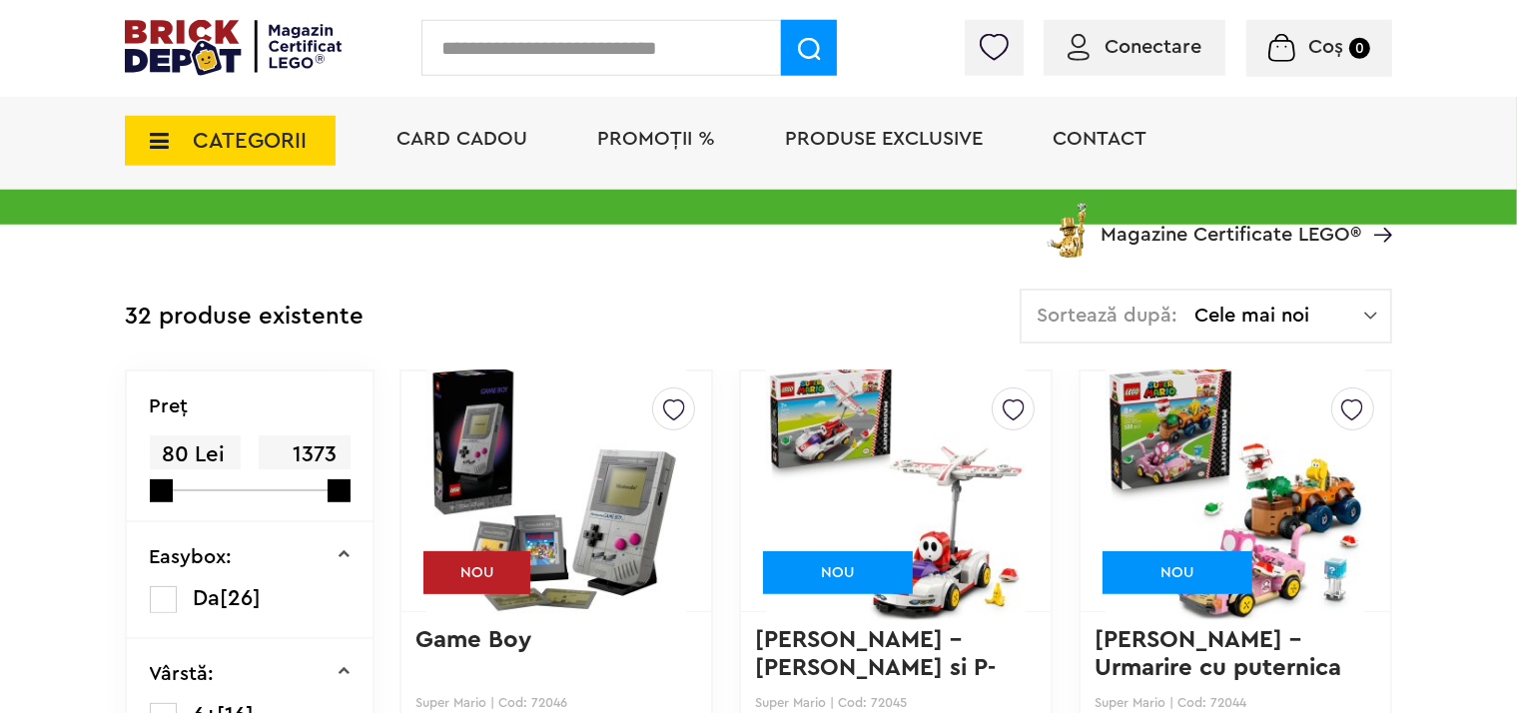
scroll to position [316, 0]
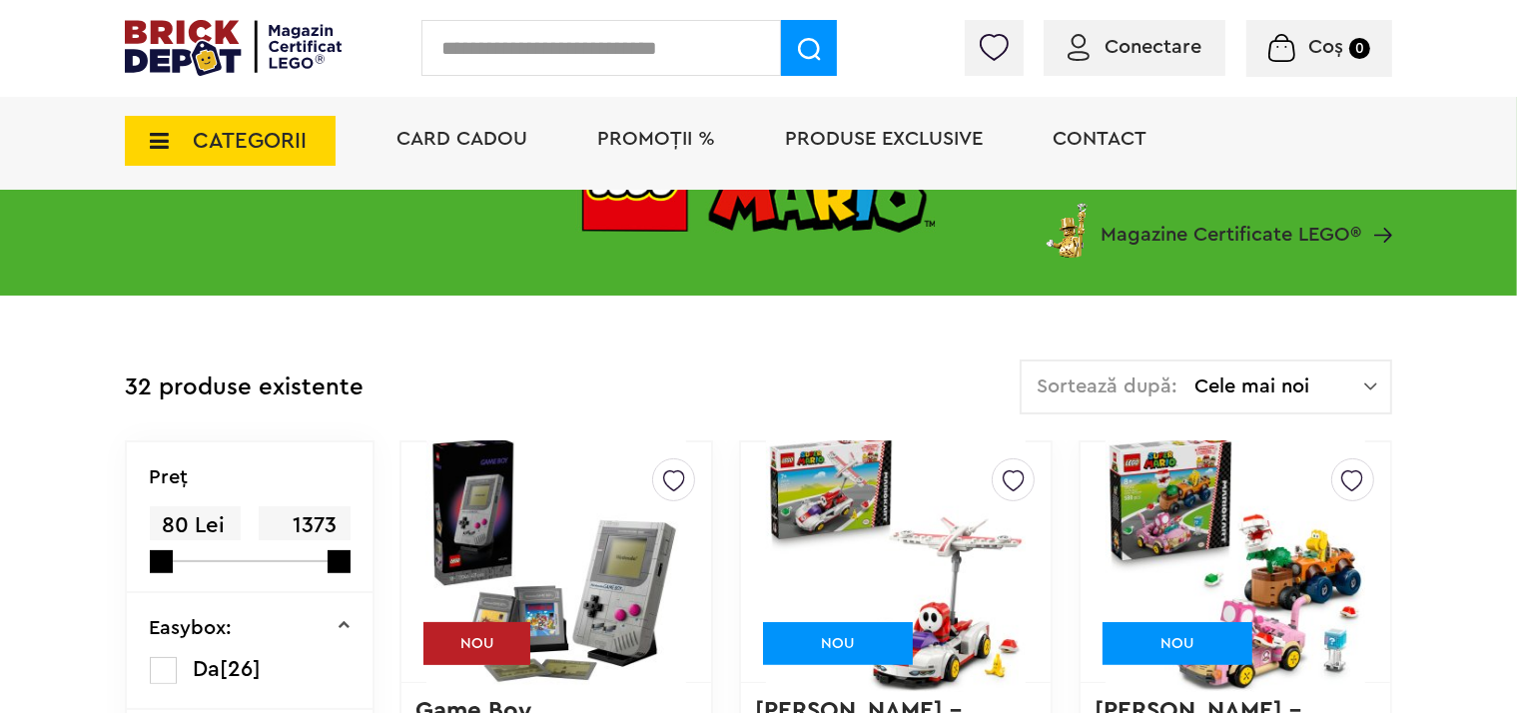
click at [1368, 390] on img at bounding box center [1370, 386] width 13 height 20
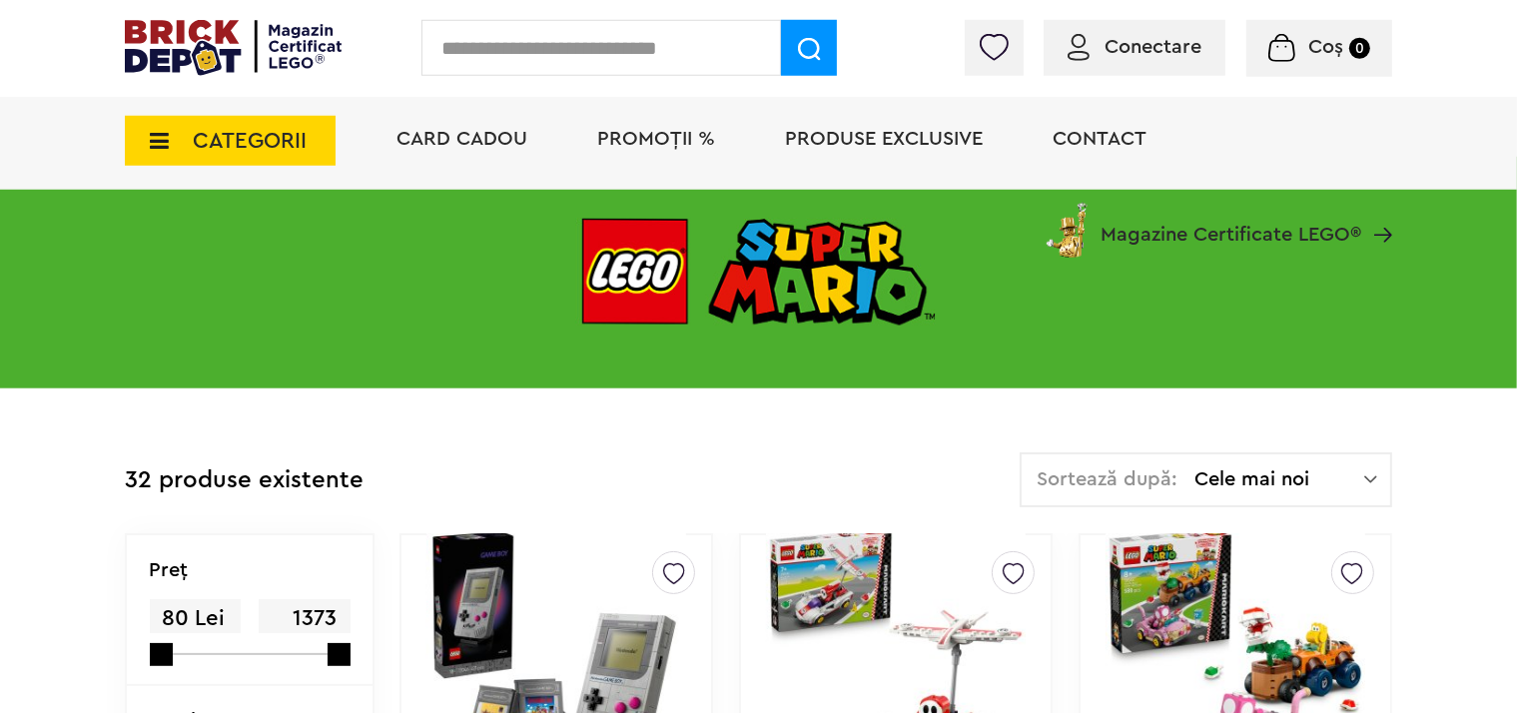
scroll to position [196, 0]
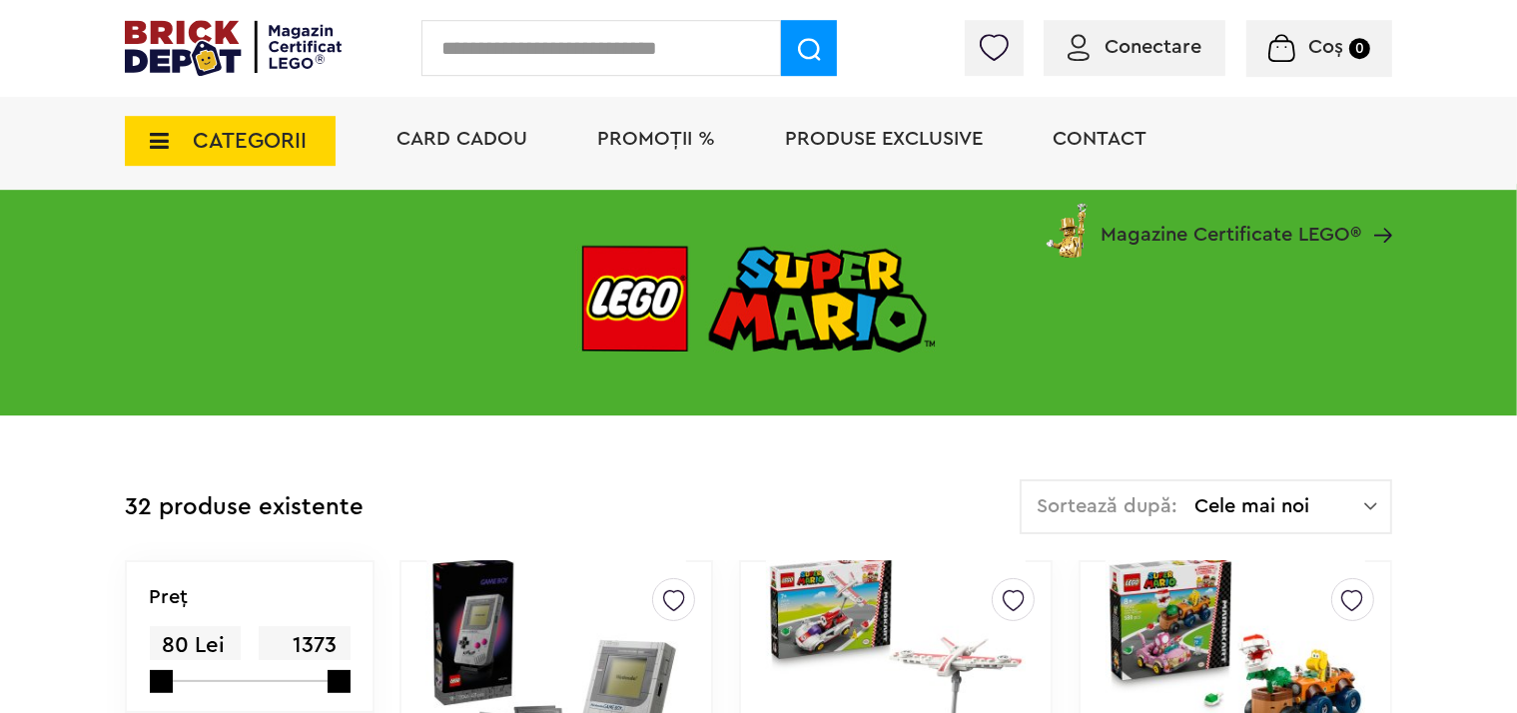
click at [1367, 500] on img at bounding box center [1370, 506] width 13 height 20
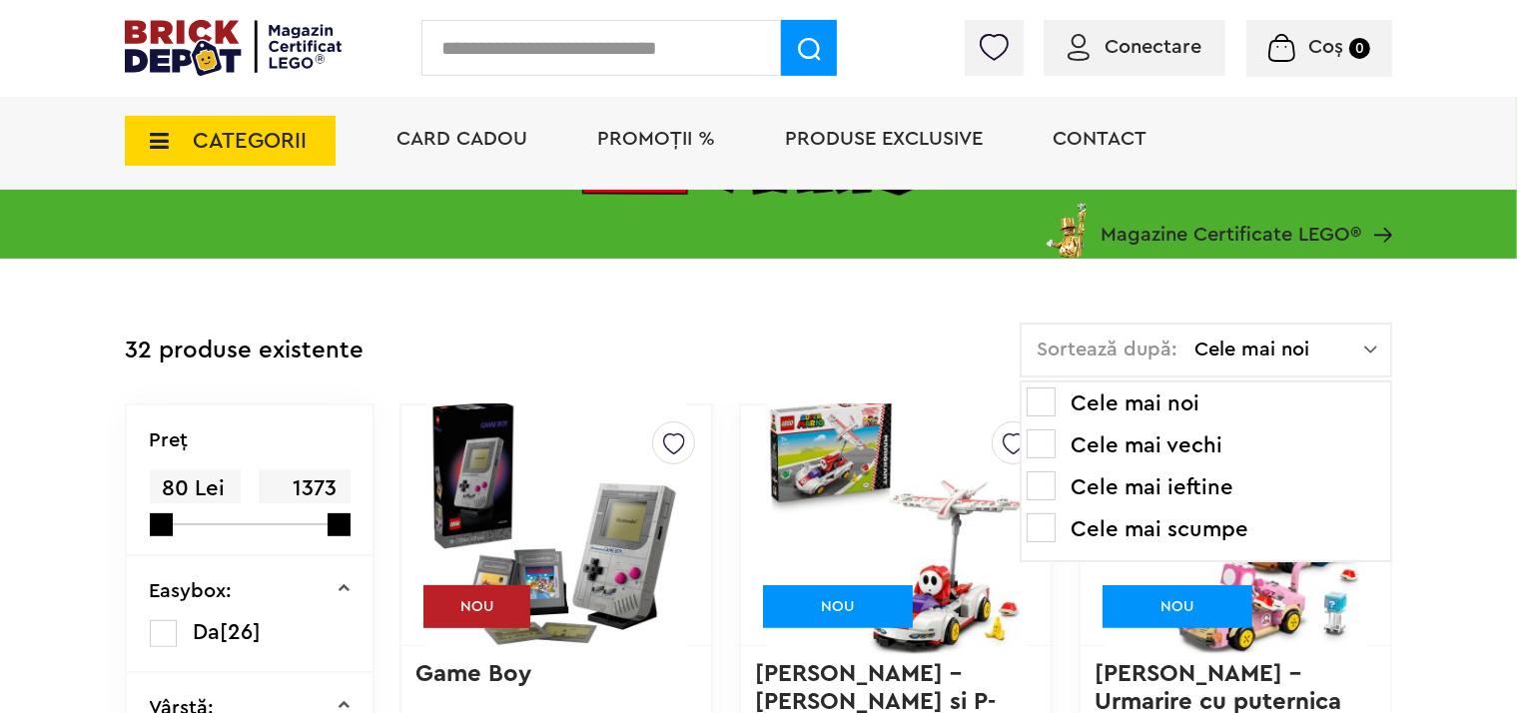
scroll to position [407, 0]
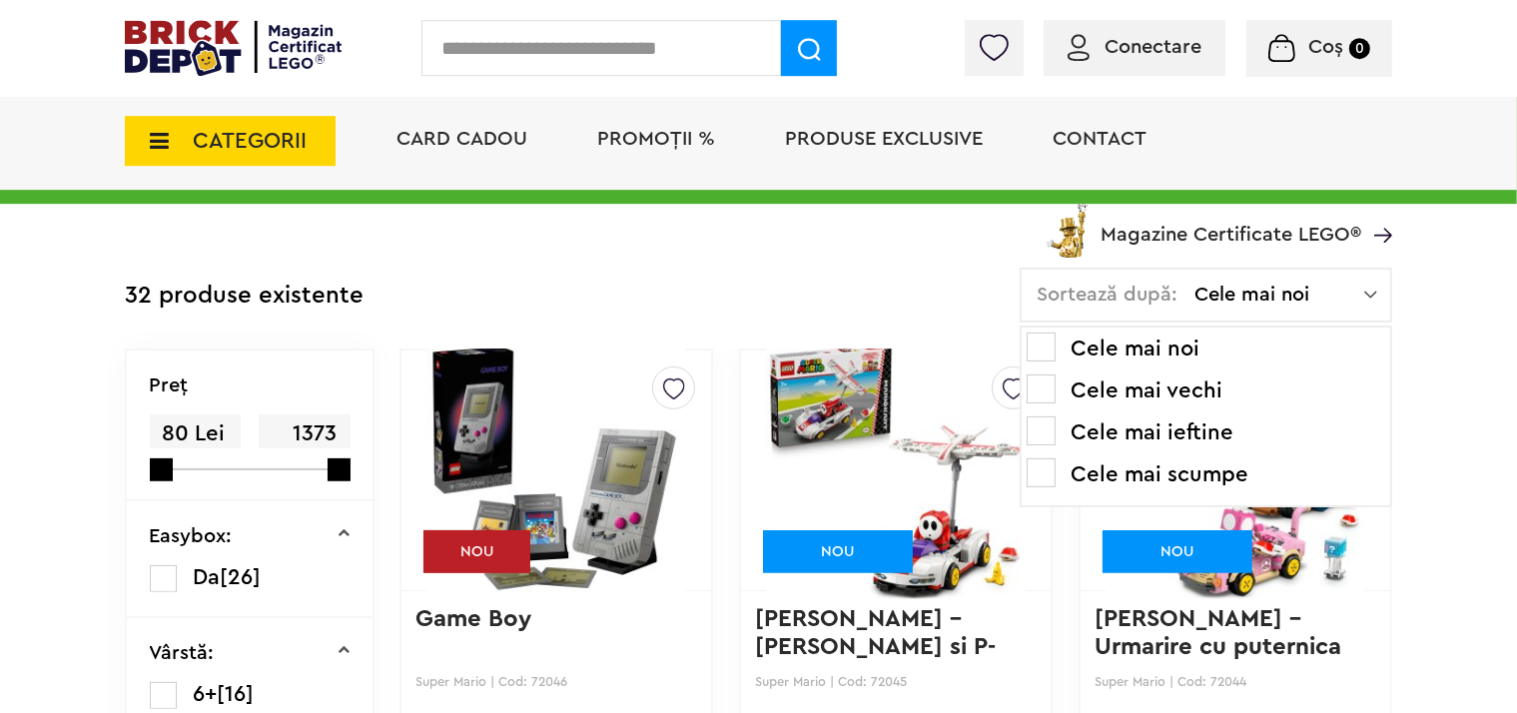
click at [1220, 430] on li "Cele mai ieftine" at bounding box center [1205, 432] width 358 height 32
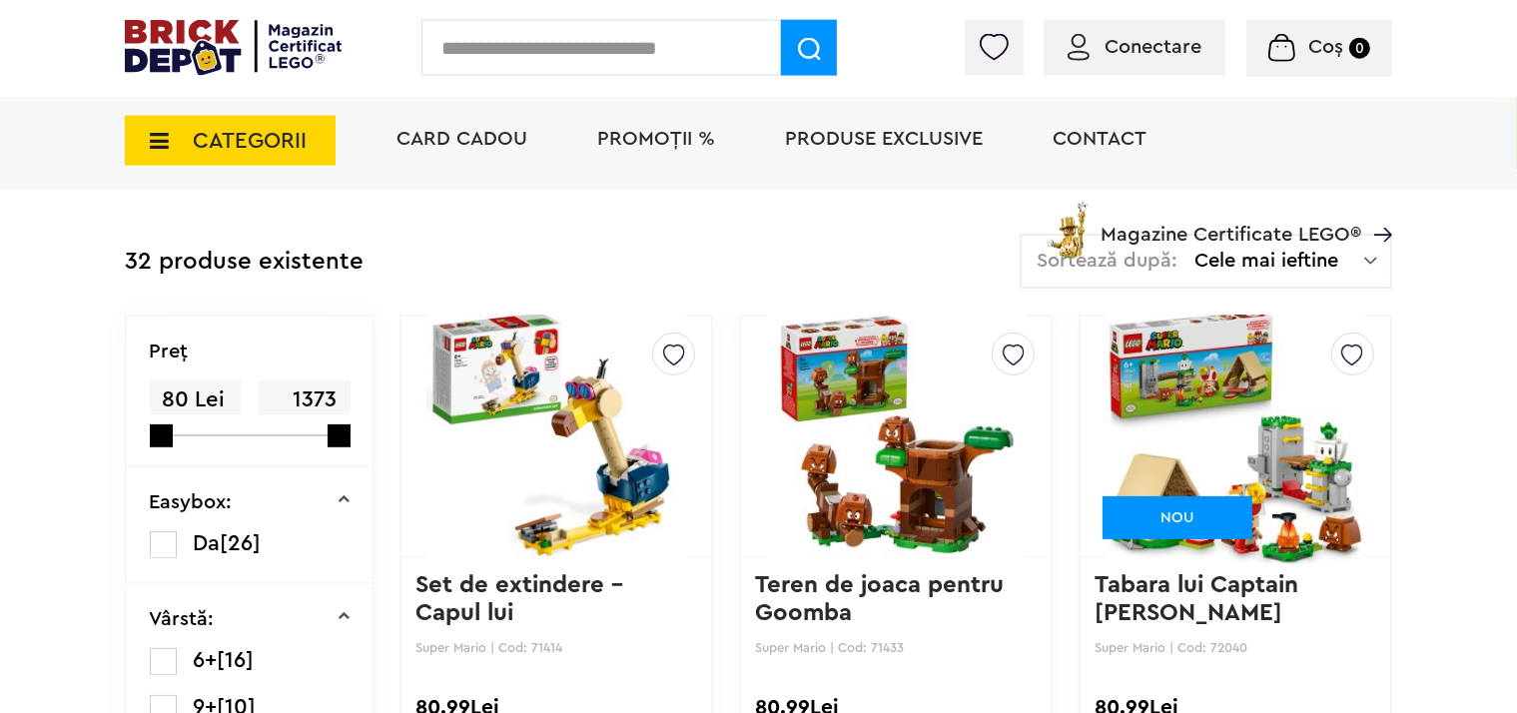
scroll to position [421, 0]
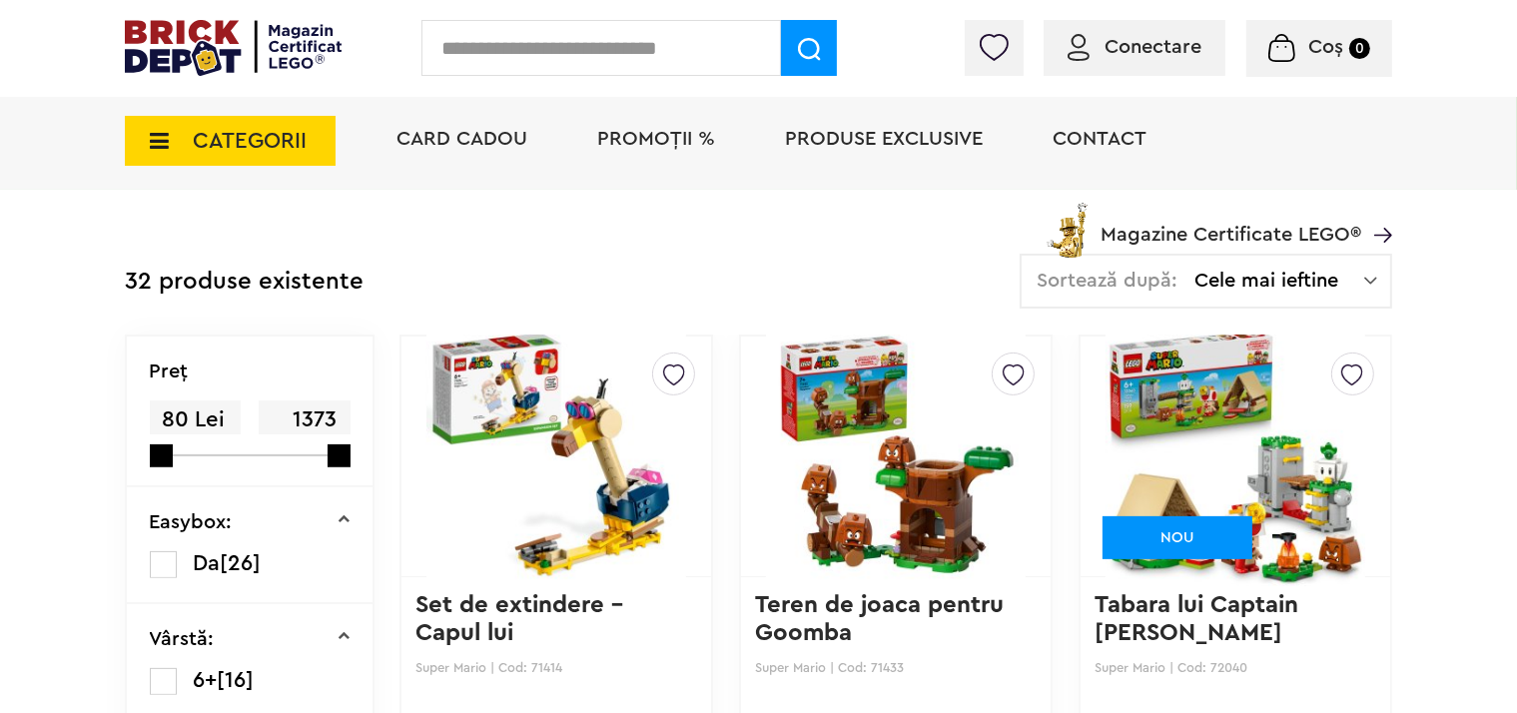
click at [232, 130] on span "CATEGORII" at bounding box center [250, 141] width 114 height 22
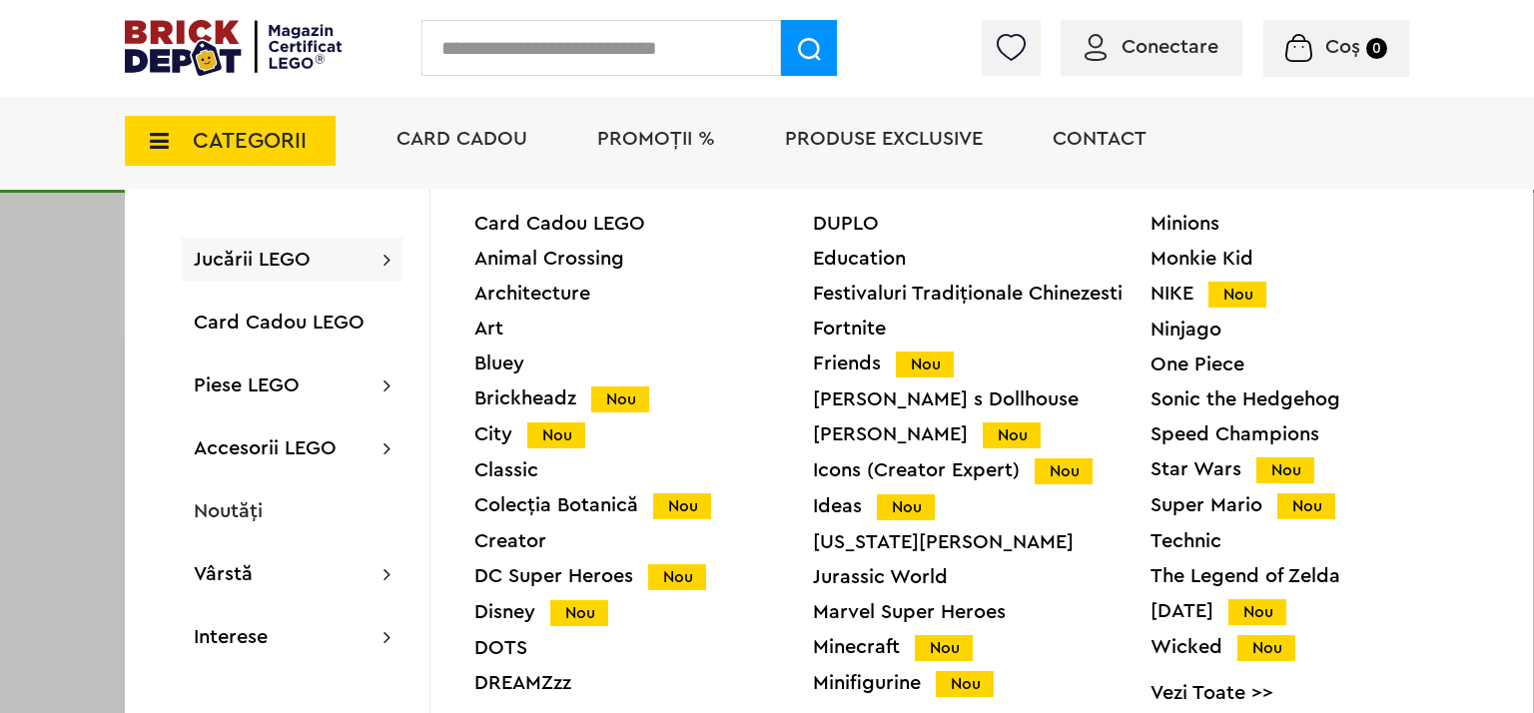
click at [1208, 431] on div "Speed Champions" at bounding box center [1319, 434] width 338 height 20
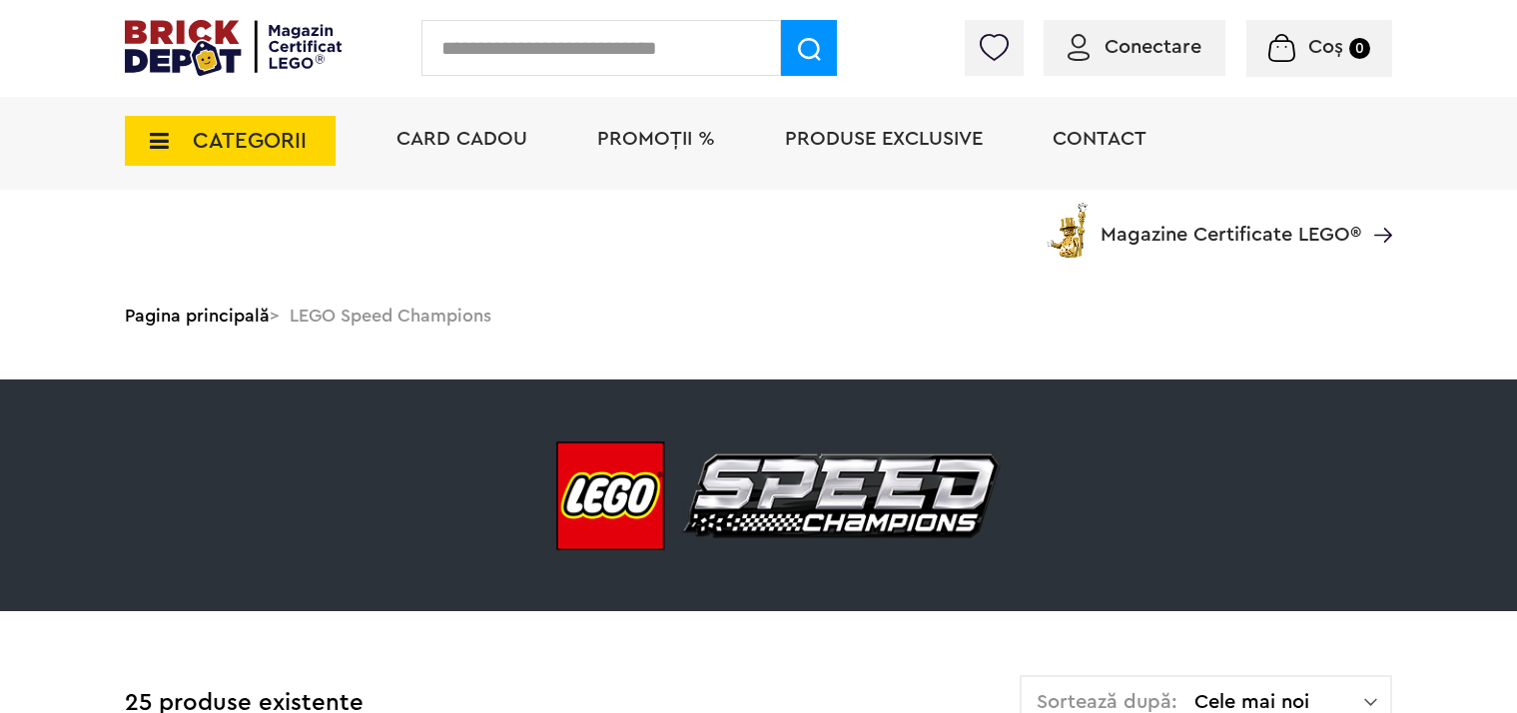
click at [1365, 692] on img at bounding box center [1370, 702] width 13 height 20
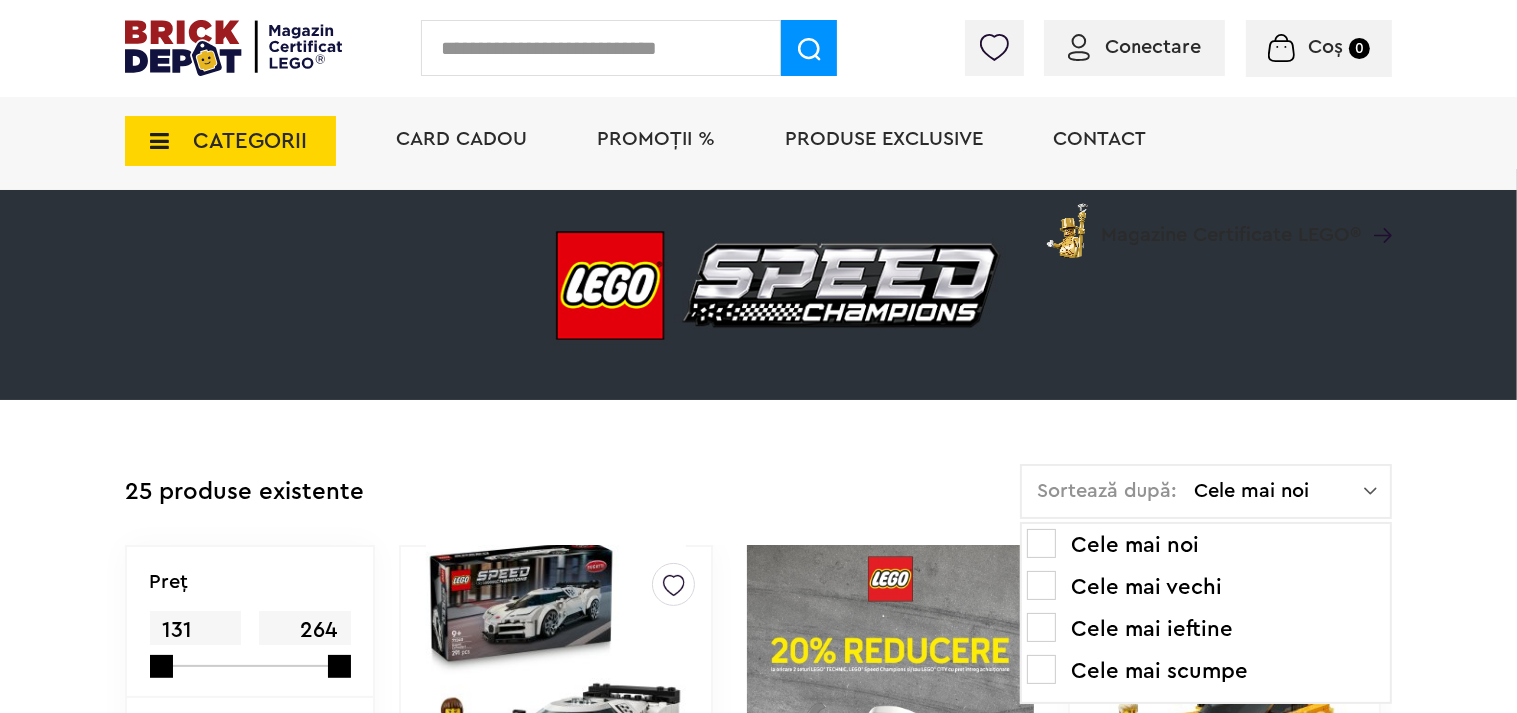
click at [1145, 630] on li "Cele mai ieftine" at bounding box center [1205, 629] width 358 height 32
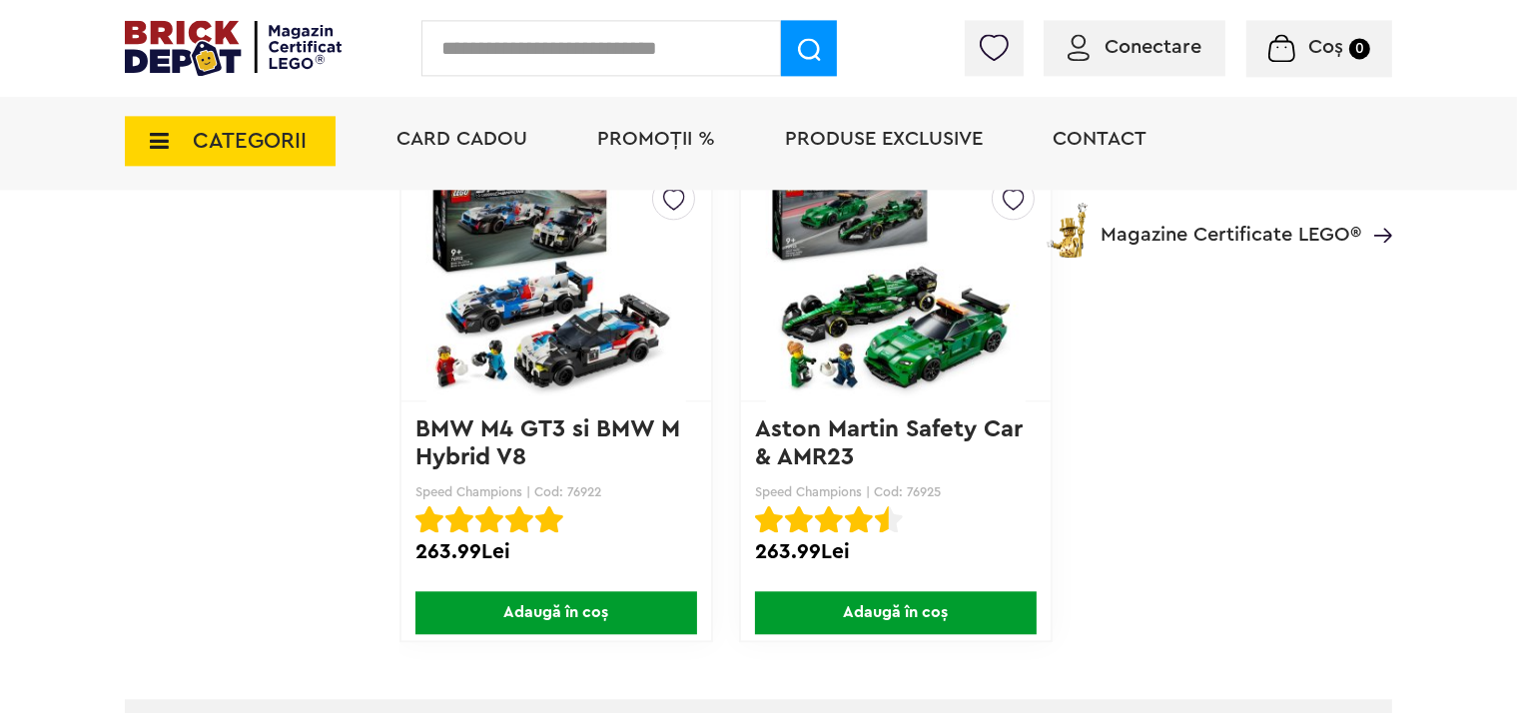
scroll to position [4745, 0]
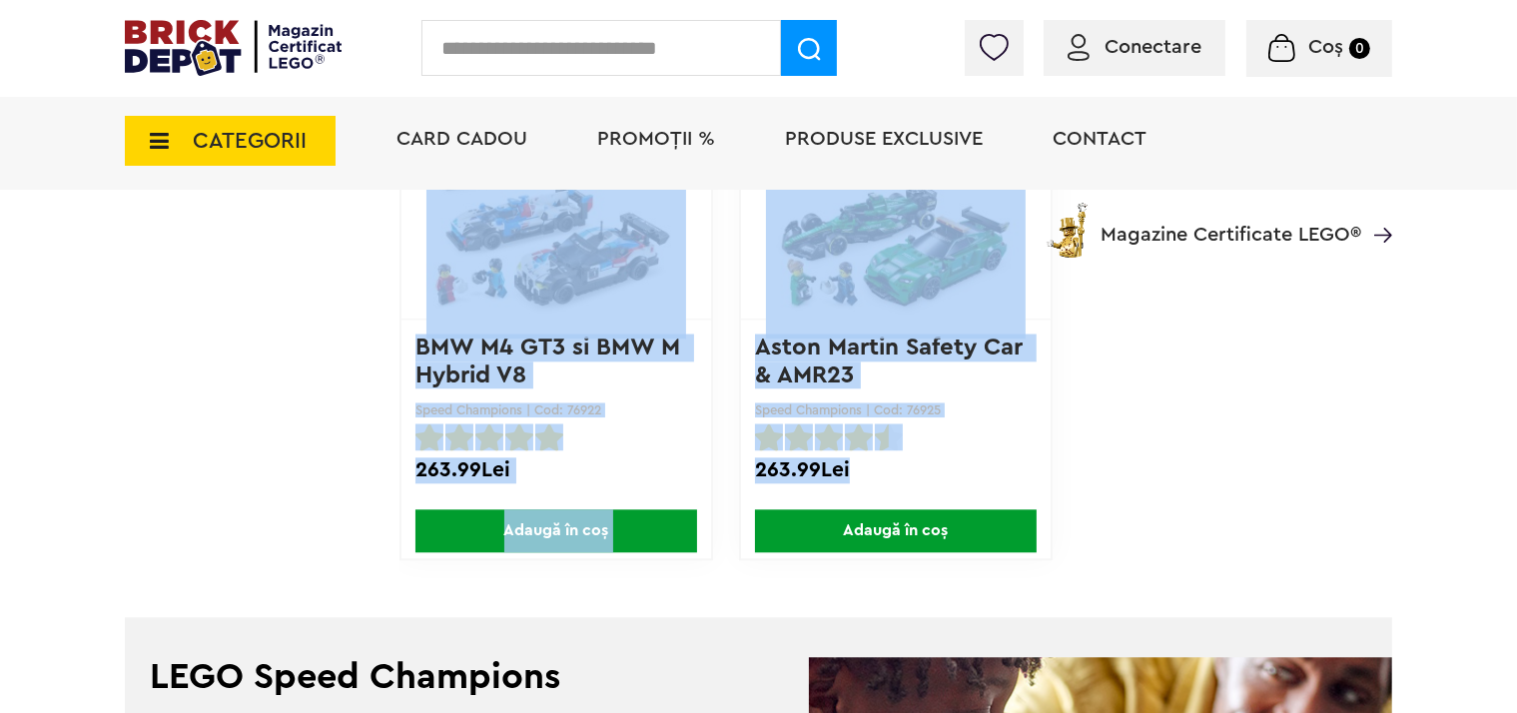
drag, startPoint x: 853, startPoint y: 464, endPoint x: 689, endPoint y: 293, distance: 237.3
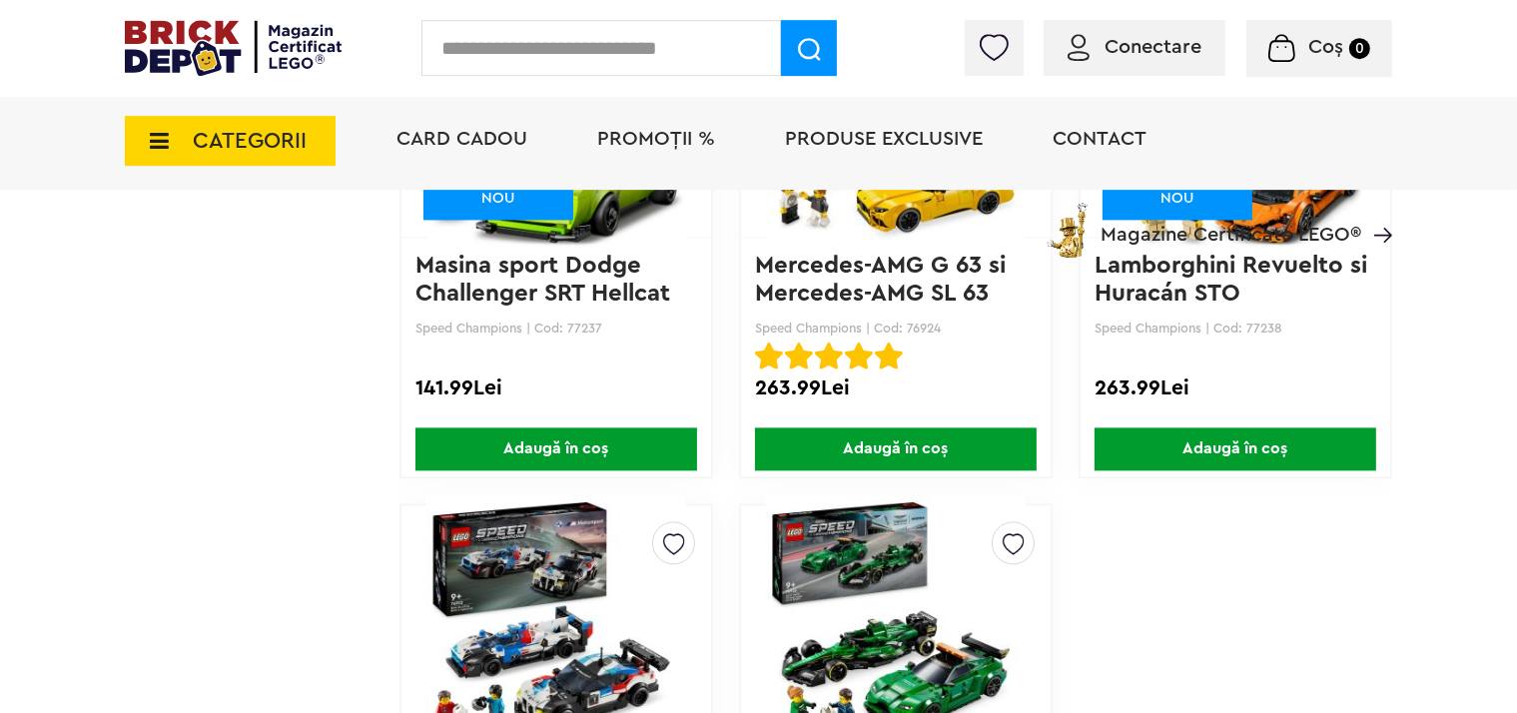
scroll to position [4323, 0]
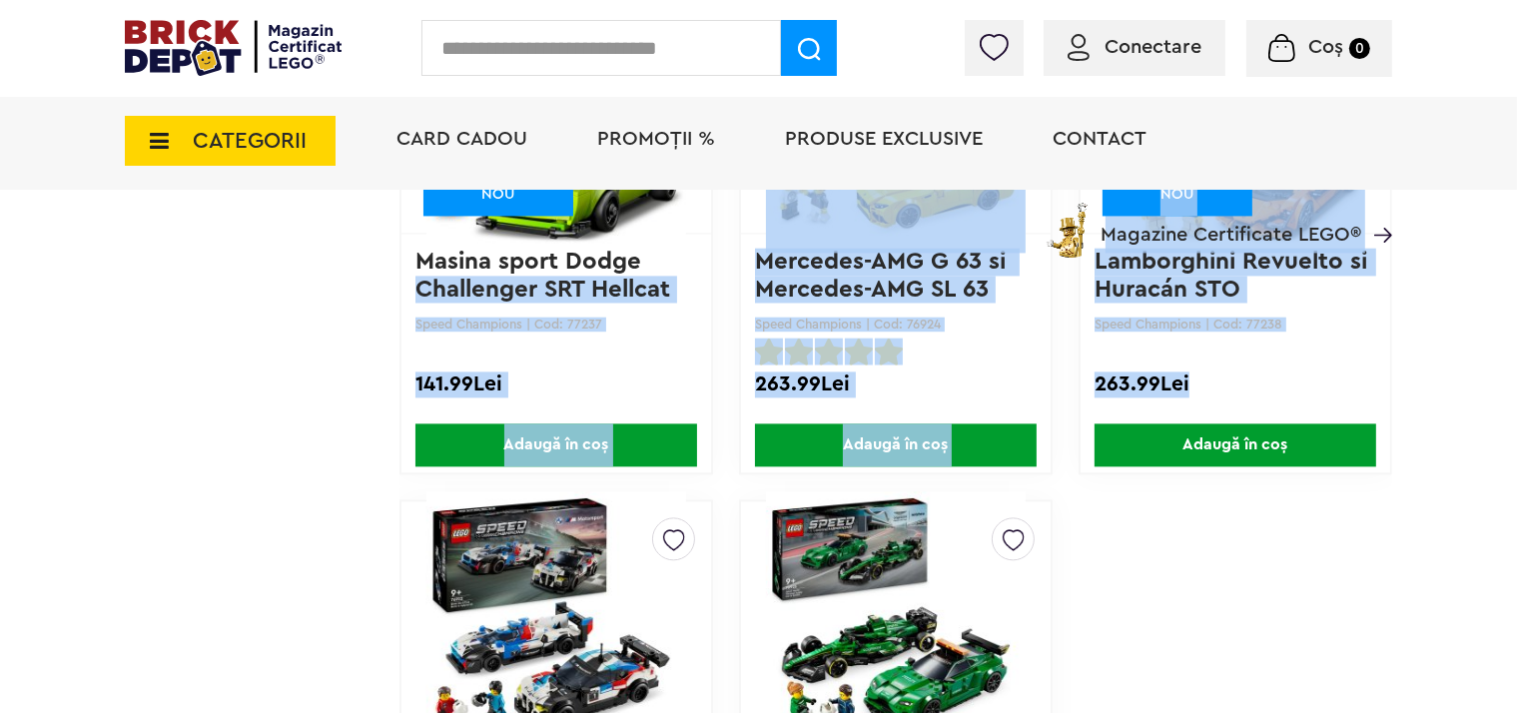
drag, startPoint x: 1228, startPoint y: 366, endPoint x: 767, endPoint y: 262, distance: 473.1
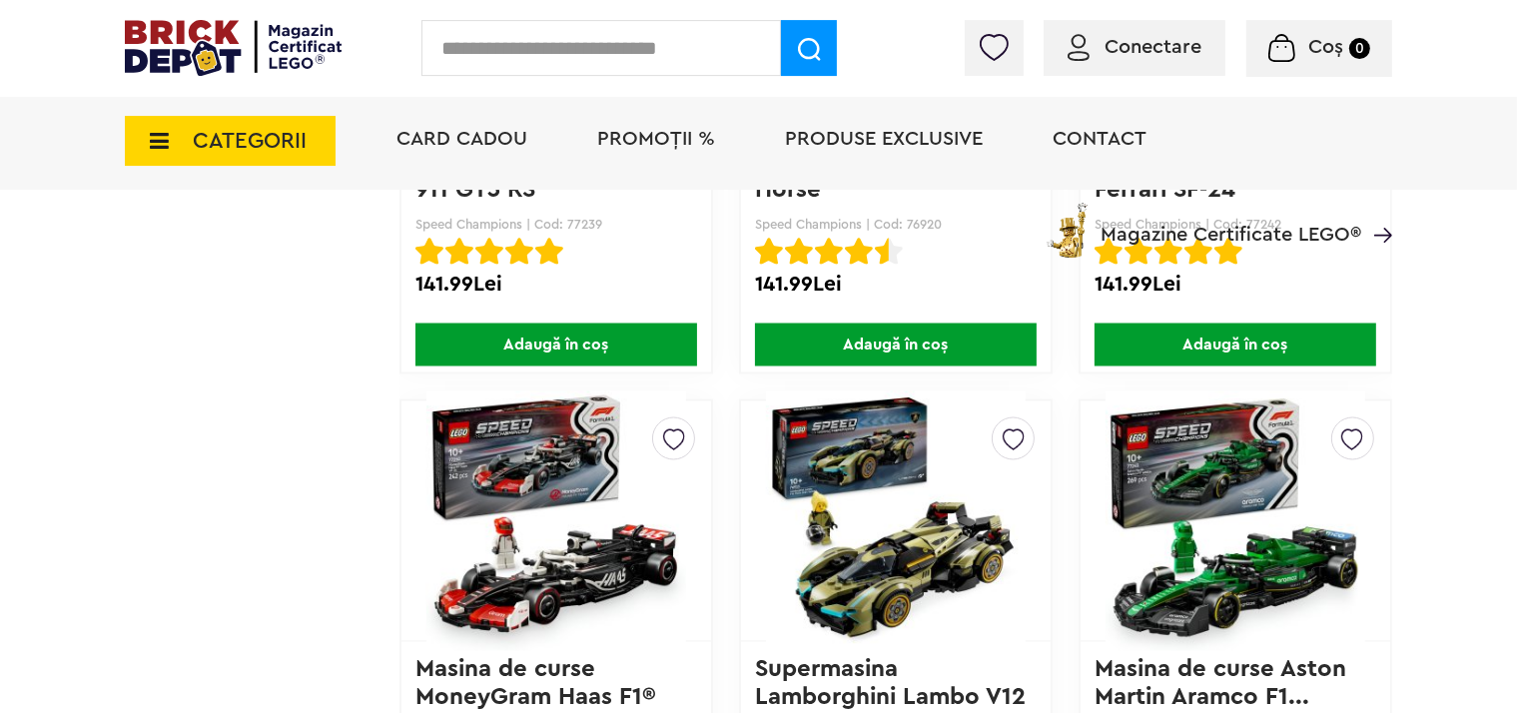
scroll to position [3708, 0]
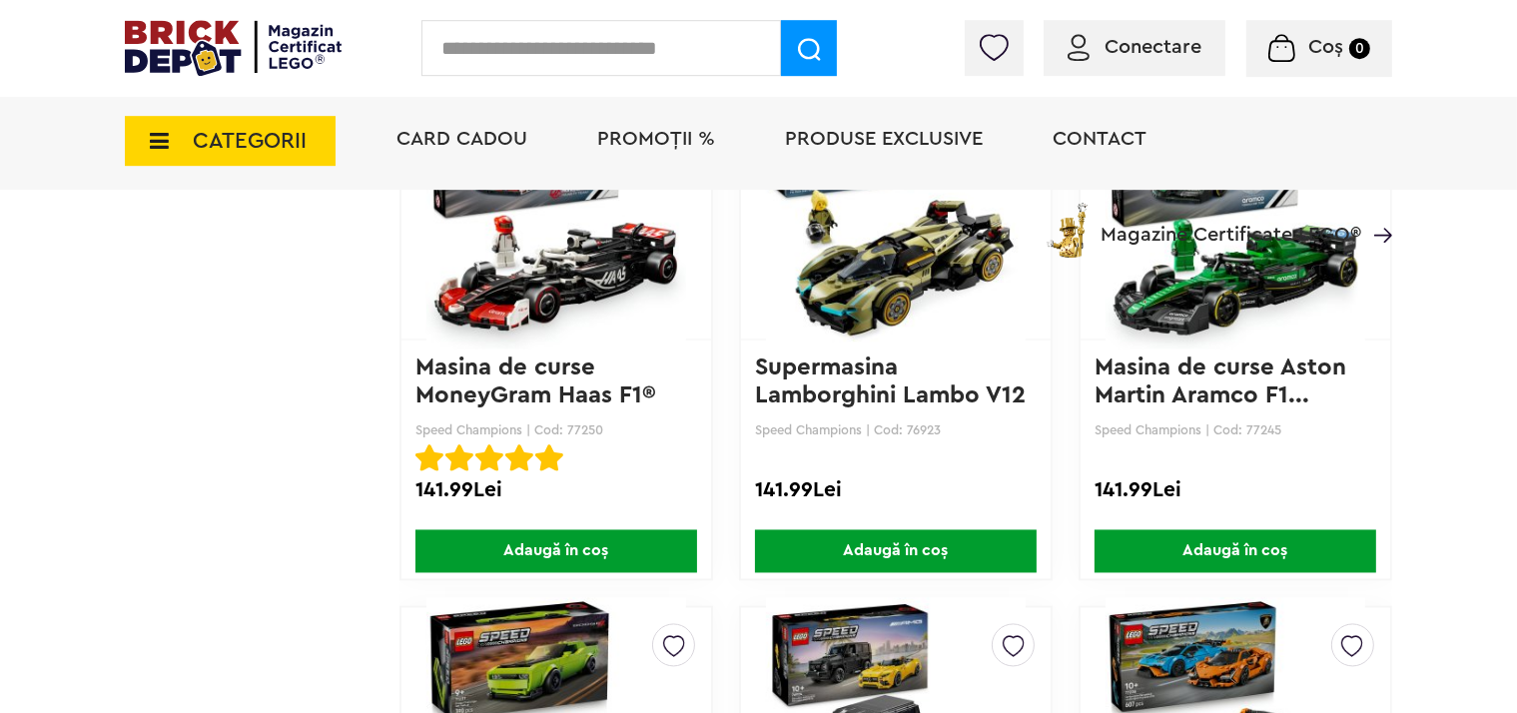
drag, startPoint x: 1228, startPoint y: 484, endPoint x: 569, endPoint y: 356, distance: 671.3
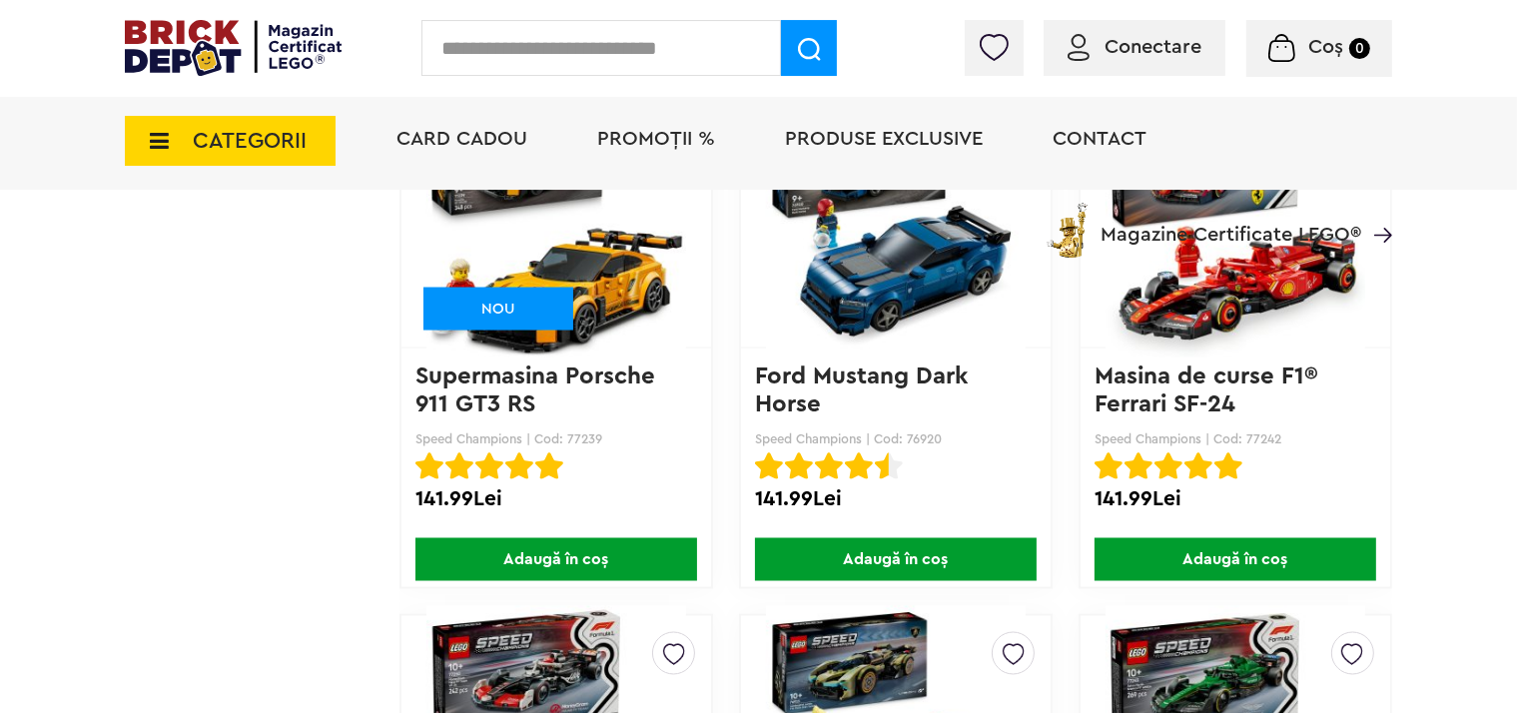
scroll to position [3181, 0]
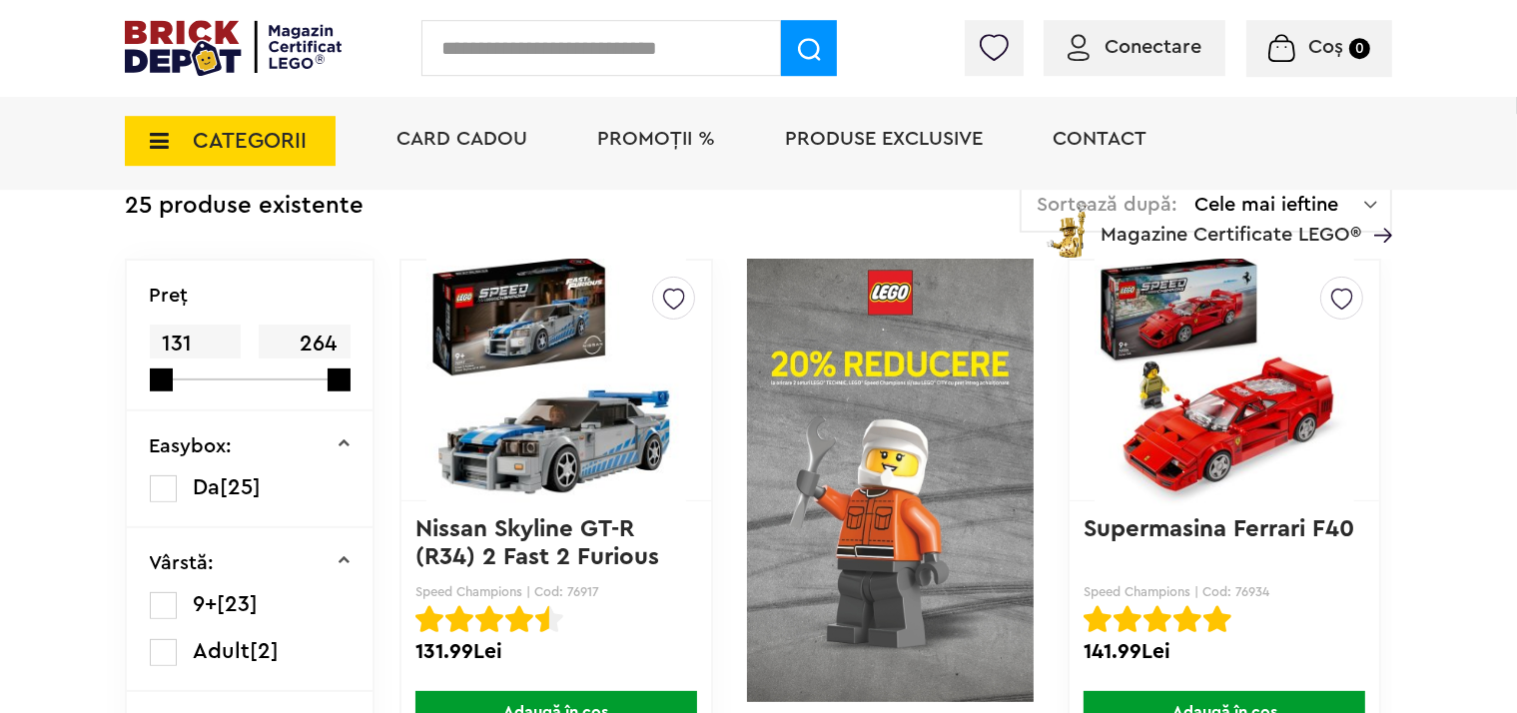
scroll to position [527, 0]
